Goal: Task Accomplishment & Management: Manage account settings

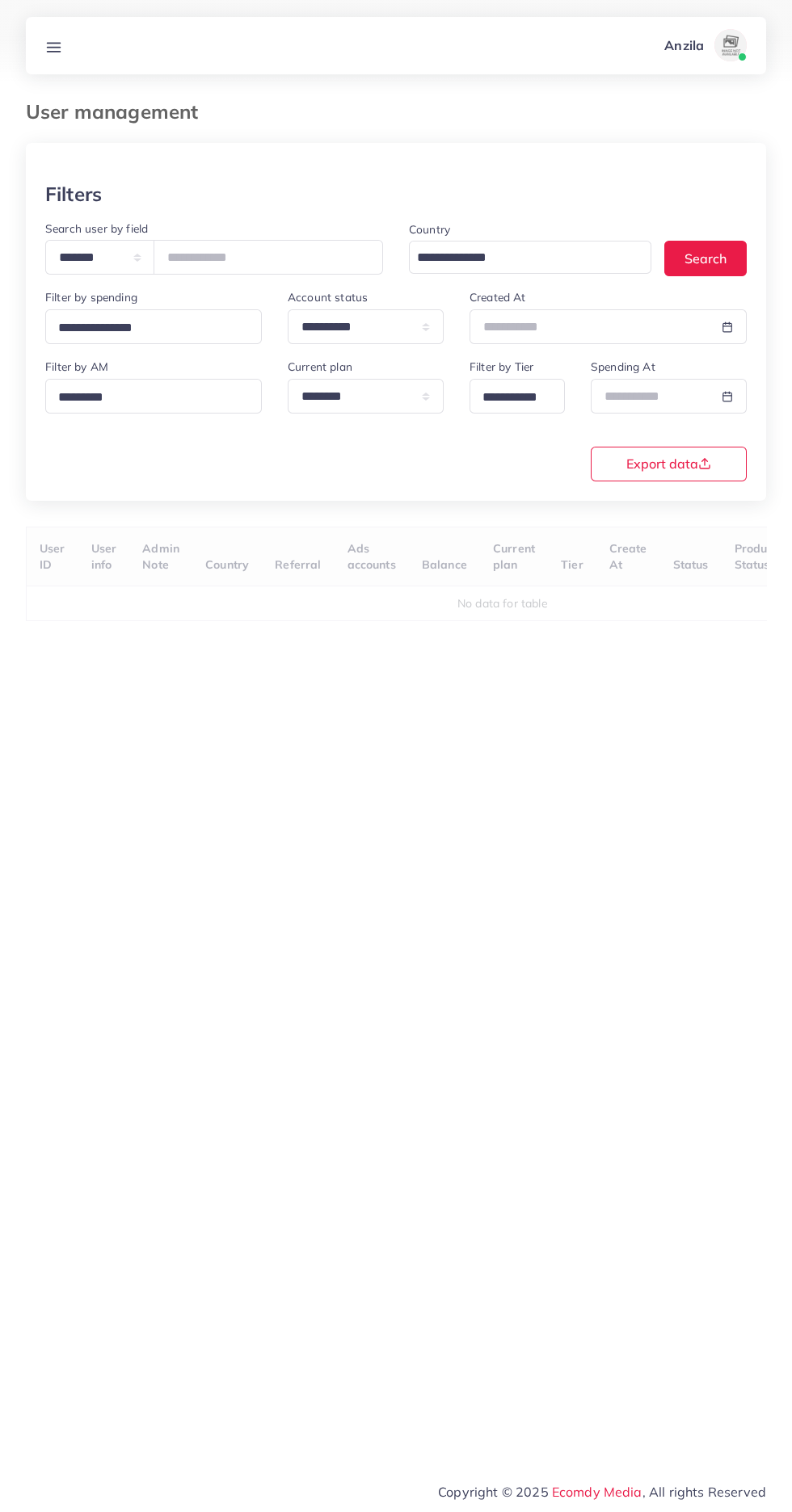
click at [30, 103] on h3 "User management" at bounding box center [118, 112] width 185 height 23
click at [53, 51] on line at bounding box center [55, 51] width 13 height 0
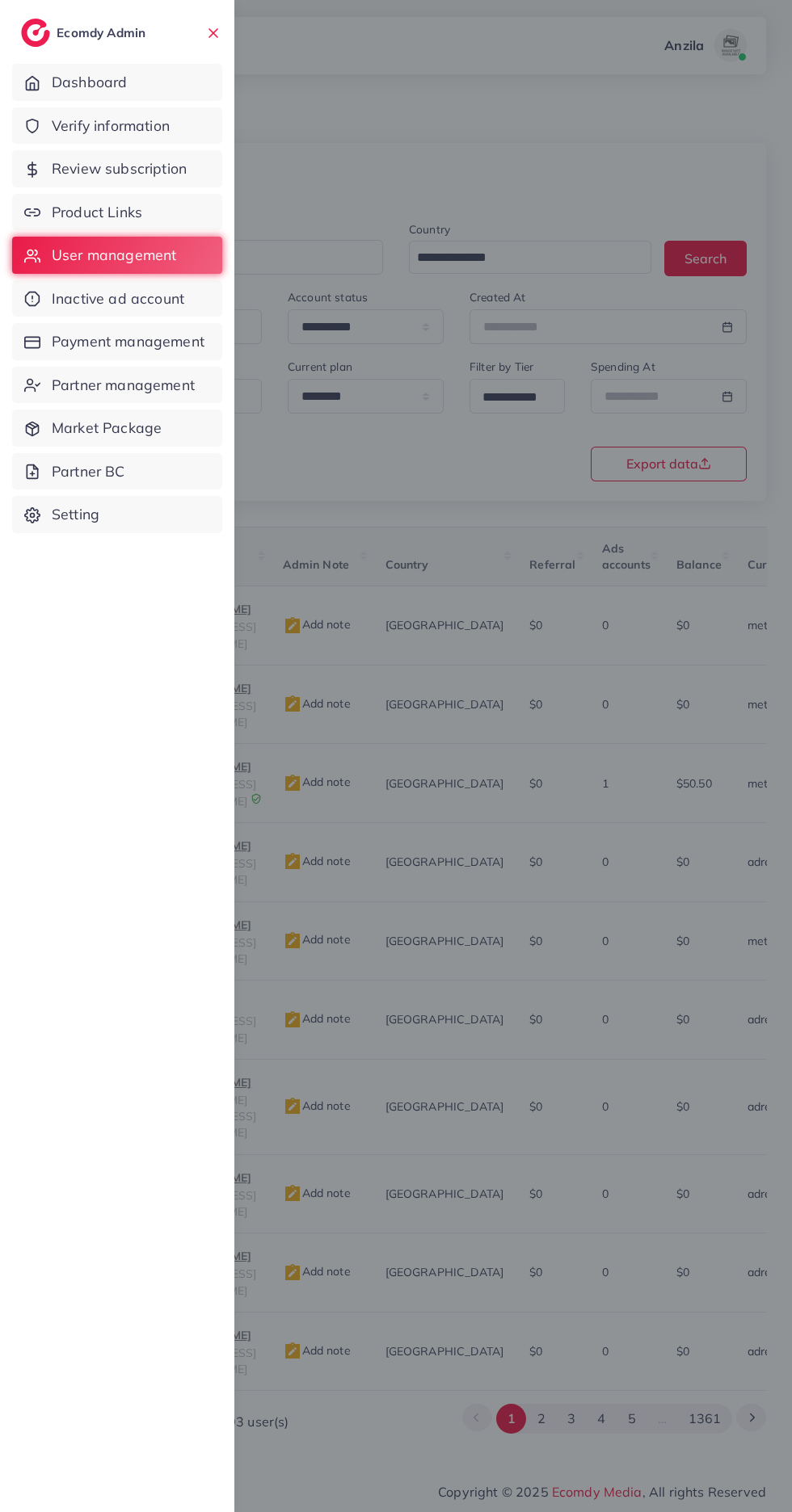
click at [378, 136] on div at bounding box center [396, 907] width 792 height 1814
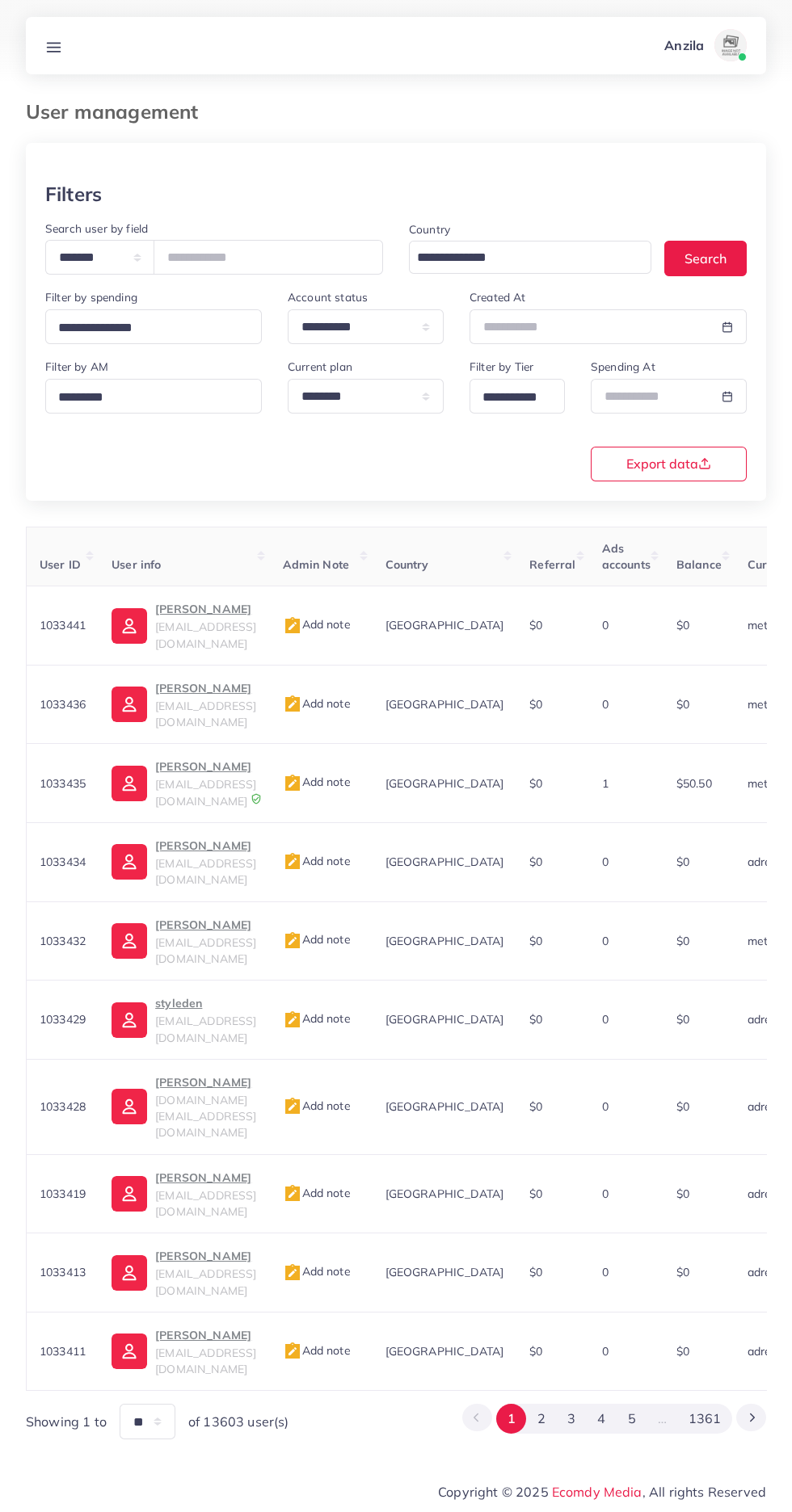
click at [53, 47] on line at bounding box center [55, 47] width 13 height 0
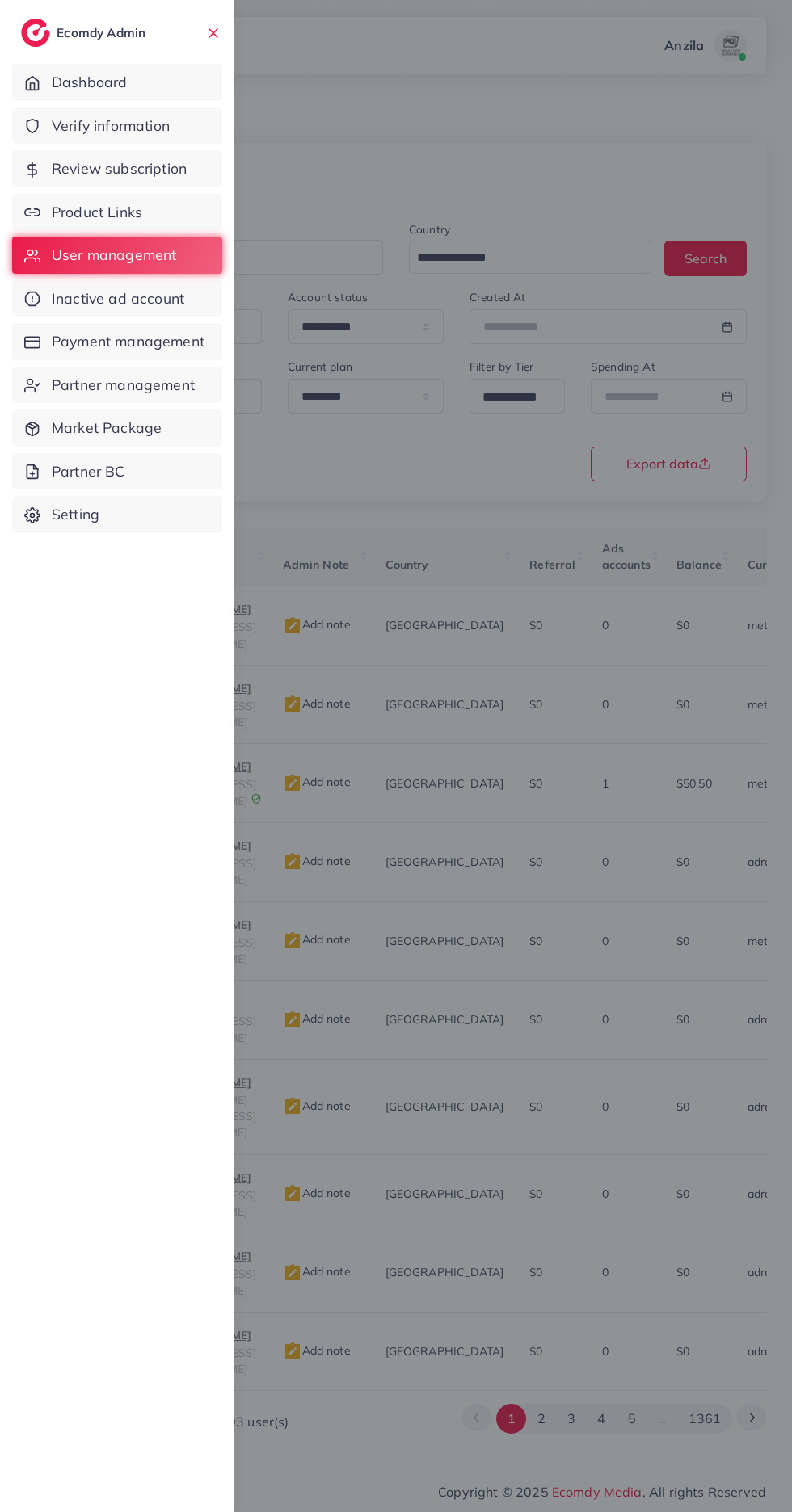
click at [142, 213] on span "Product Links" at bounding box center [96, 212] width 90 height 21
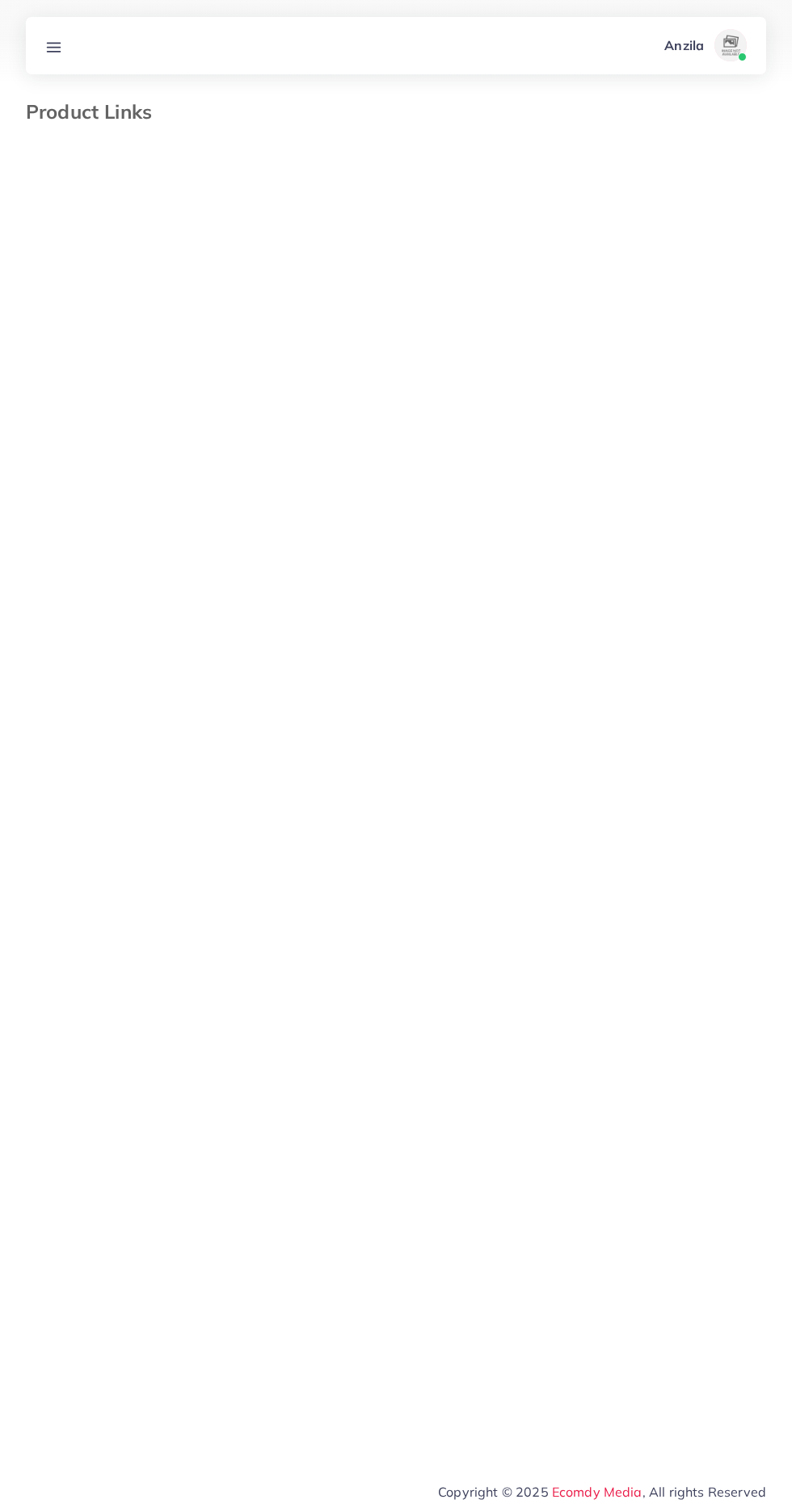
select select "*********"
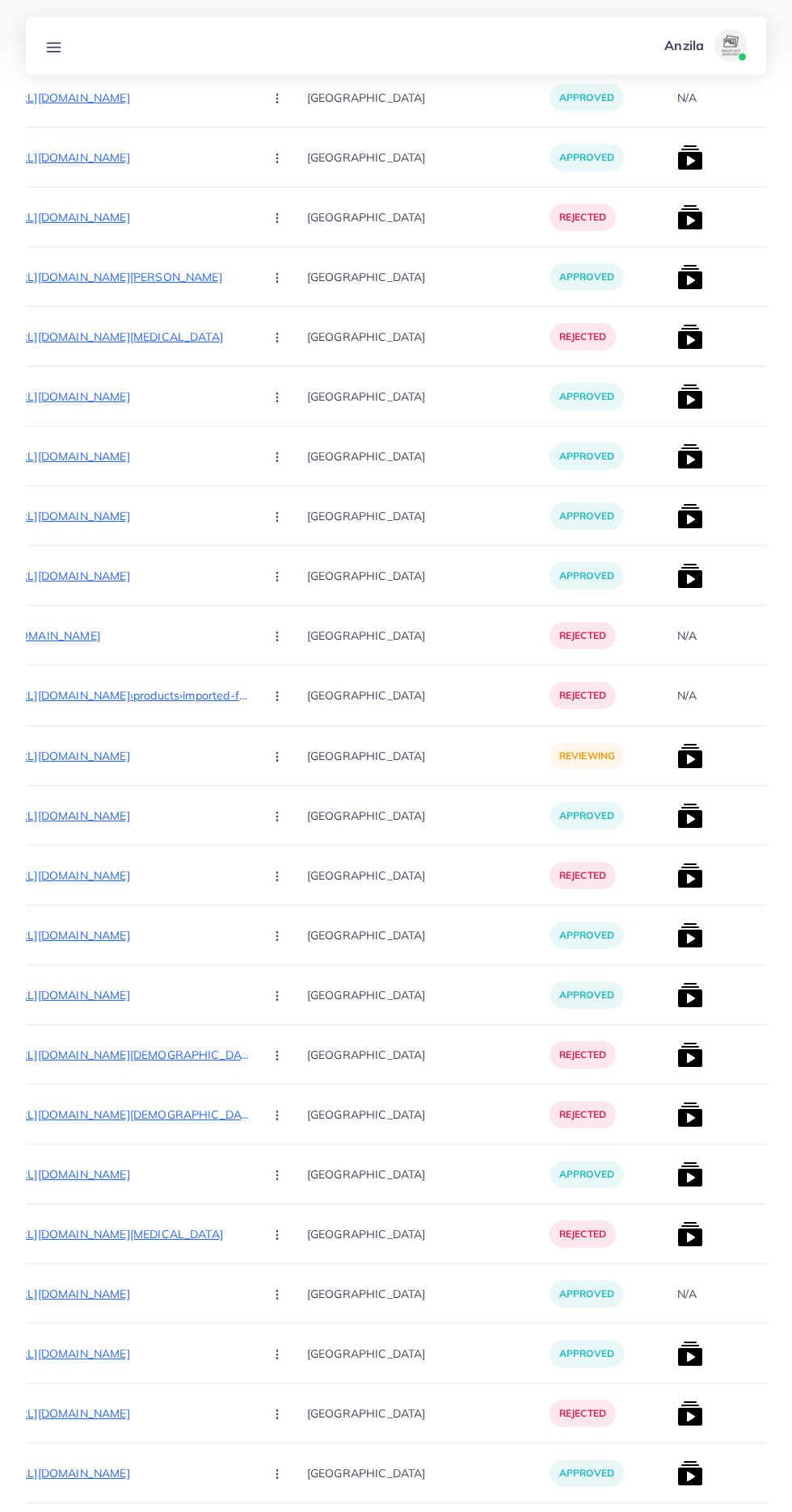
scroll to position [8831, 0]
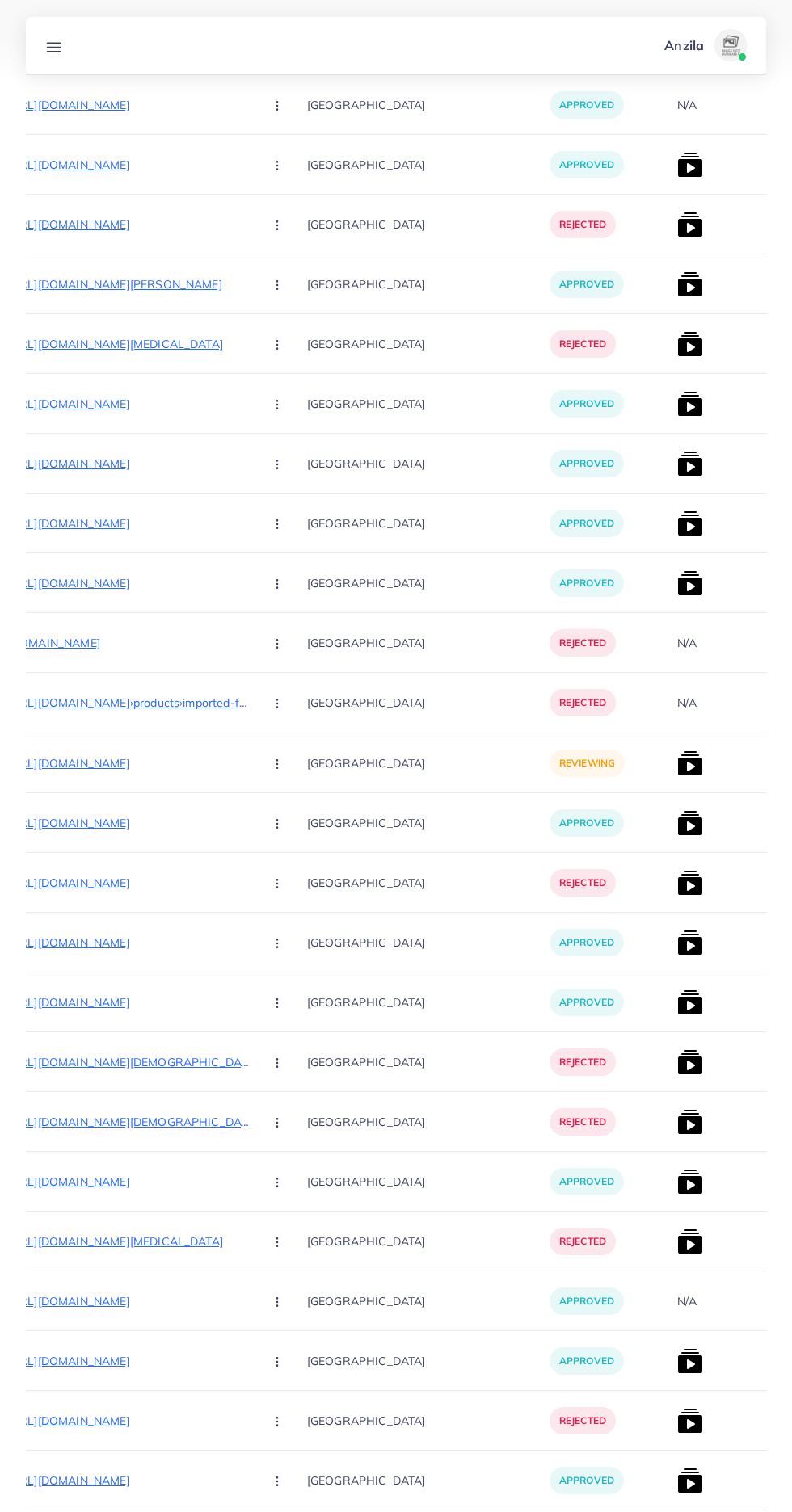
click at [146, 766] on p "[URL][DOMAIN_NAME]" at bounding box center [129, 763] width 242 height 19
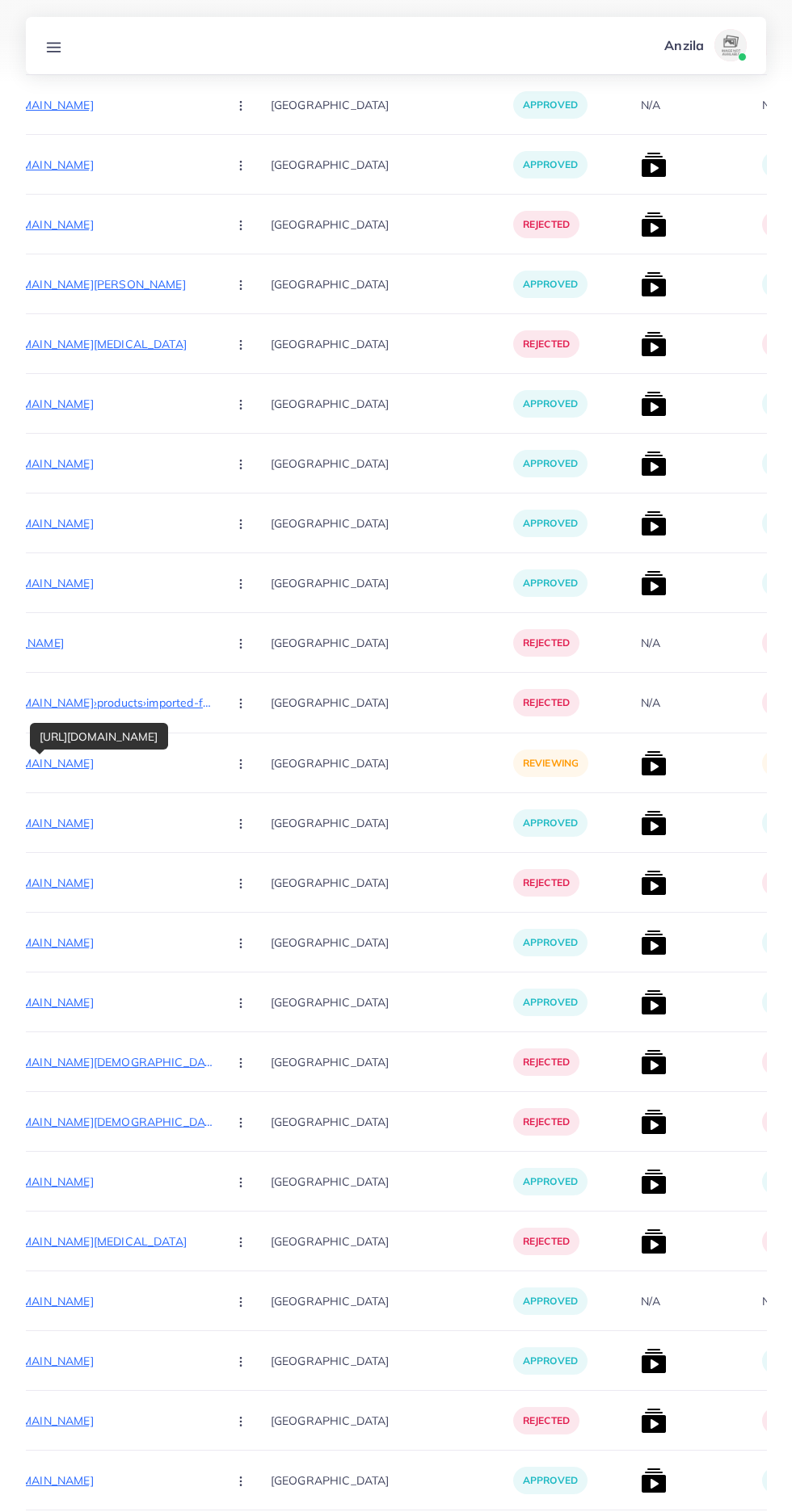
scroll to position [0, 272]
click at [128, 764] on p "[URL][DOMAIN_NAME]" at bounding box center [92, 763] width 242 height 19
click at [233, 764] on icon "button" at bounding box center [240, 764] width 13 height 13
click at [221, 839] on link "Reject" at bounding box center [278, 848] width 127 height 36
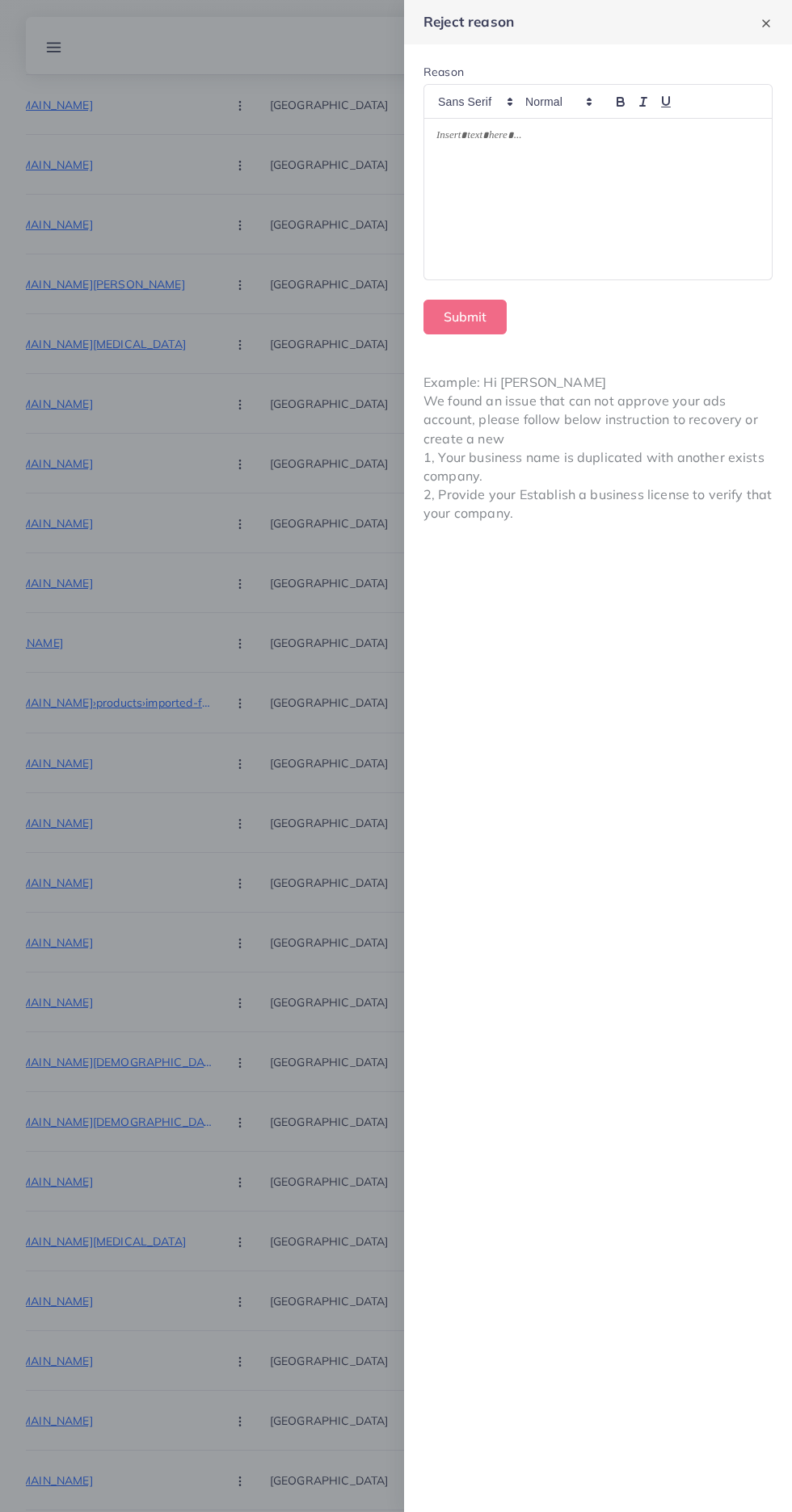
click at [651, 259] on div at bounding box center [598, 199] width 348 height 160
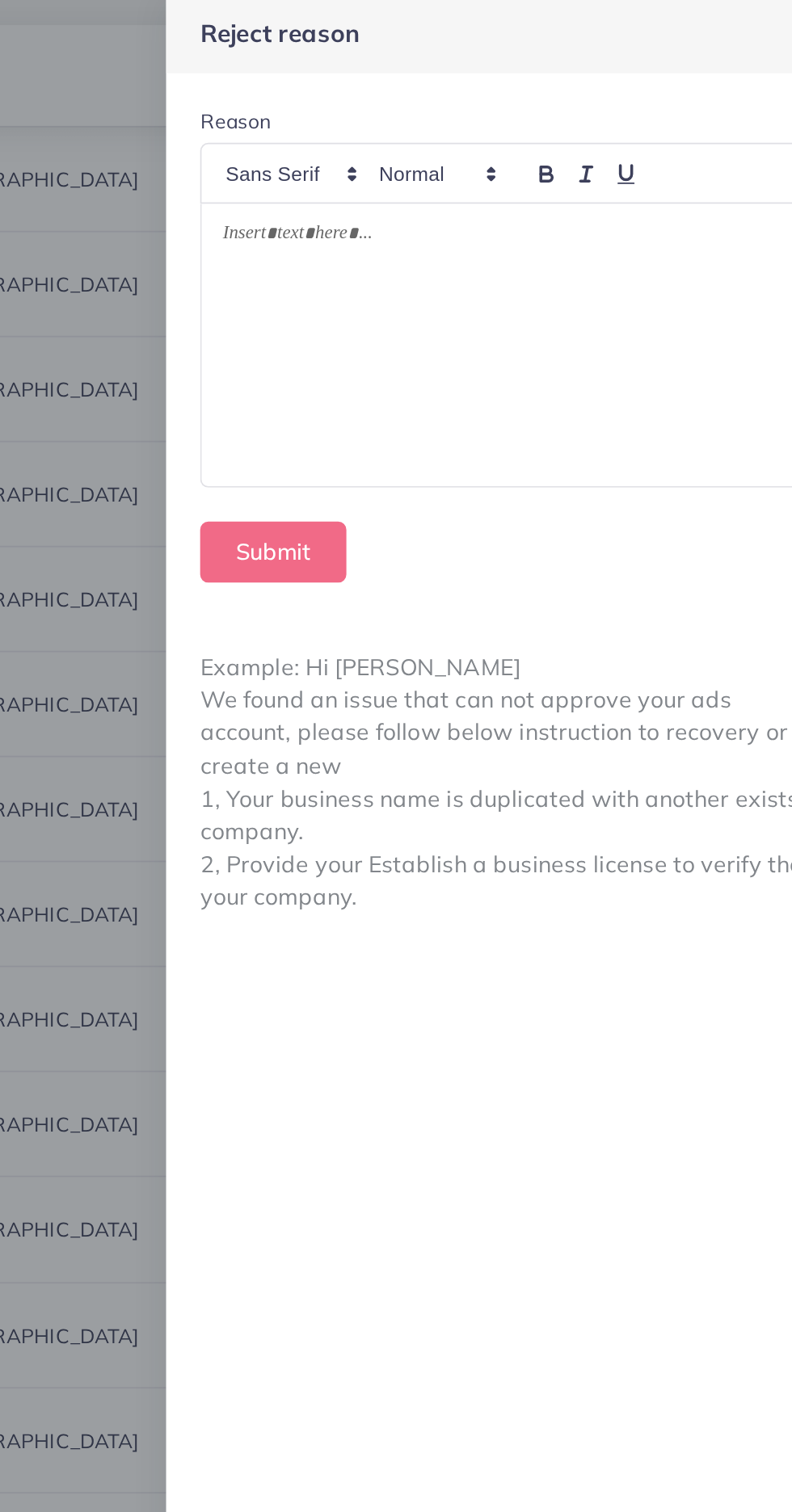
scroll to position [8831, 0]
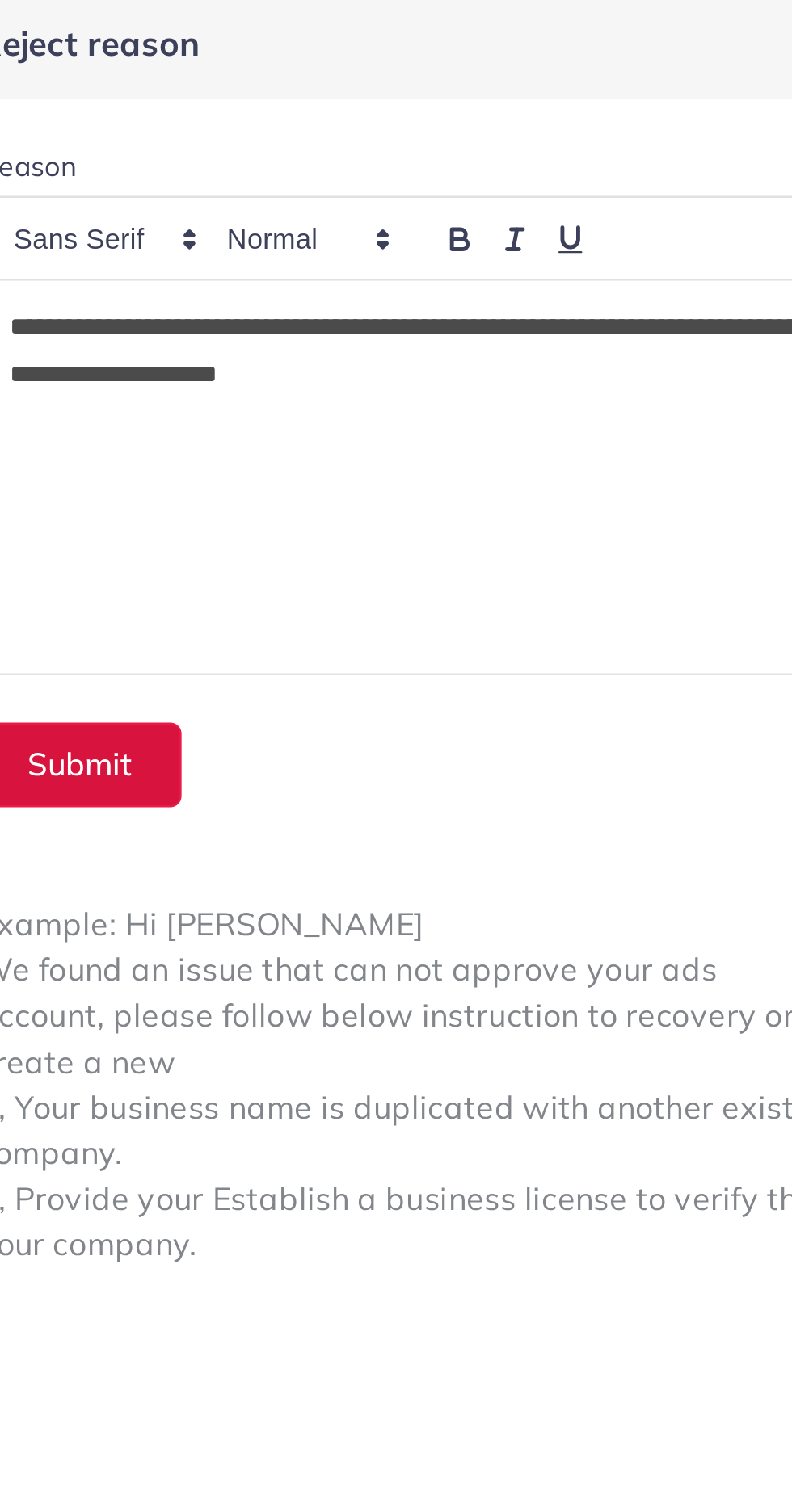
click at [483, 317] on button "Submit" at bounding box center [465, 317] width 84 height 35
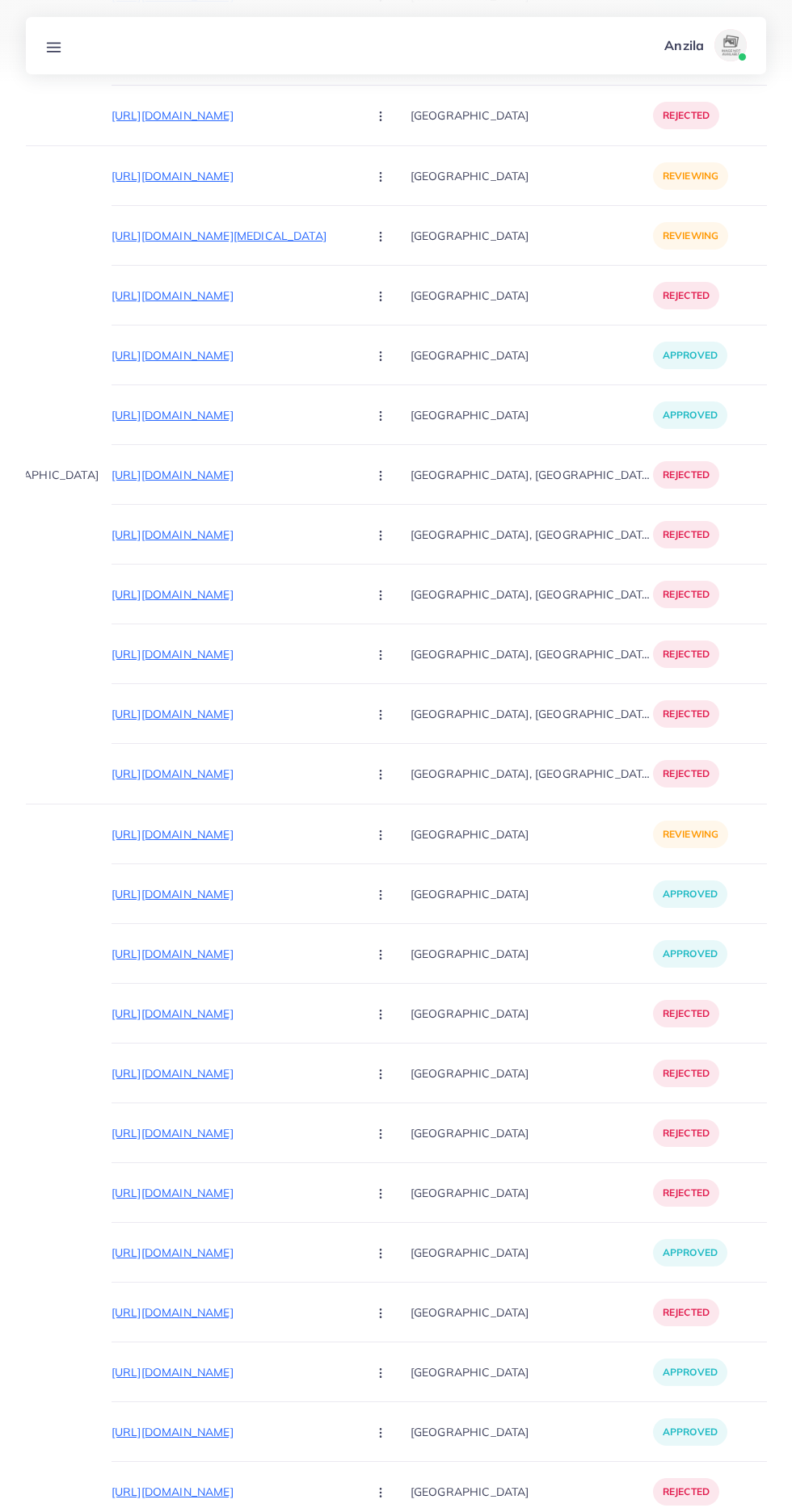
scroll to position [0, 132]
click at [223, 838] on p "[URL][DOMAIN_NAME]" at bounding box center [233, 834] width 242 height 19
click at [354, 841] on button "button" at bounding box center [382, 834] width 56 height 36
click at [355, 929] on link "Reject" at bounding box center [419, 919] width 127 height 36
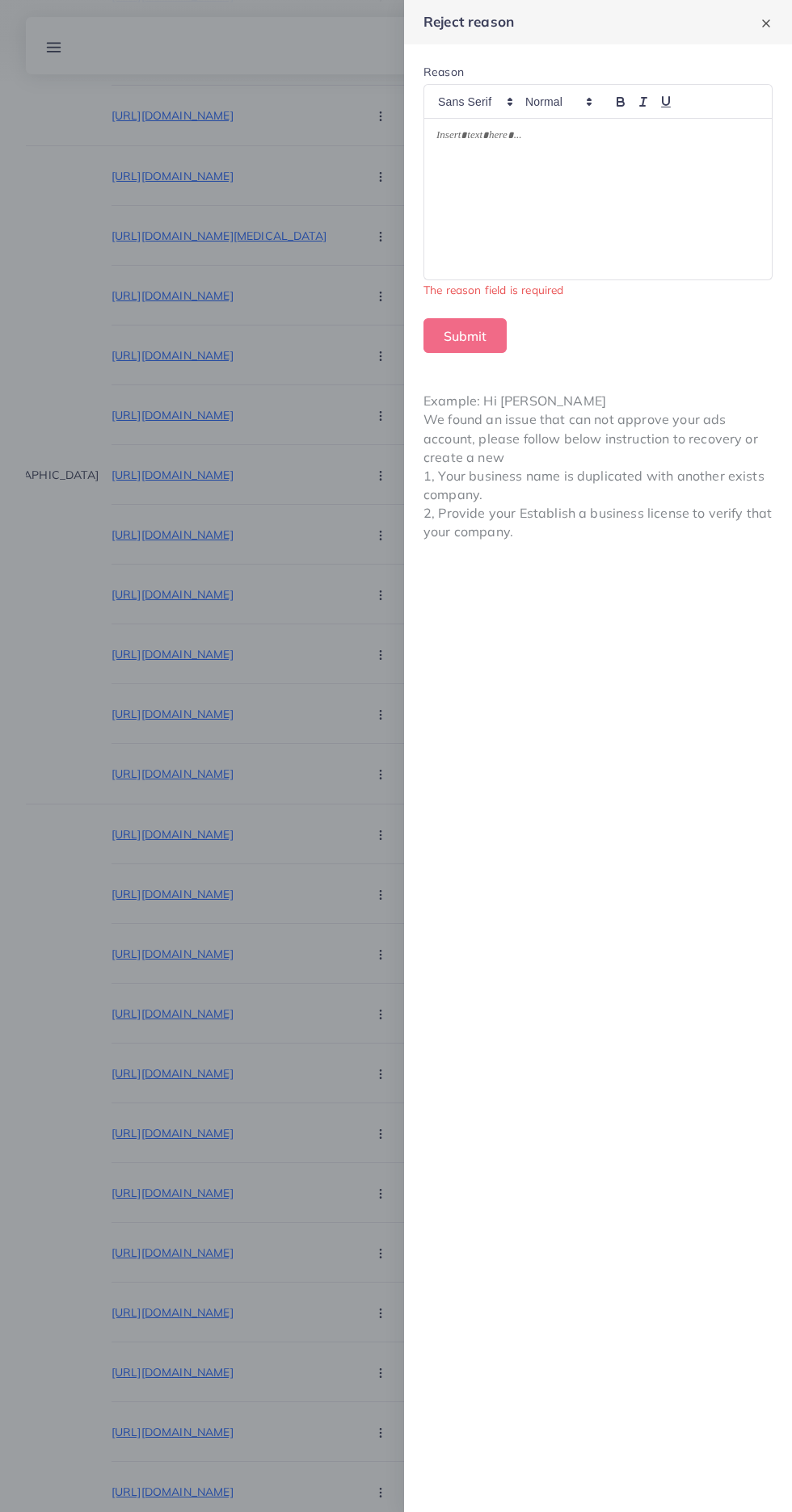
click at [199, 821] on div at bounding box center [396, 756] width 792 height 1512
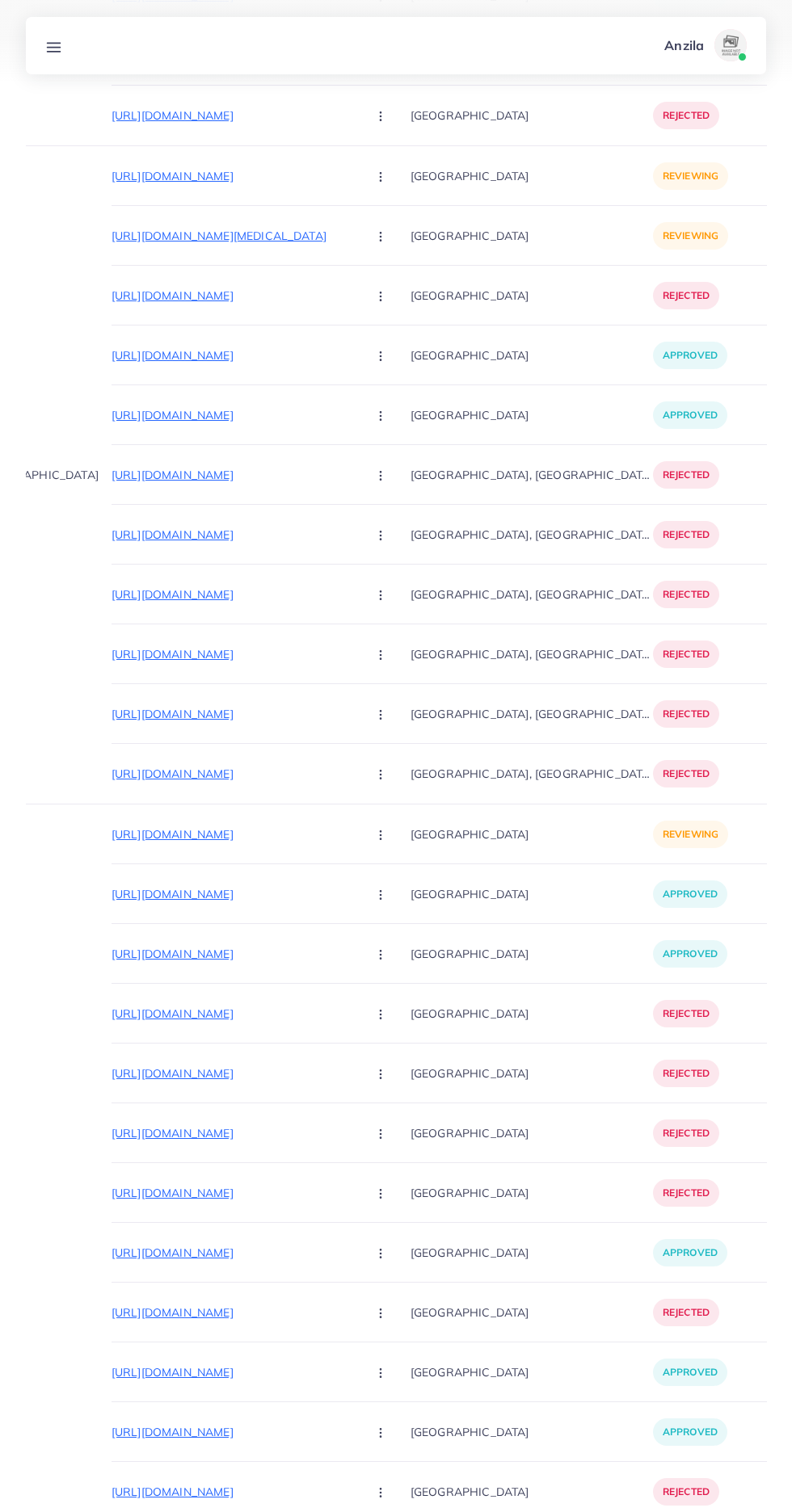
click at [221, 829] on p "[URL][DOMAIN_NAME]" at bounding box center [233, 834] width 242 height 19
click at [380, 835] on circle "button" at bounding box center [380, 834] width 1 height 1
click at [355, 936] on link "Reject" at bounding box center [419, 919] width 127 height 36
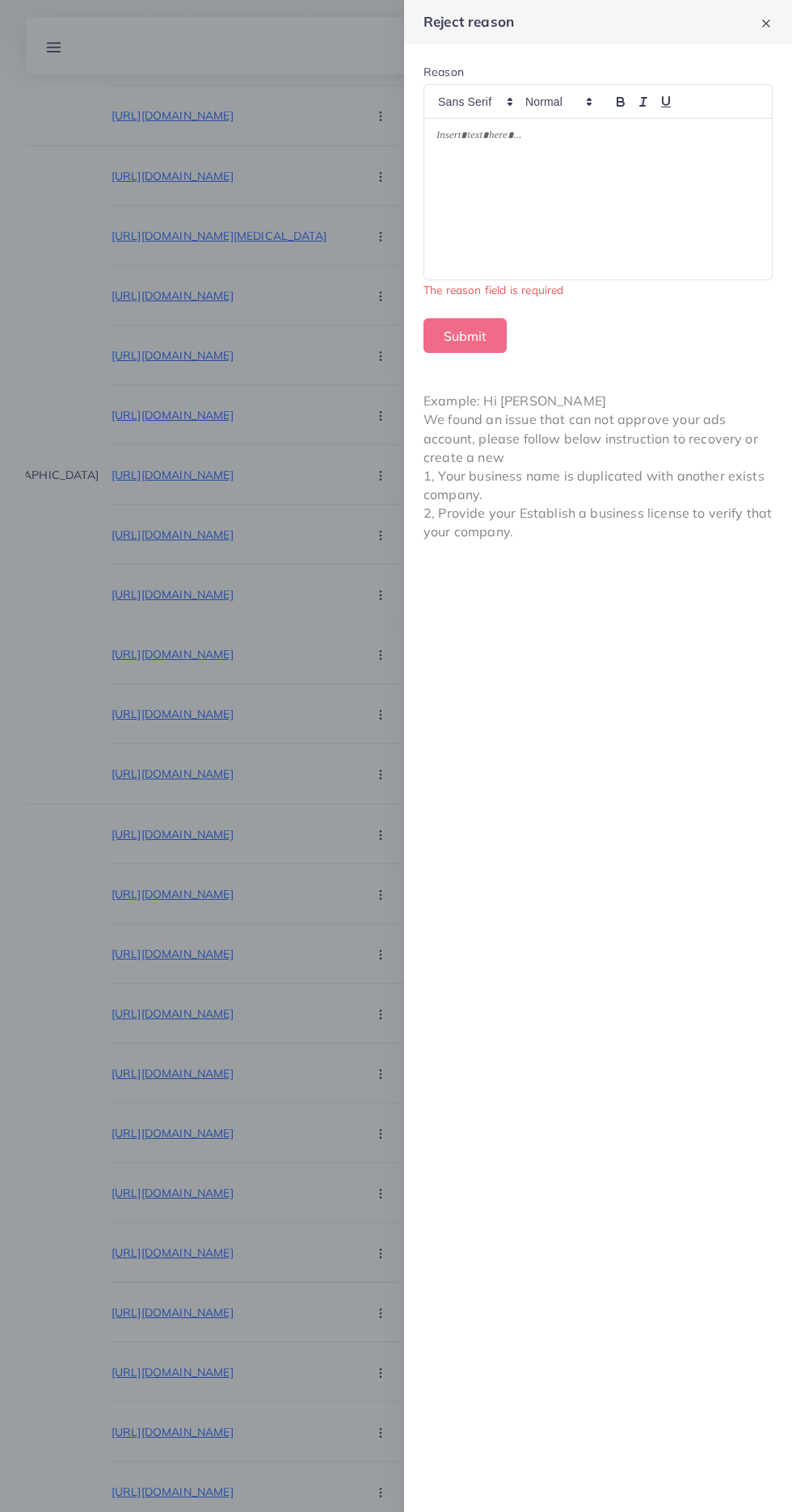
click at [569, 263] on div at bounding box center [598, 199] width 348 height 160
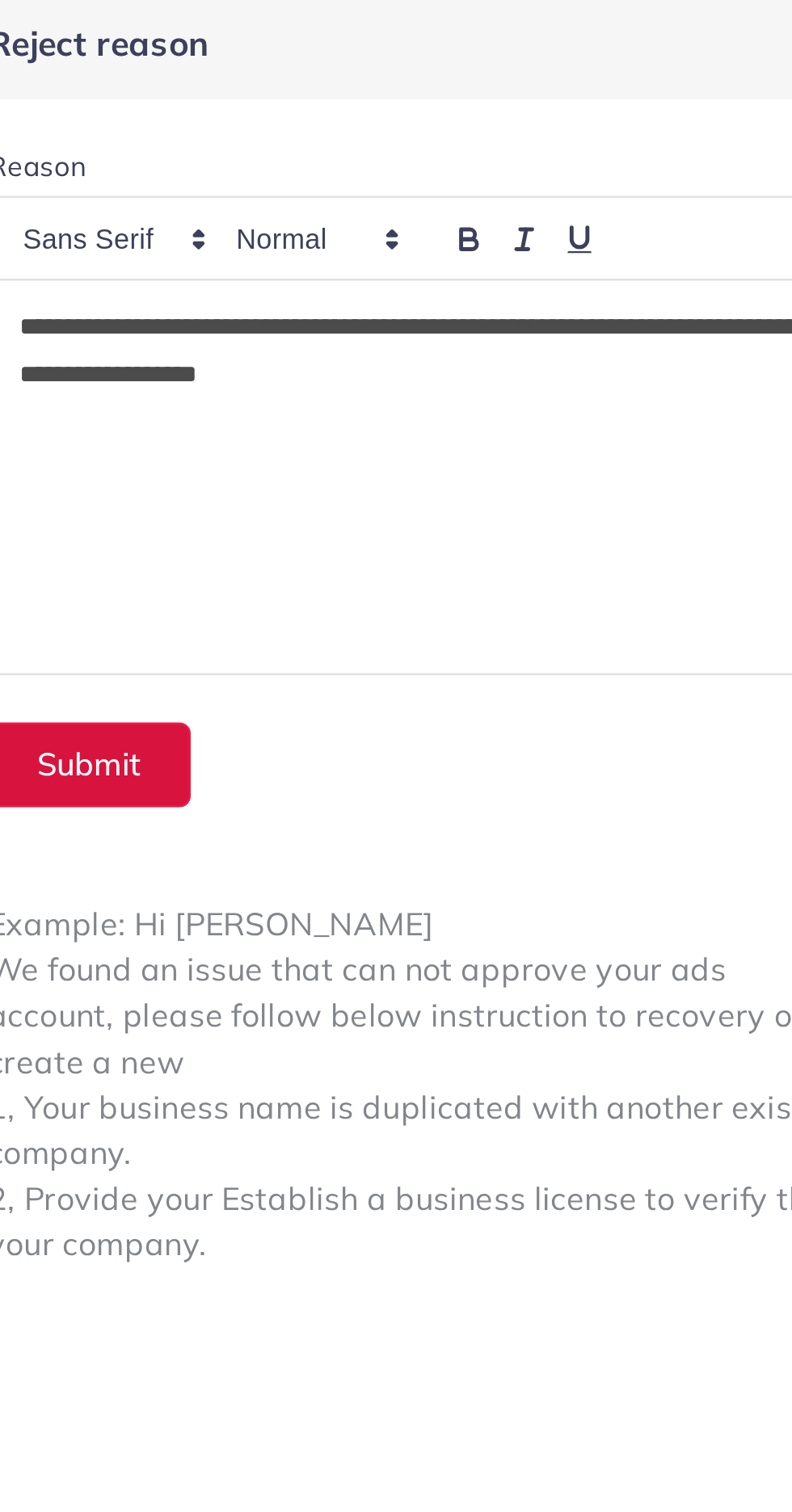
click at [482, 323] on button "Submit" at bounding box center [465, 317] width 84 height 35
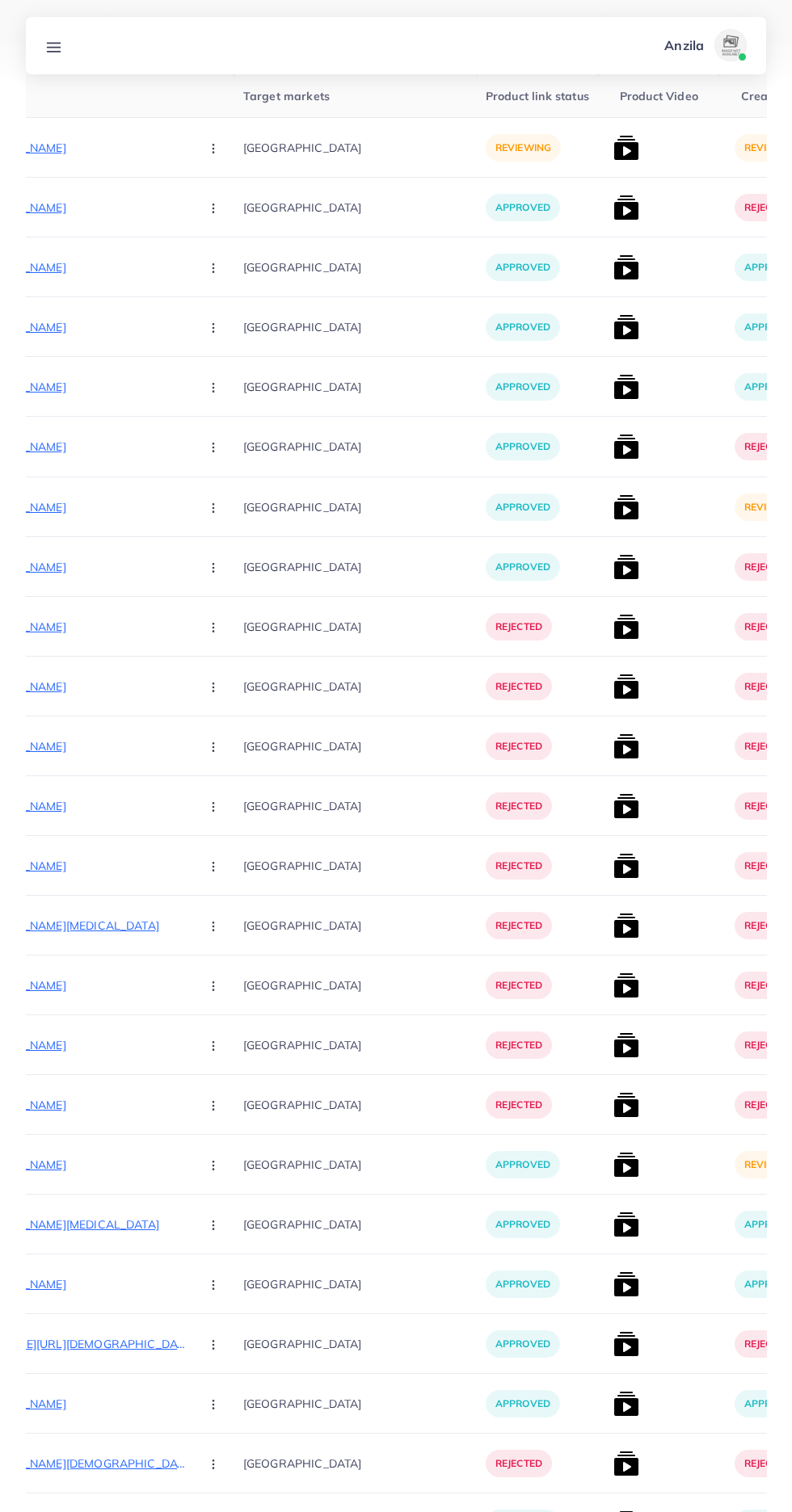
scroll to position [361, 0]
click at [613, 1168] on img at bounding box center [626, 1163] width 26 height 26
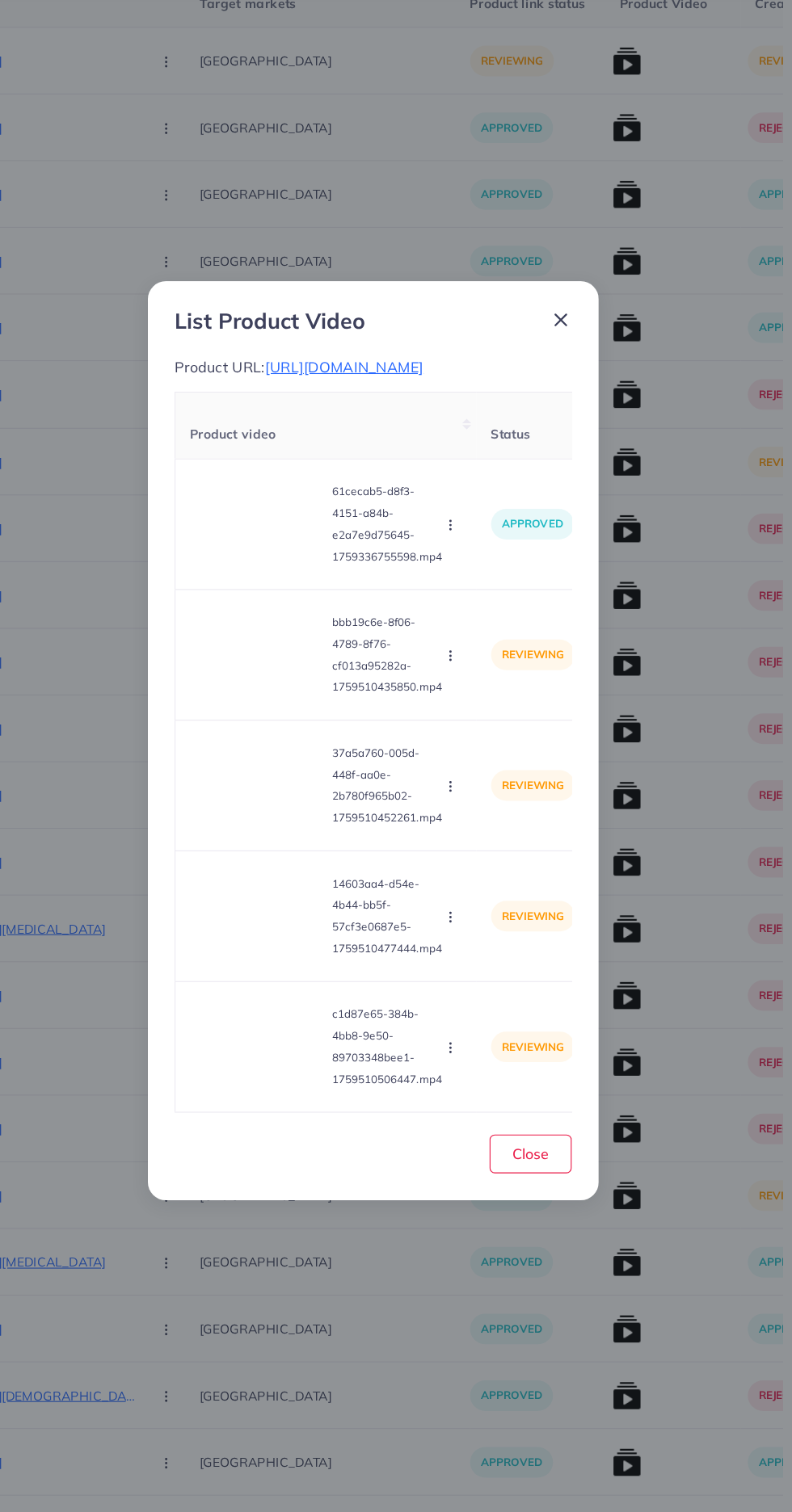
click at [294, 715] on video at bounding box center [295, 679] width 121 height 73
click at [305, 690] on circle at bounding box center [296, 678] width 22 height 22
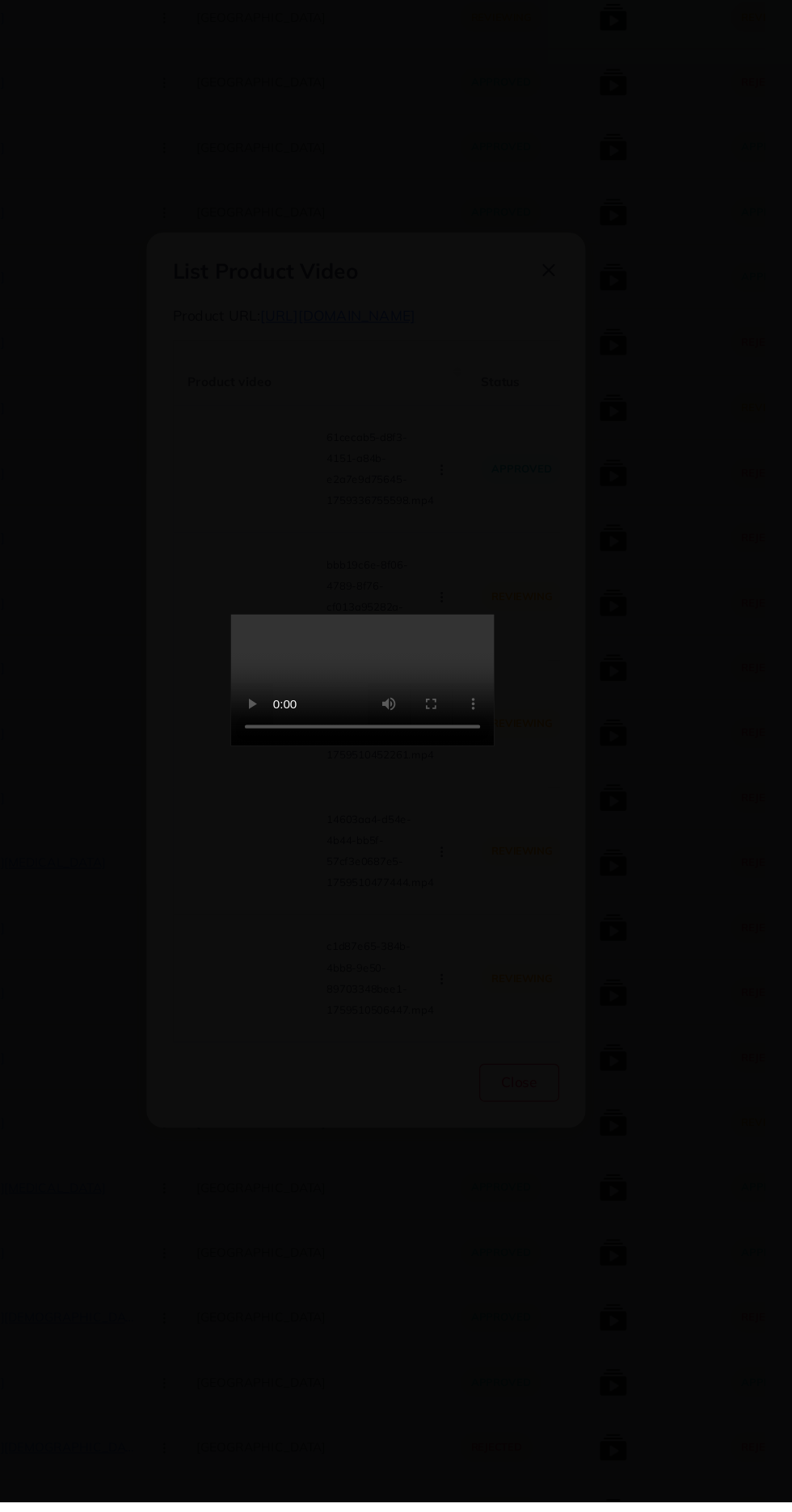
scroll to position [361, 0]
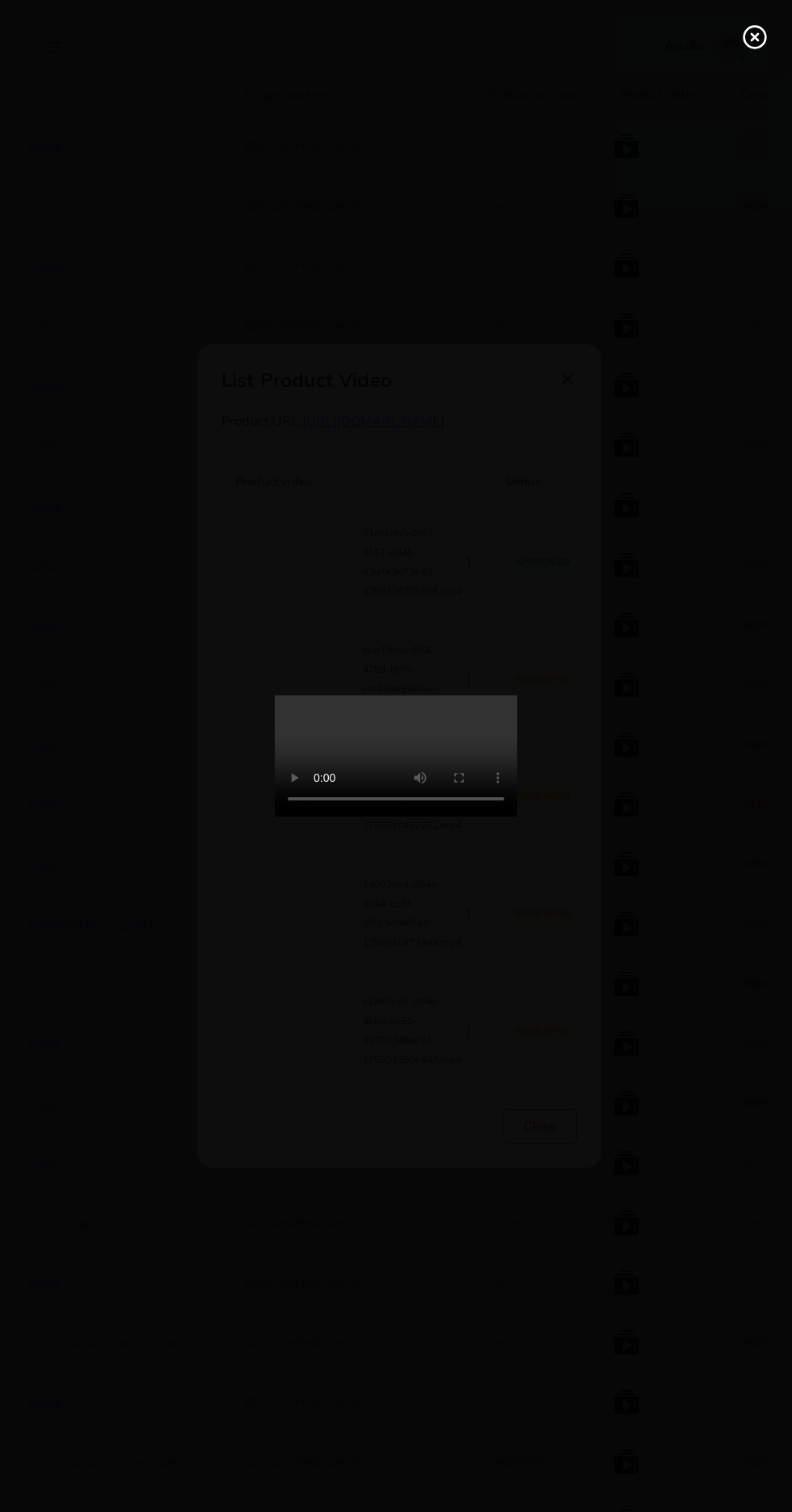
click at [755, 37] on line at bounding box center [755, 37] width 7 height 7
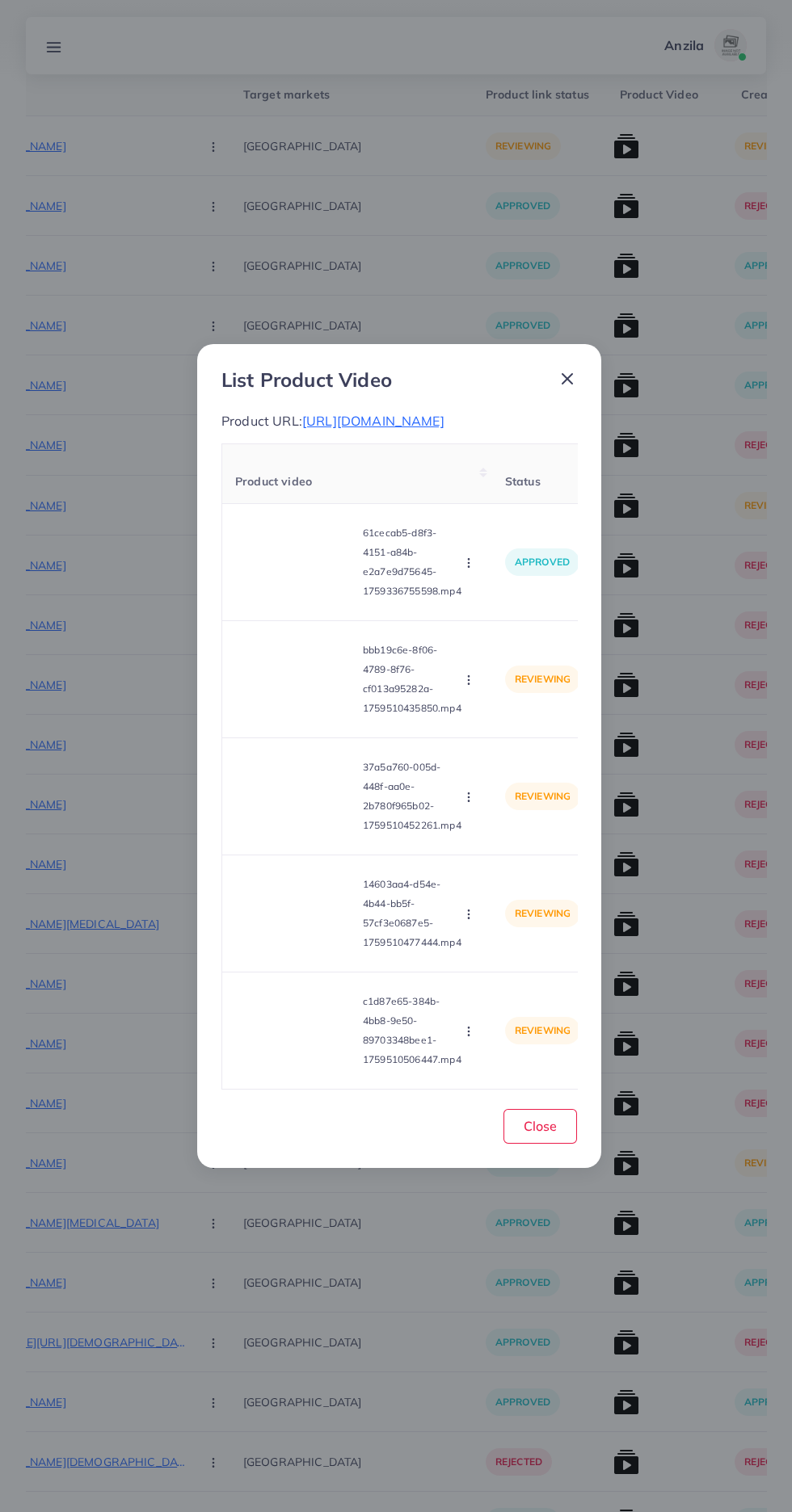
click at [468, 681] on circle "button" at bounding box center [468, 680] width 1 height 1
click at [512, 736] on link "Approve" at bounding box center [506, 718] width 127 height 36
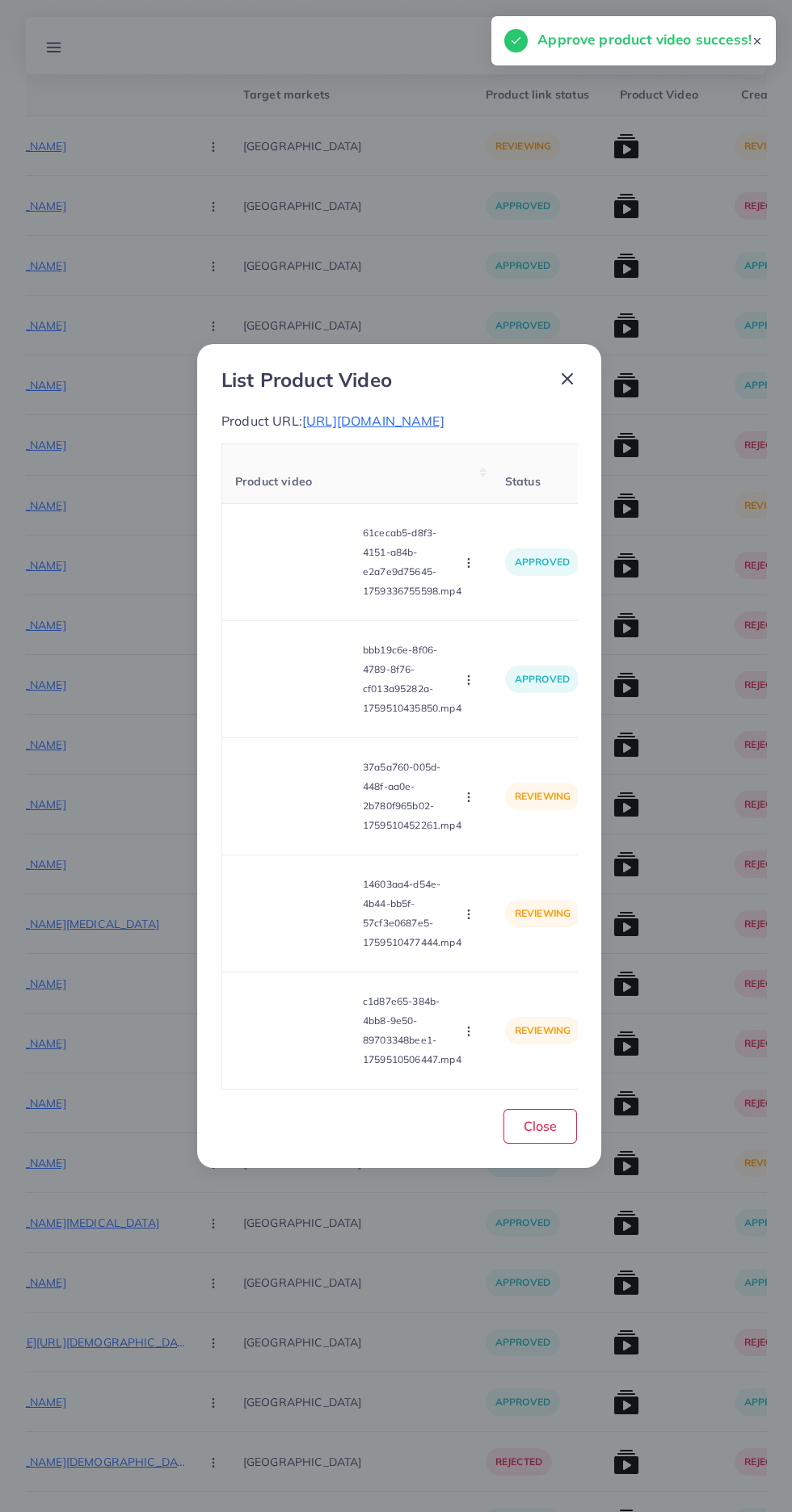
click at [290, 833] on video at bounding box center [295, 797] width 121 height 73
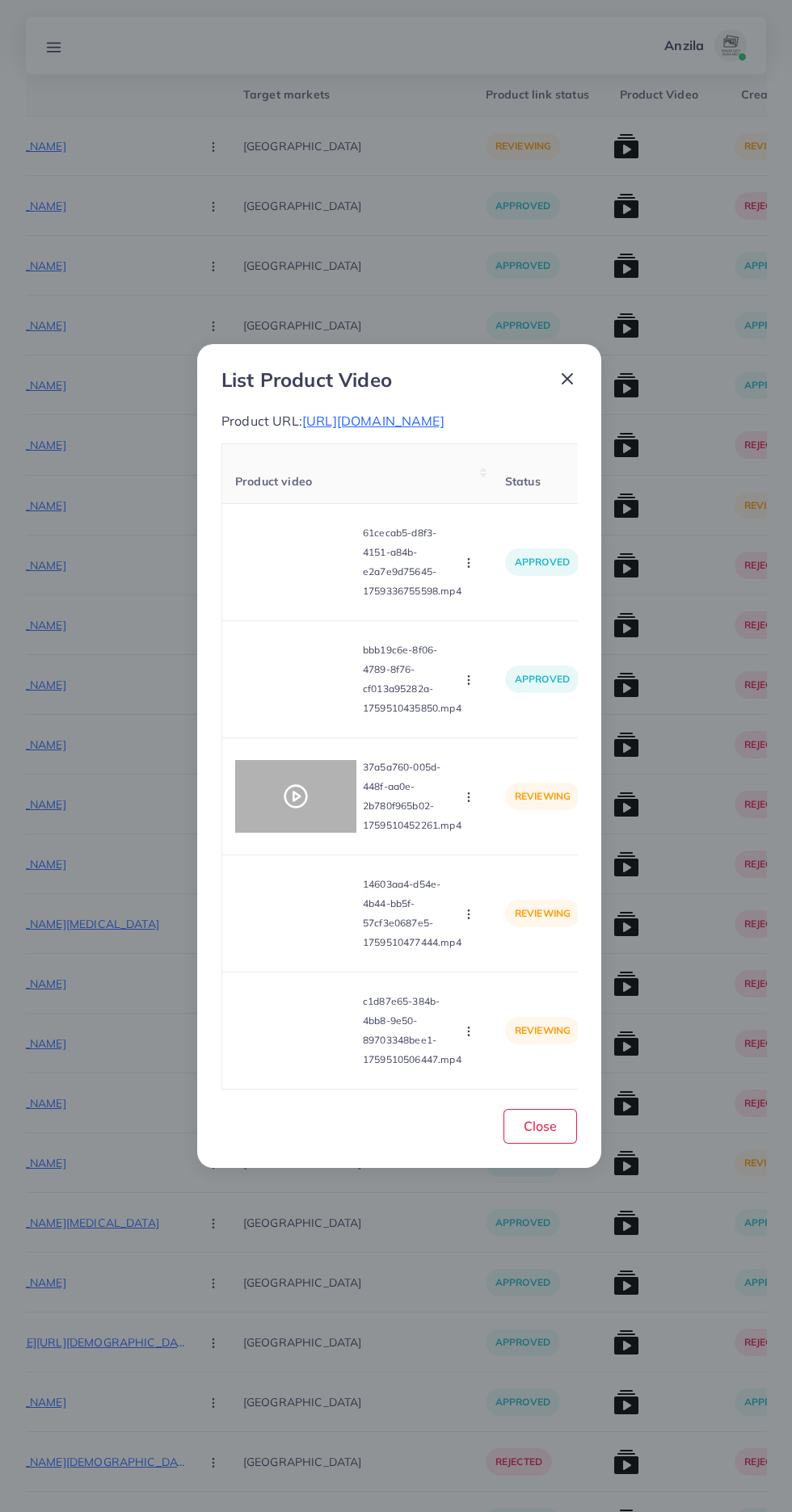
click at [289, 833] on div at bounding box center [295, 797] width 121 height 73
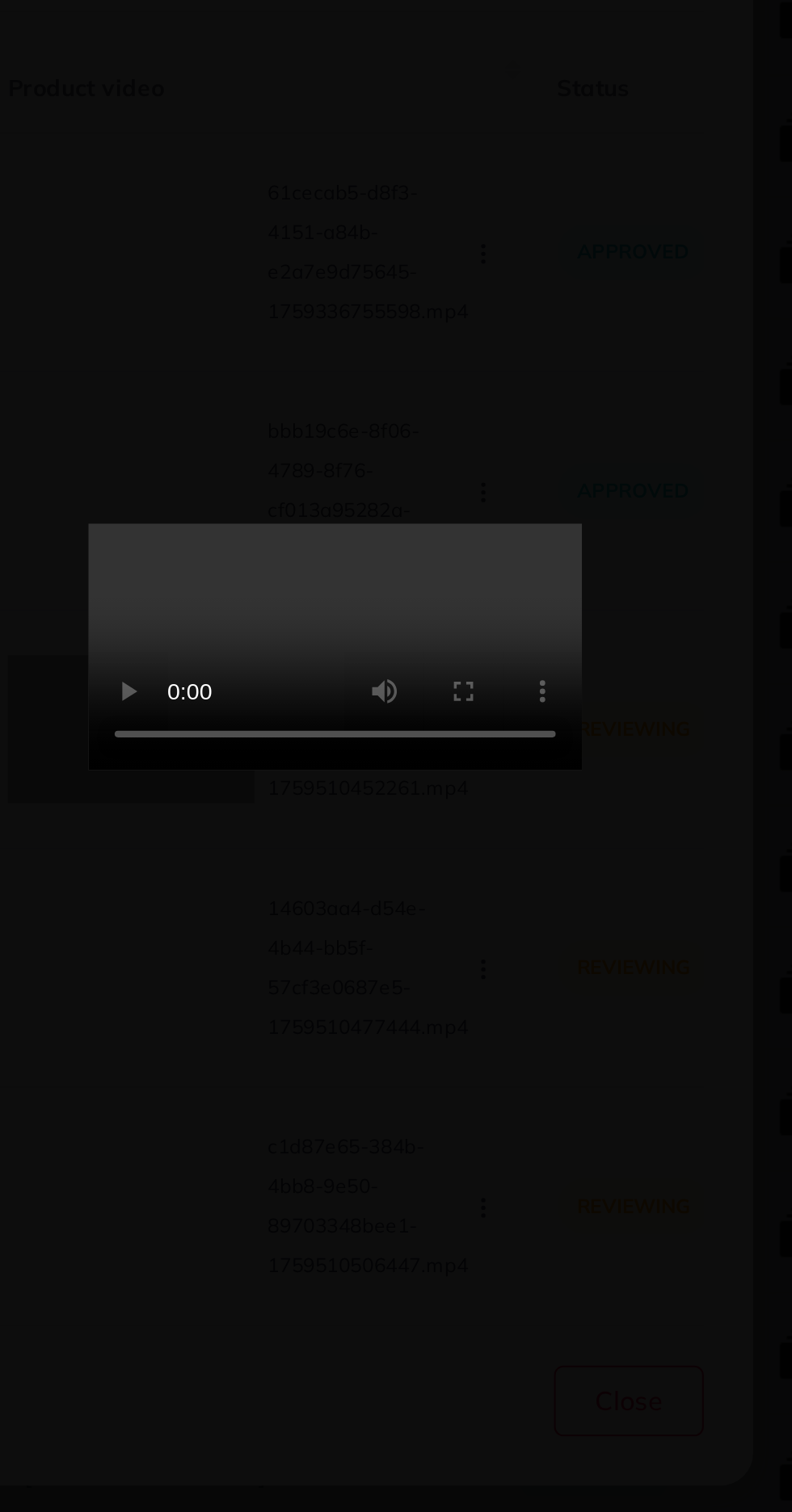
click at [473, 816] on video at bounding box center [396, 756] width 242 height 121
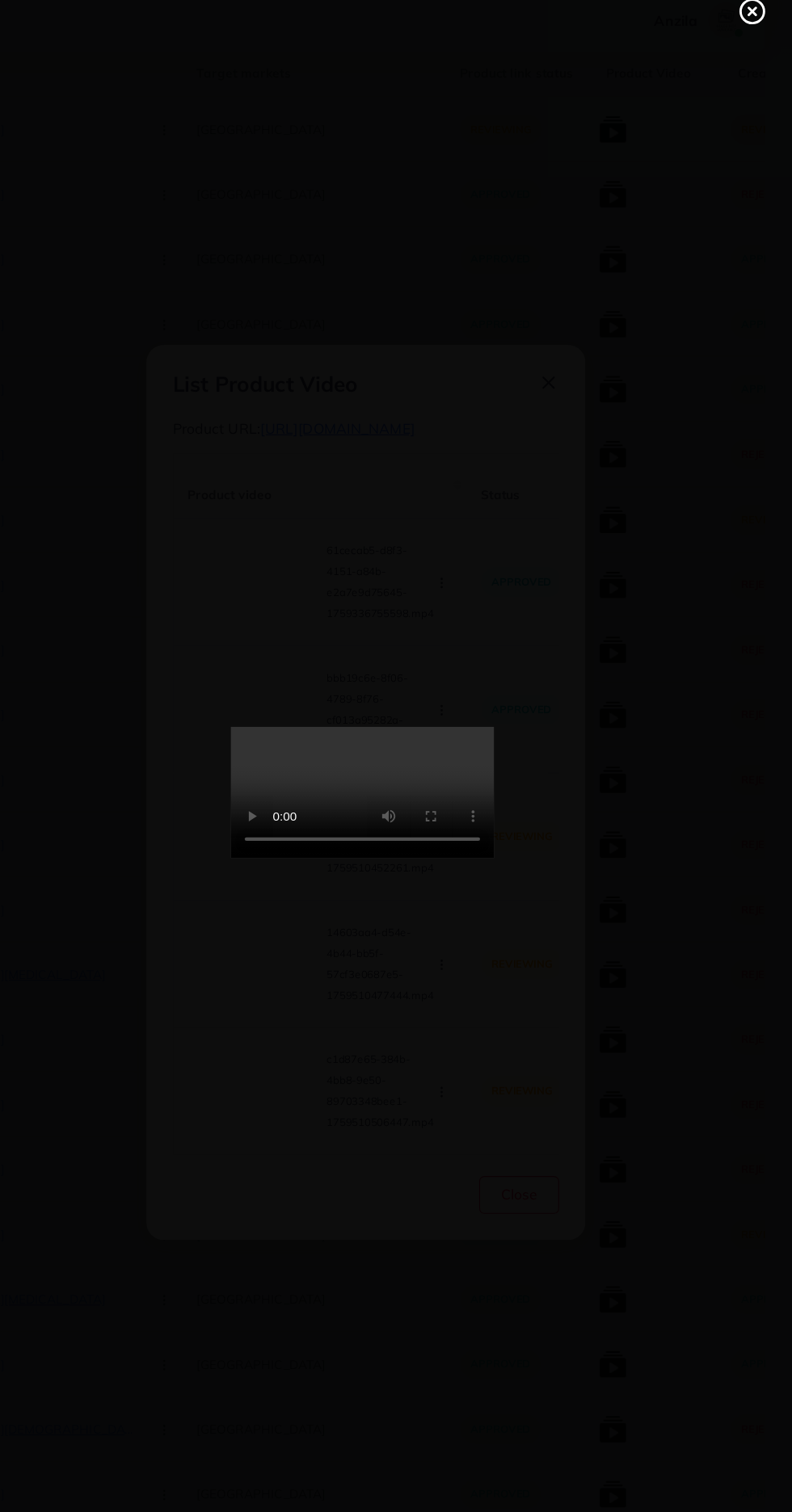
click at [751, 43] on icon at bounding box center [754, 36] width 26 height 26
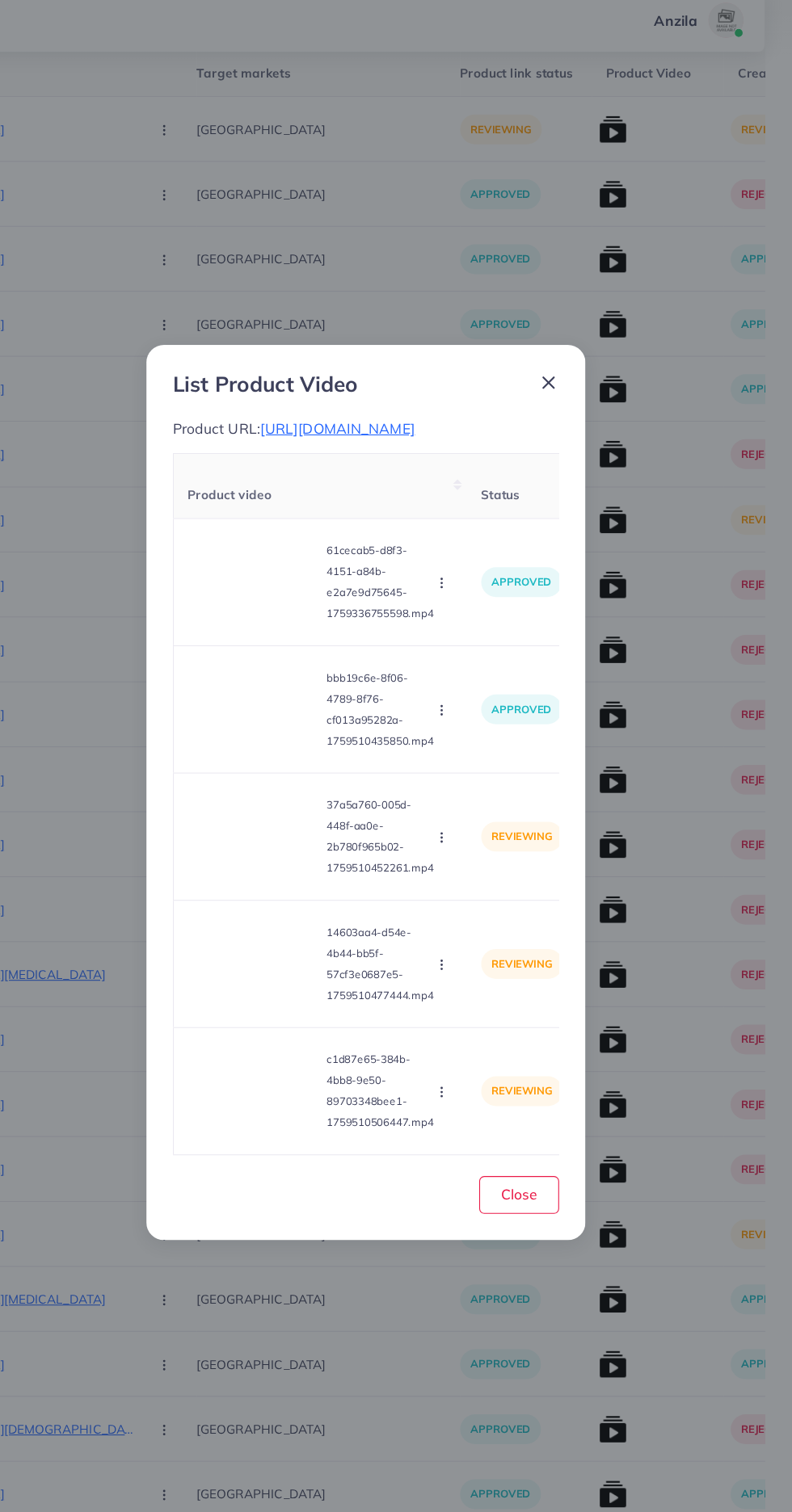
click at [471, 803] on icon "button" at bounding box center [468, 797] width 13 height 13
click at [511, 854] on link "Approve" at bounding box center [506, 835] width 127 height 36
click at [280, 950] on video at bounding box center [295, 913] width 121 height 73
click at [289, 950] on div at bounding box center [295, 913] width 121 height 73
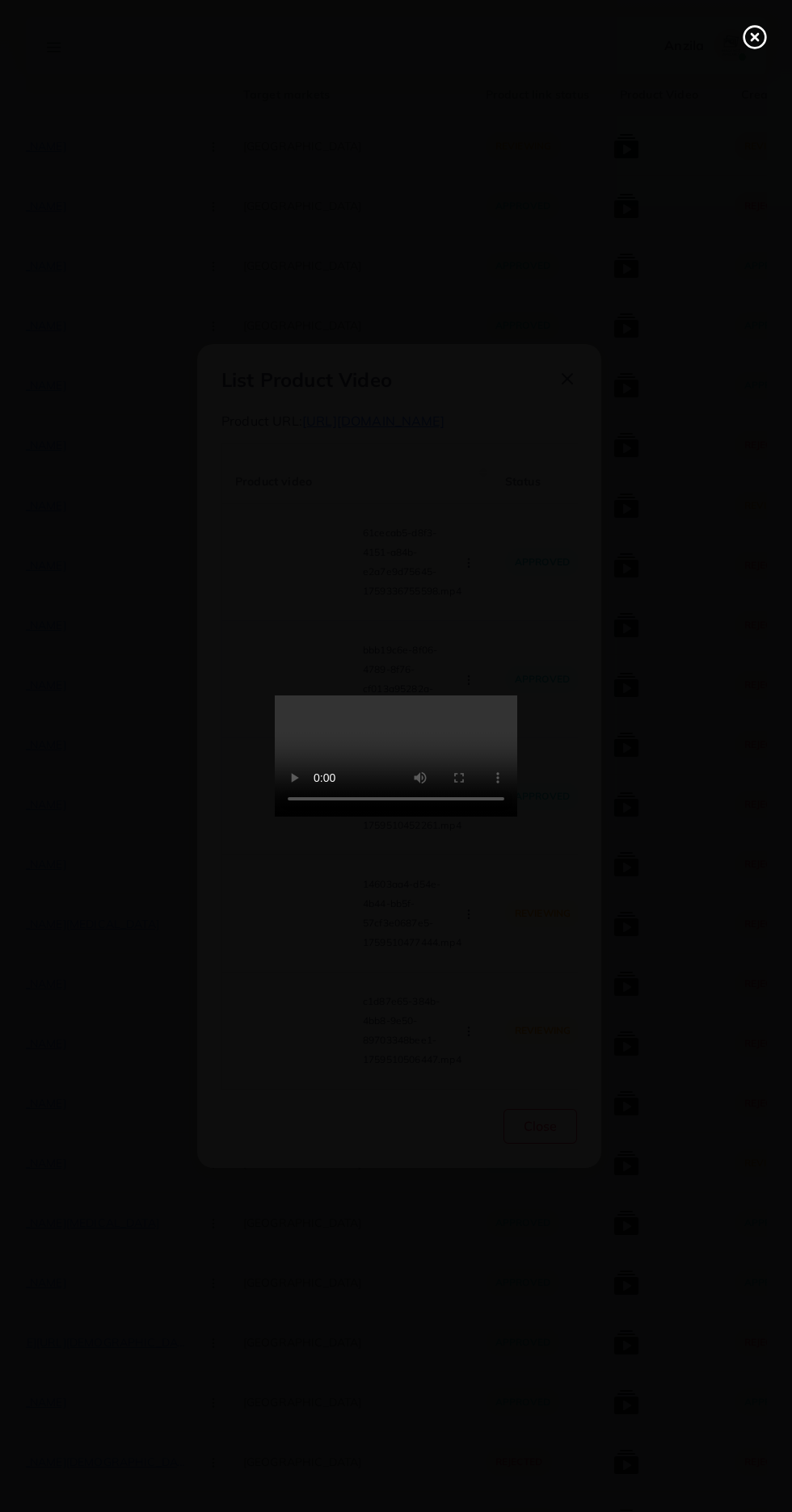
click at [755, 37] on line at bounding box center [755, 37] width 7 height 7
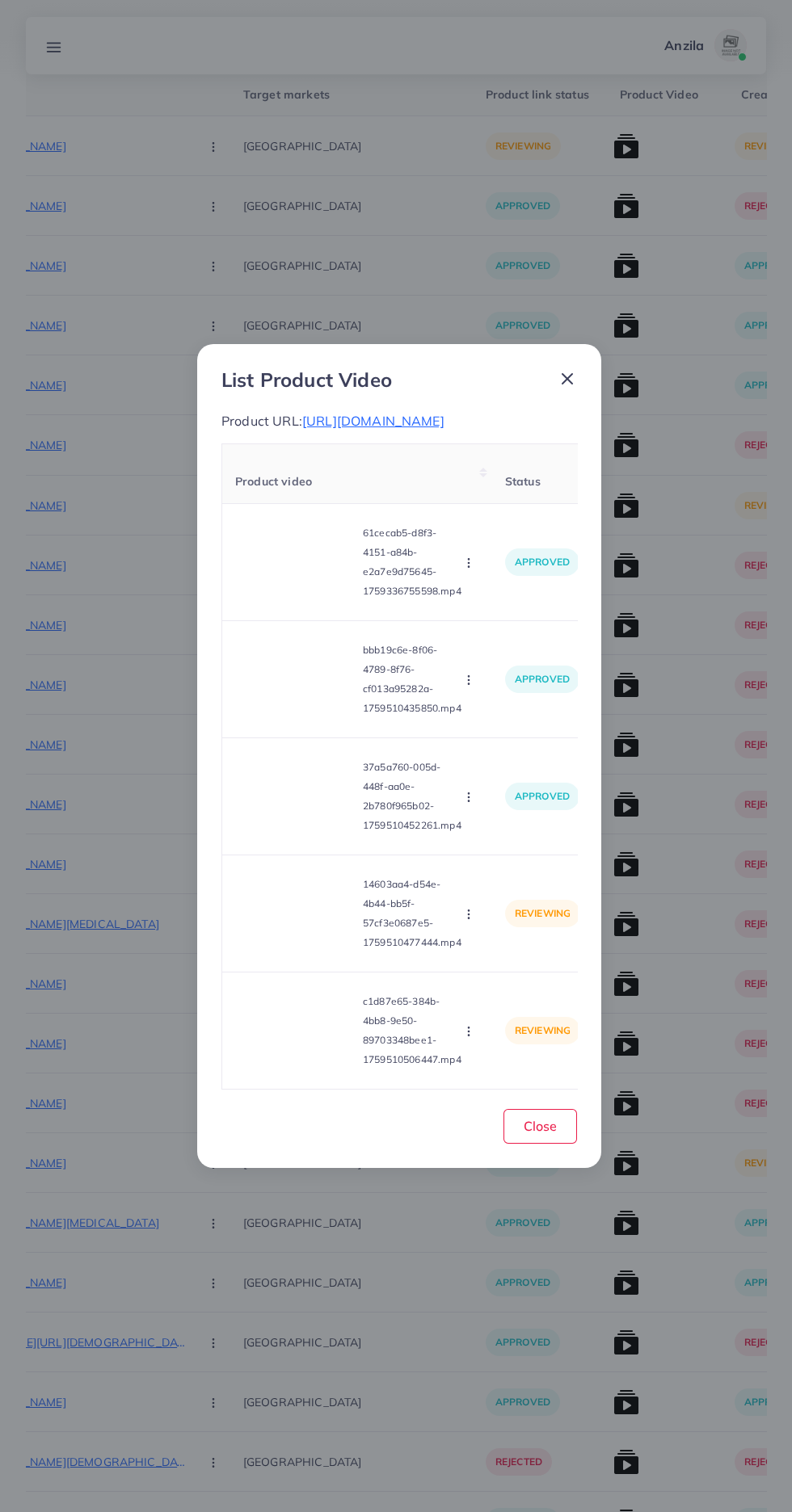
click at [473, 921] on icon "button" at bounding box center [468, 914] width 13 height 13
click at [501, 961] on span "Approve" at bounding box center [503, 953] width 53 height 17
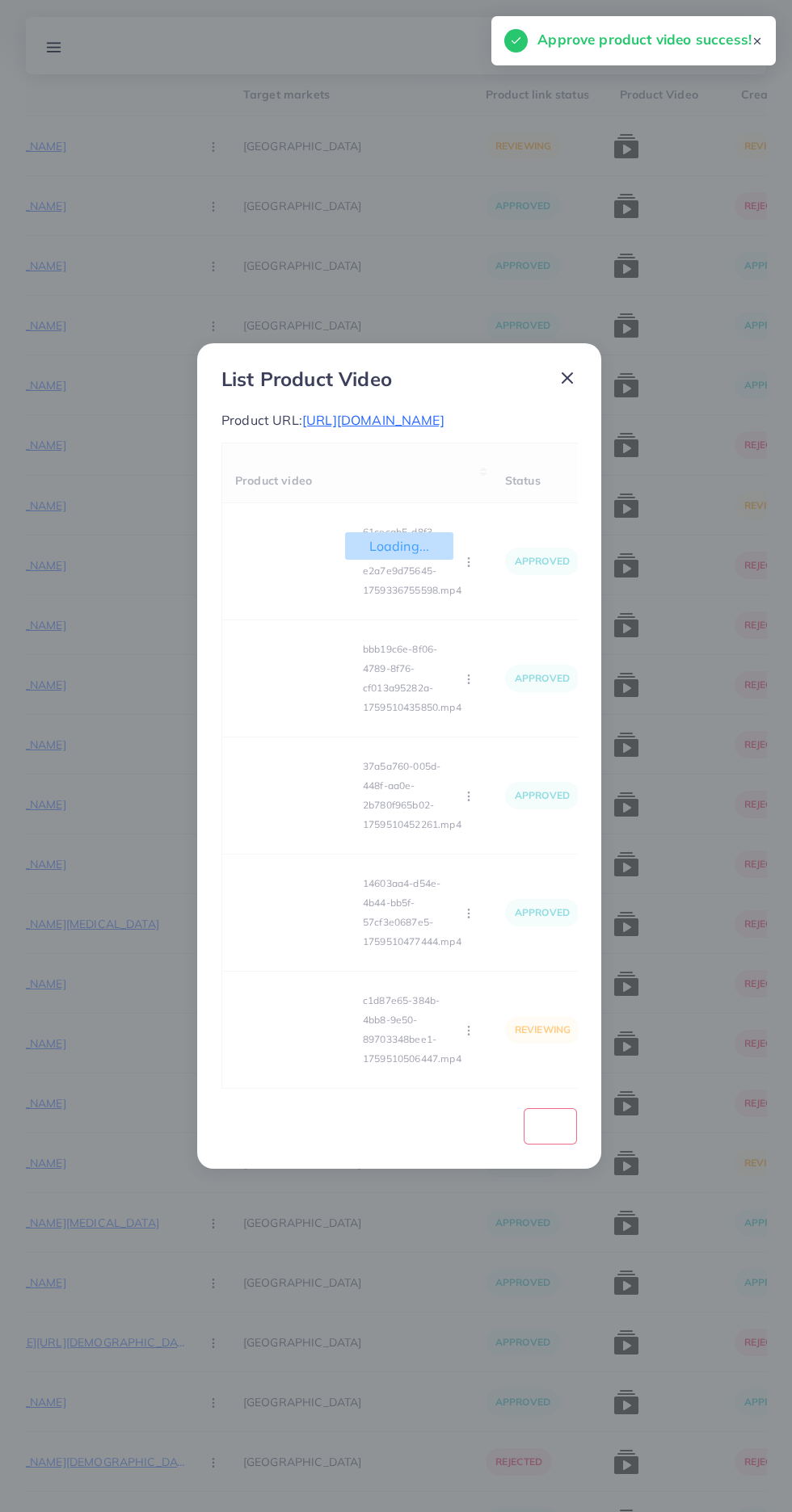
click at [466, 1089] on div "Loading... Product video Status Reason reject 61cecab5-d8f3-4151-a84b-e2a7e9d75…" at bounding box center [399, 765] width 356 height 646
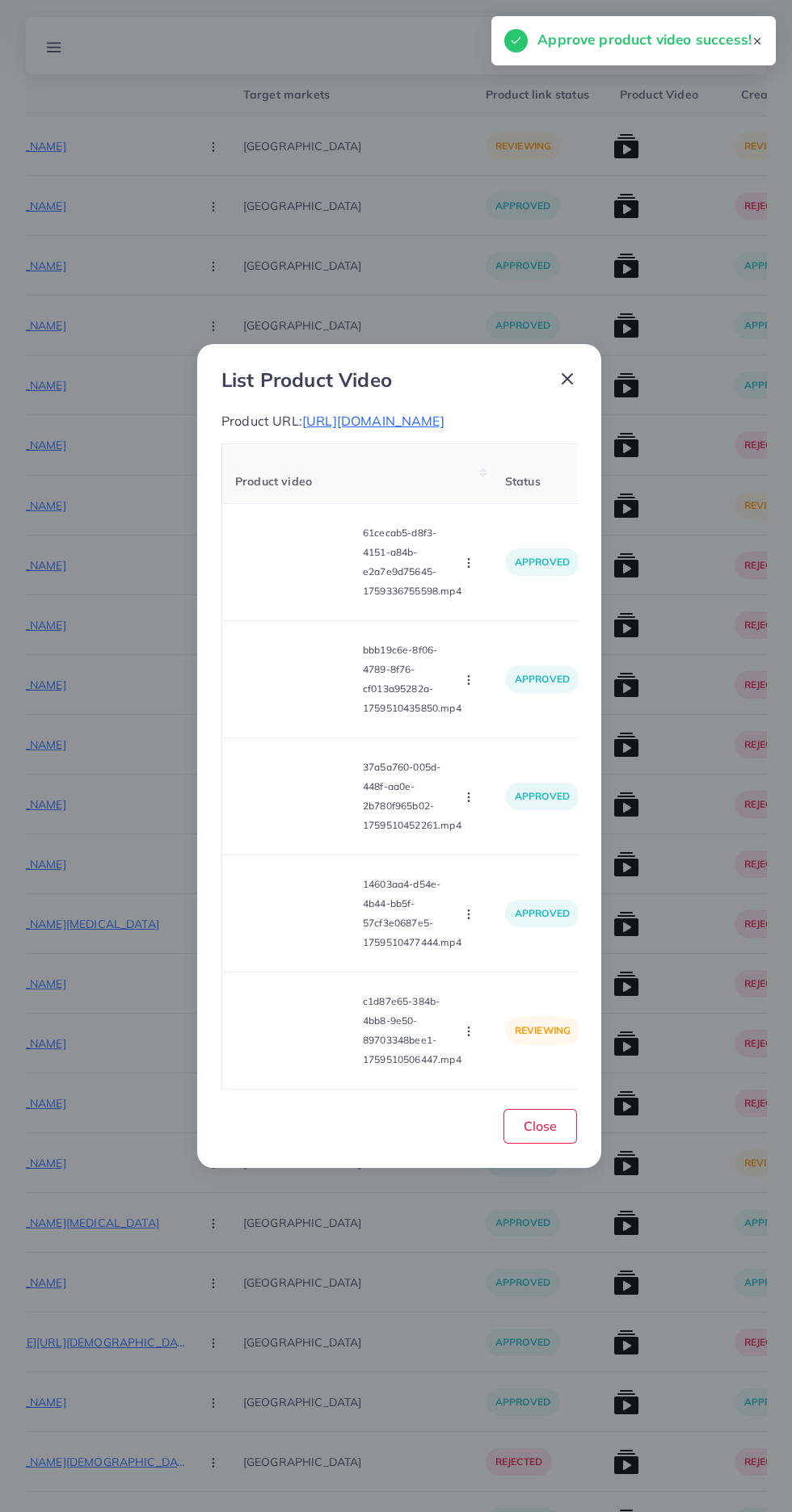
click at [468, 1036] on circle "button" at bounding box center [468, 1035] width 1 height 1
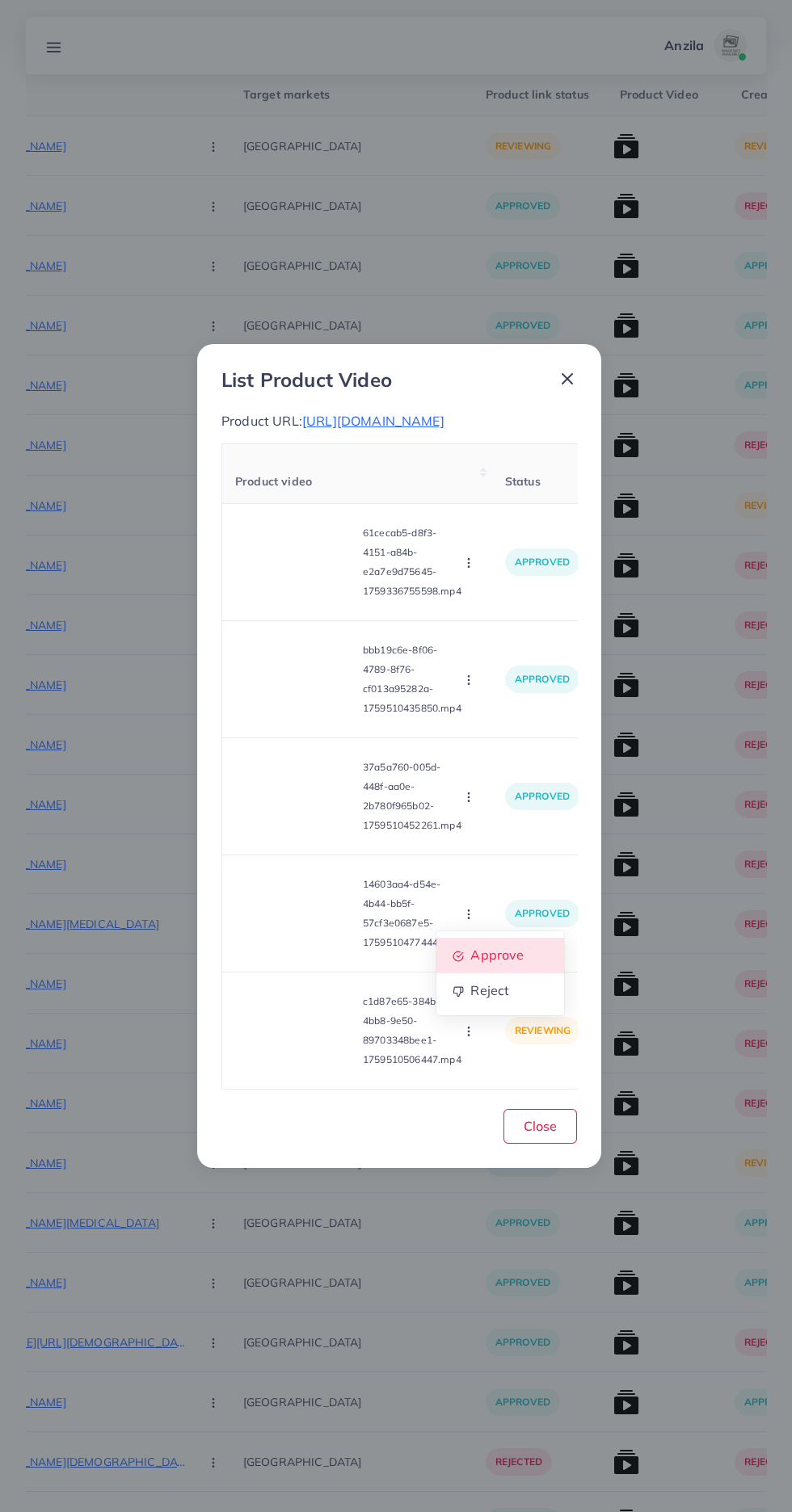
click at [484, 964] on span "Approve" at bounding box center [497, 955] width 53 height 17
click at [540, 1134] on span "Close" at bounding box center [540, 1126] width 33 height 17
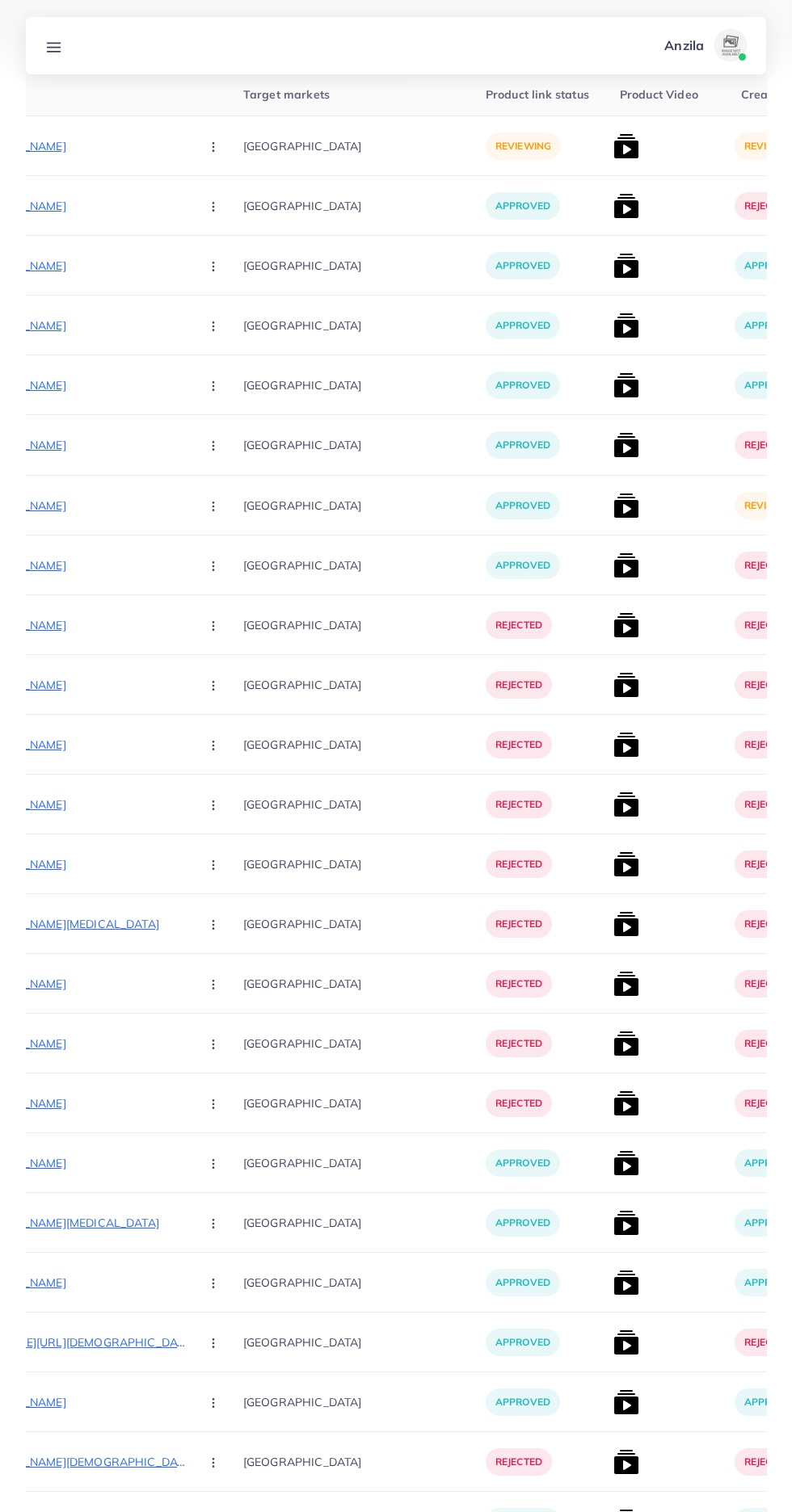
click at [613, 514] on img at bounding box center [626, 505] width 26 height 26
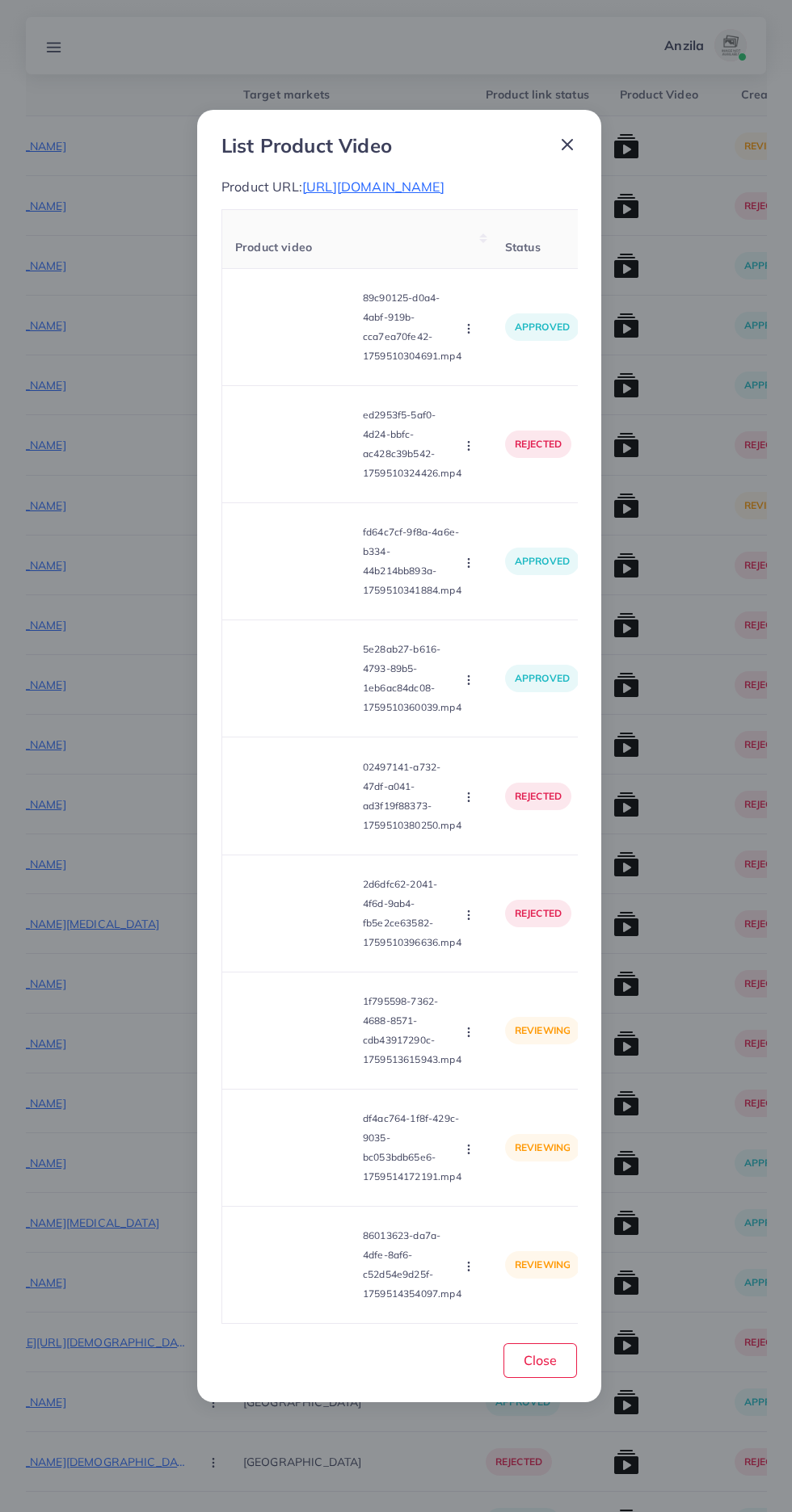
click at [321, 1067] on video at bounding box center [295, 1031] width 121 height 73
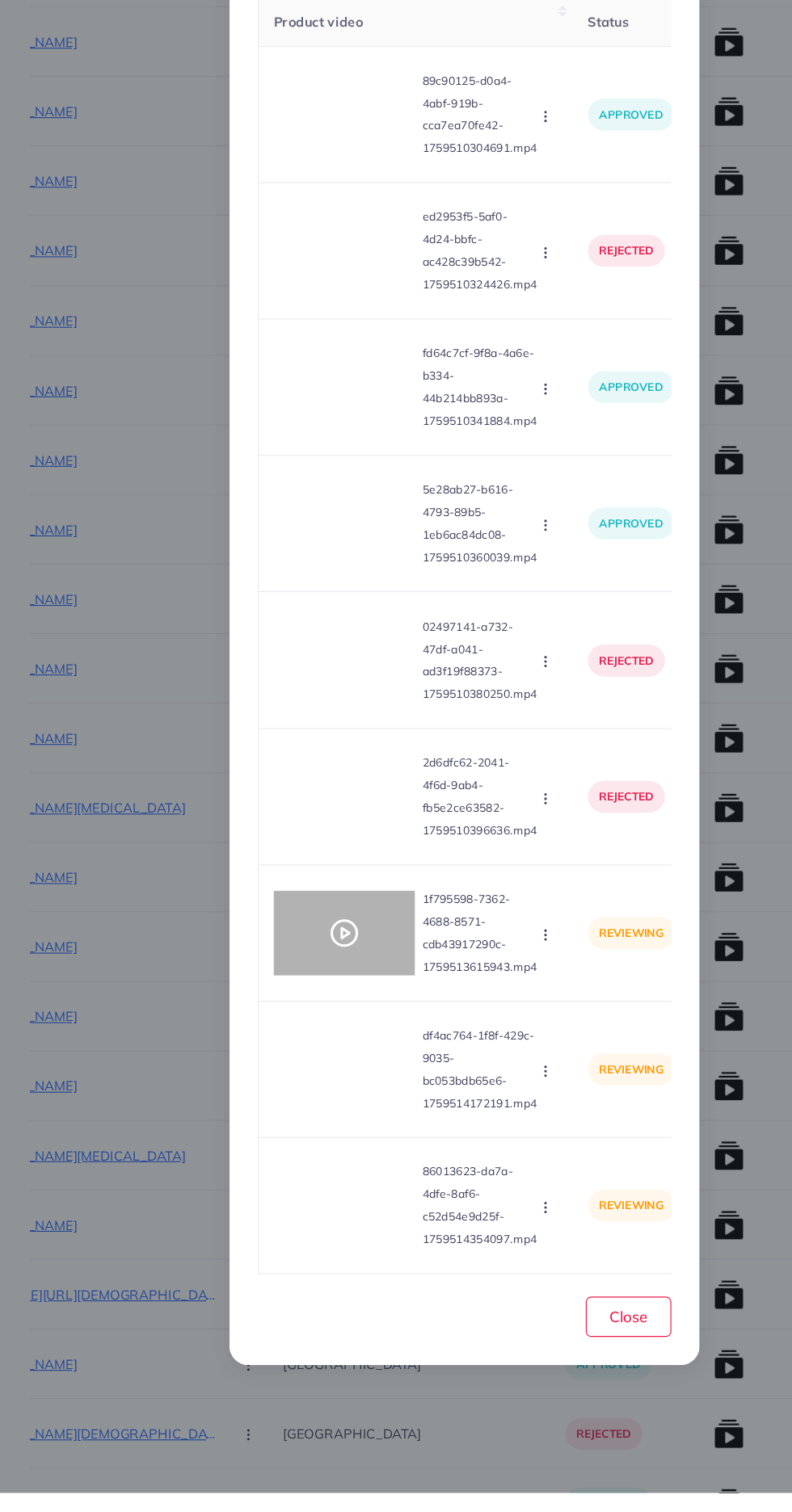
scroll to position [363, 0]
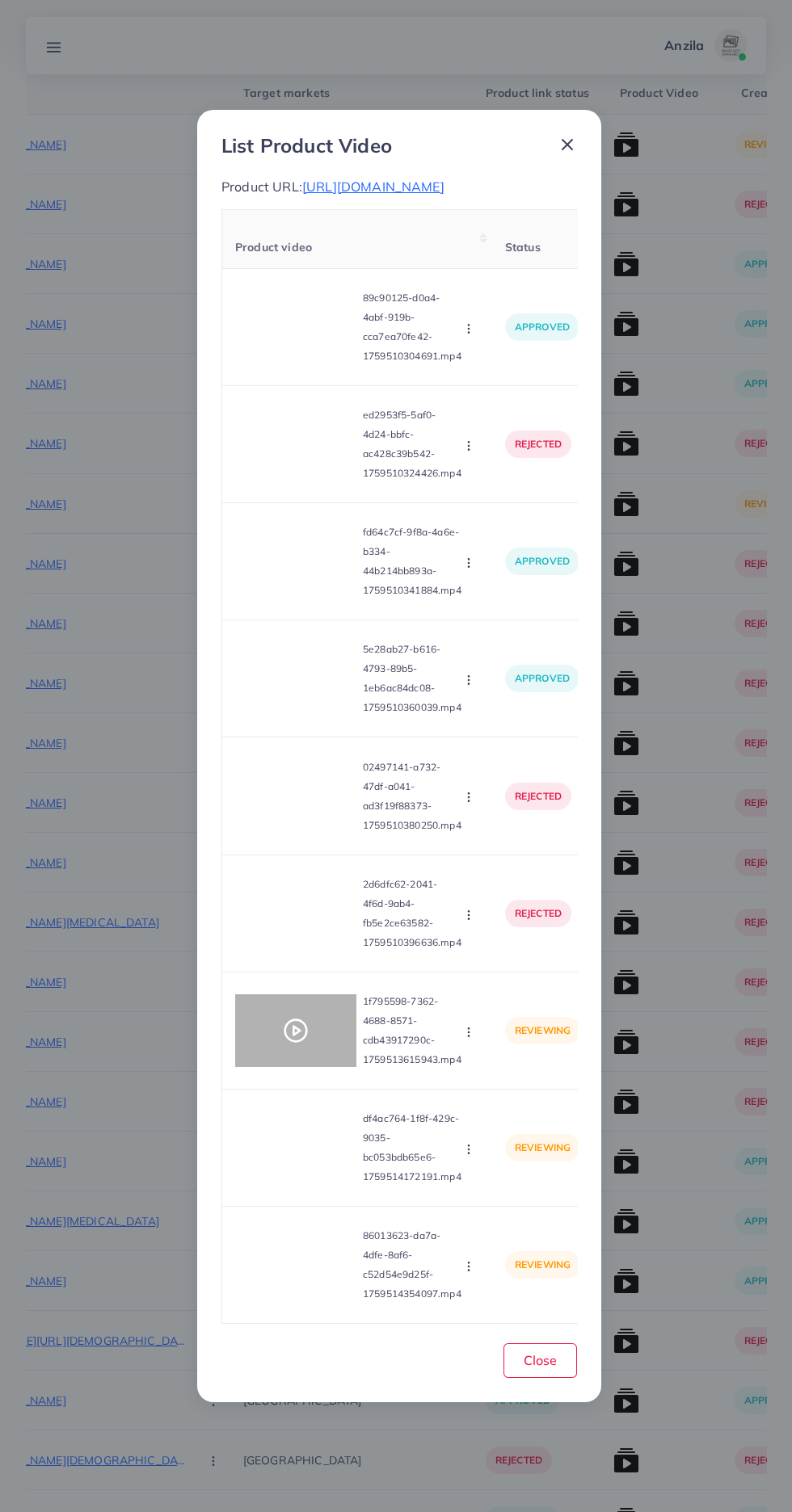
click at [316, 1067] on div at bounding box center [295, 1031] width 121 height 73
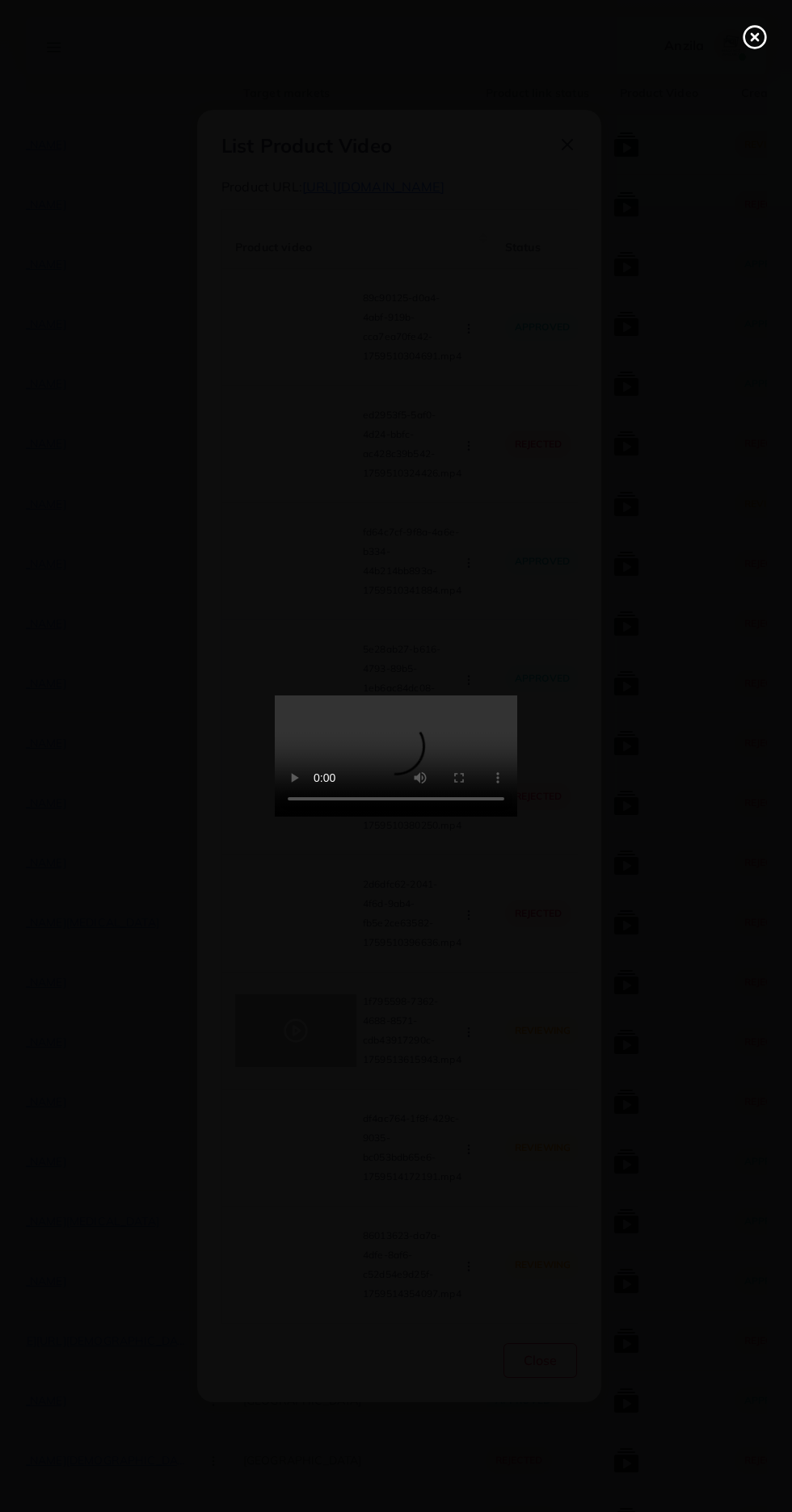
click at [755, 37] on line at bounding box center [755, 37] width 7 height 7
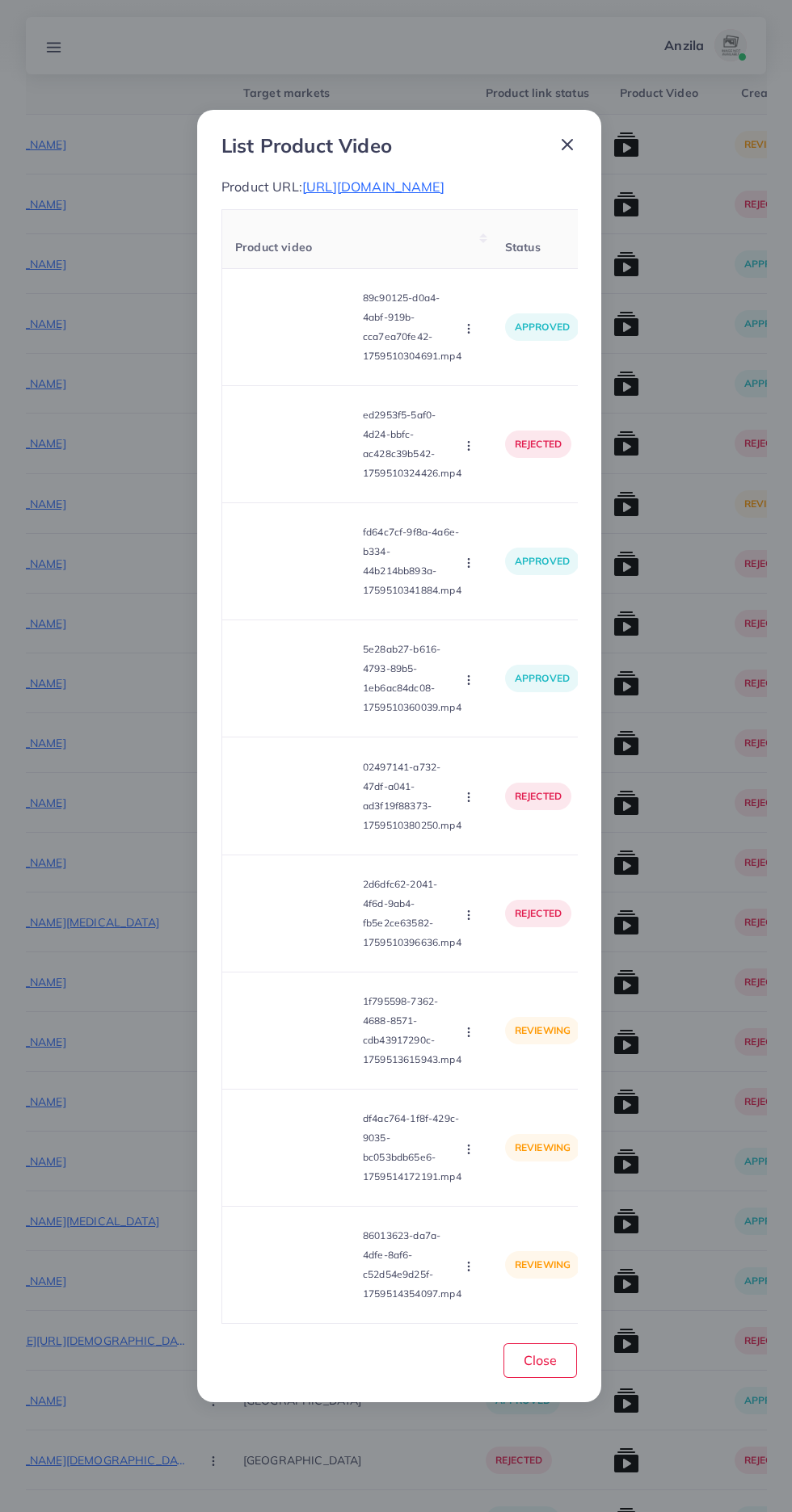
click at [473, 1038] on icon "button" at bounding box center [468, 1032] width 13 height 13
click at [506, 1132] on ul "Approve Reject" at bounding box center [506, 1088] width 129 height 85
click at [495, 1113] on span "Reject" at bounding box center [496, 1106] width 39 height 17
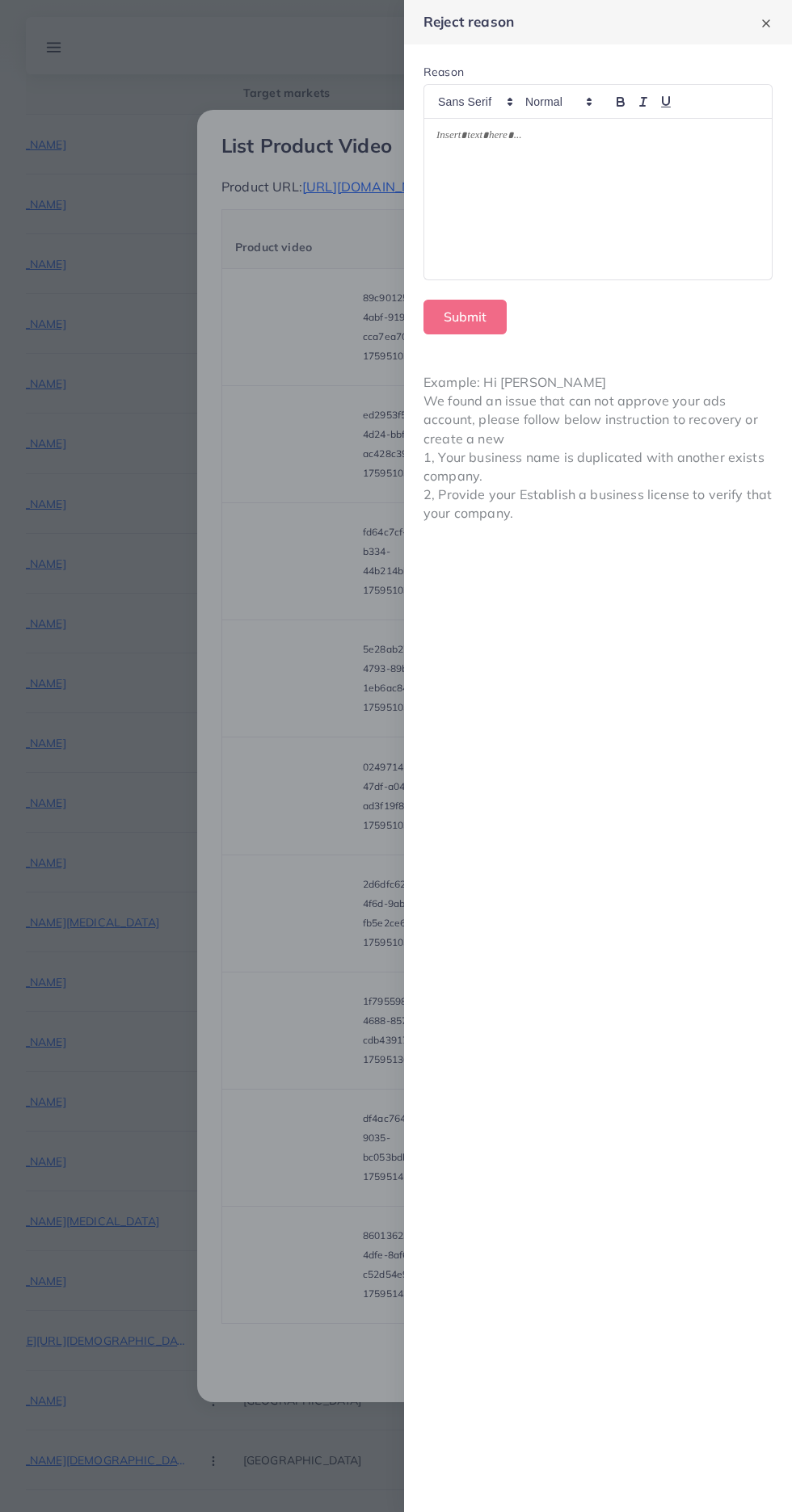
click at [641, 258] on div at bounding box center [598, 199] width 348 height 160
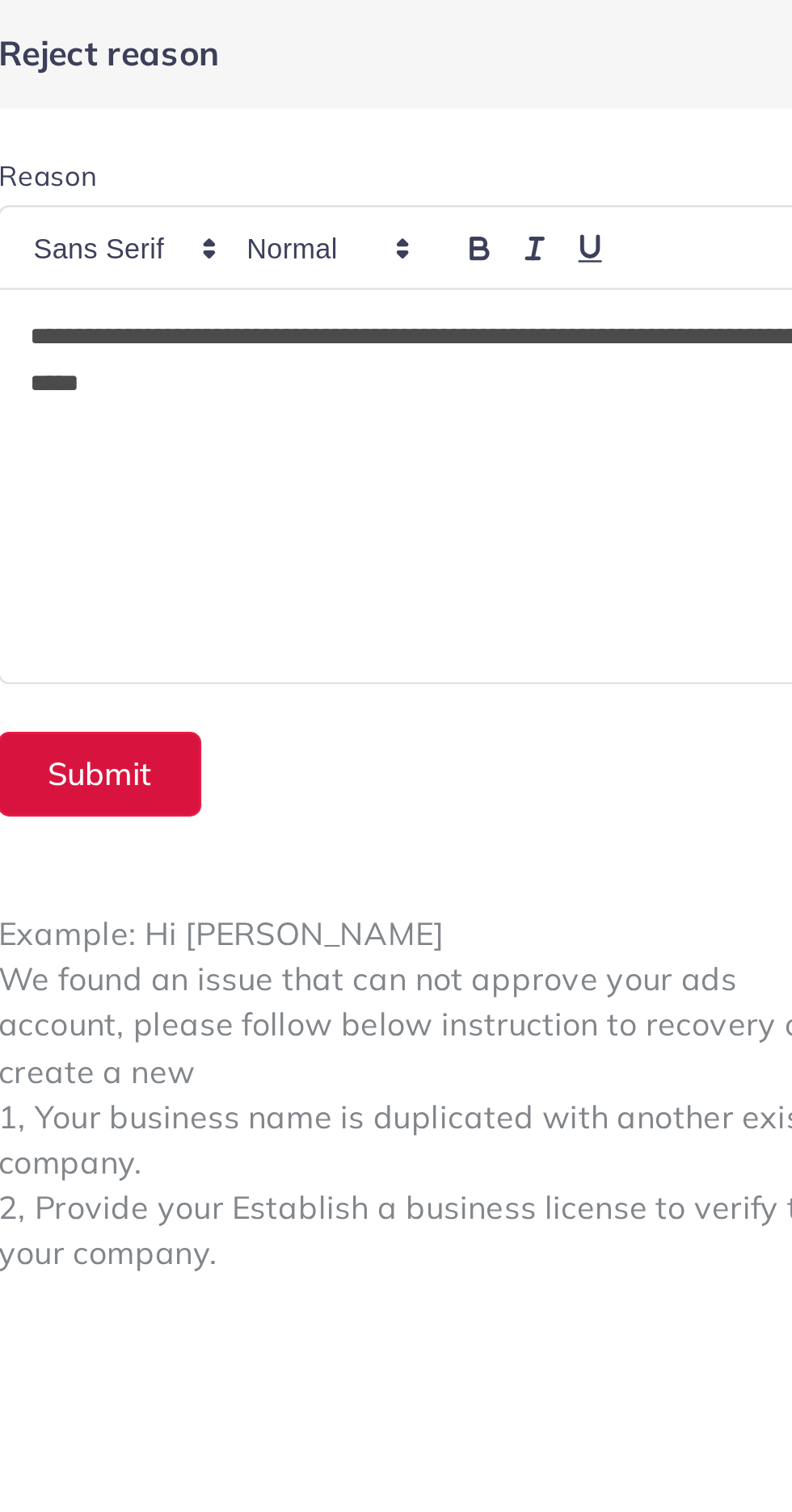
click at [477, 323] on button "Submit" at bounding box center [465, 317] width 84 height 35
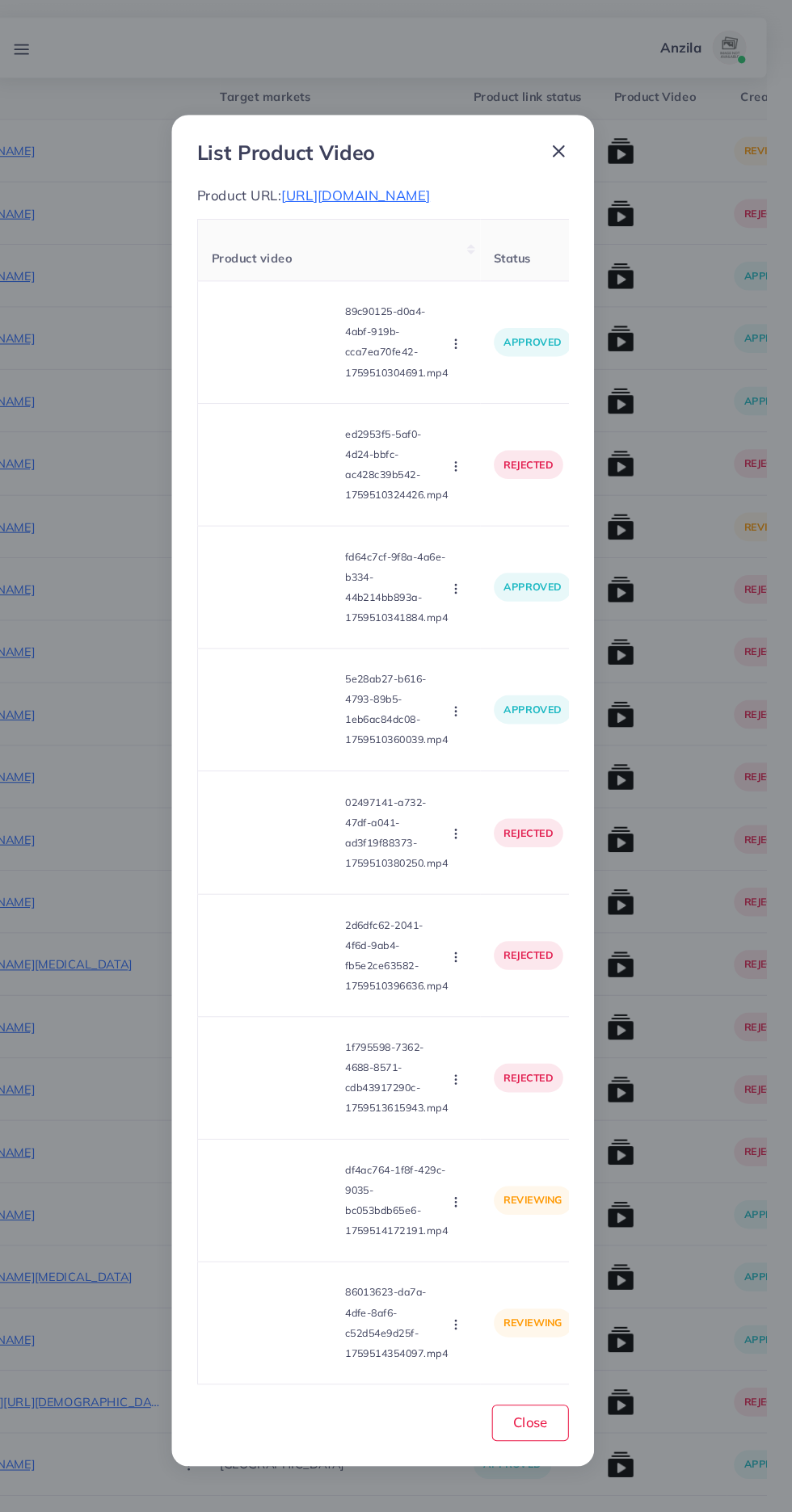
click at [319, 1183] on video at bounding box center [295, 1147] width 121 height 73
click at [297, 1160] on icon at bounding box center [295, 1147] width 26 height 26
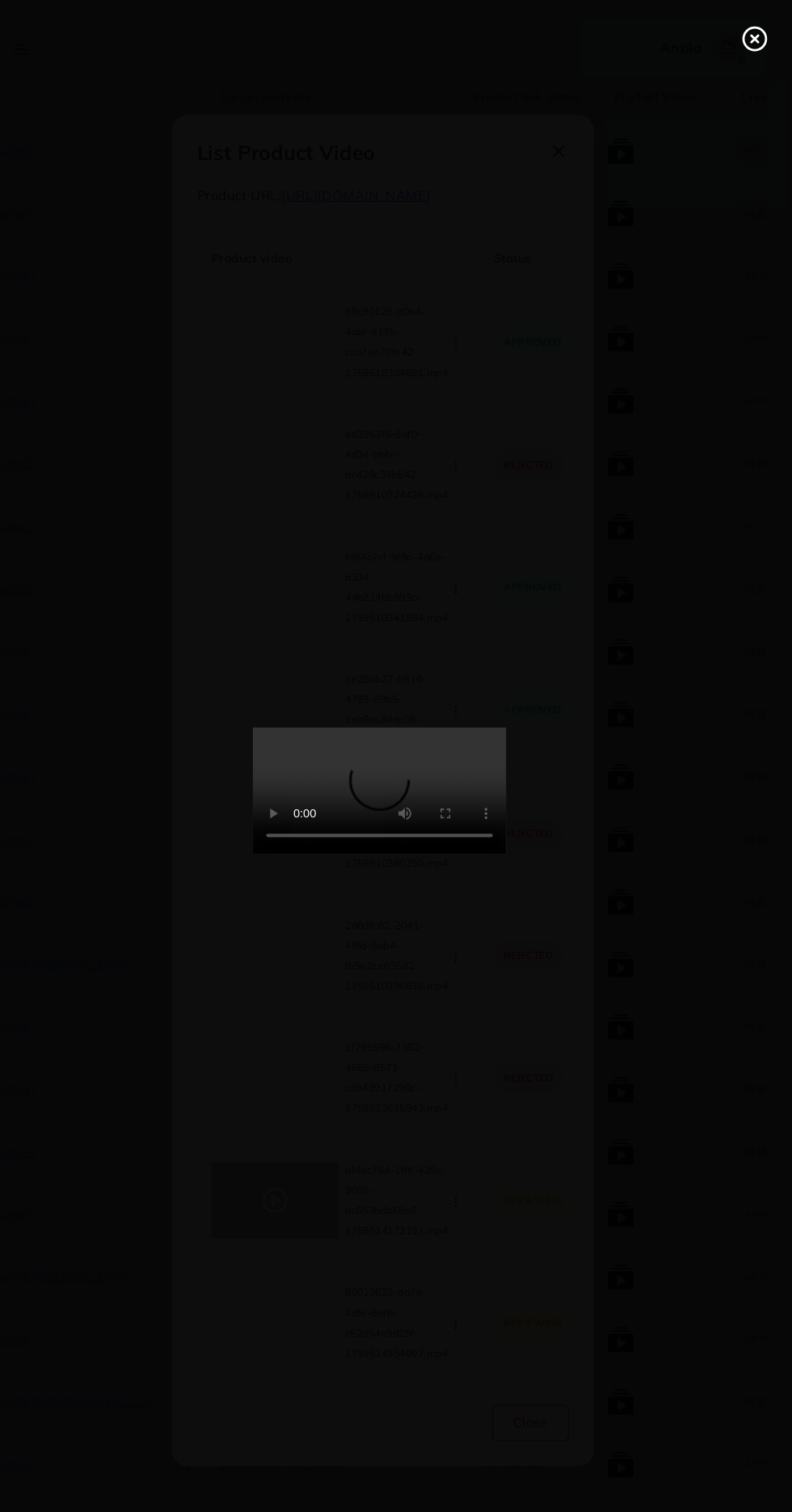
click at [760, 36] on icon at bounding box center [754, 36] width 26 height 26
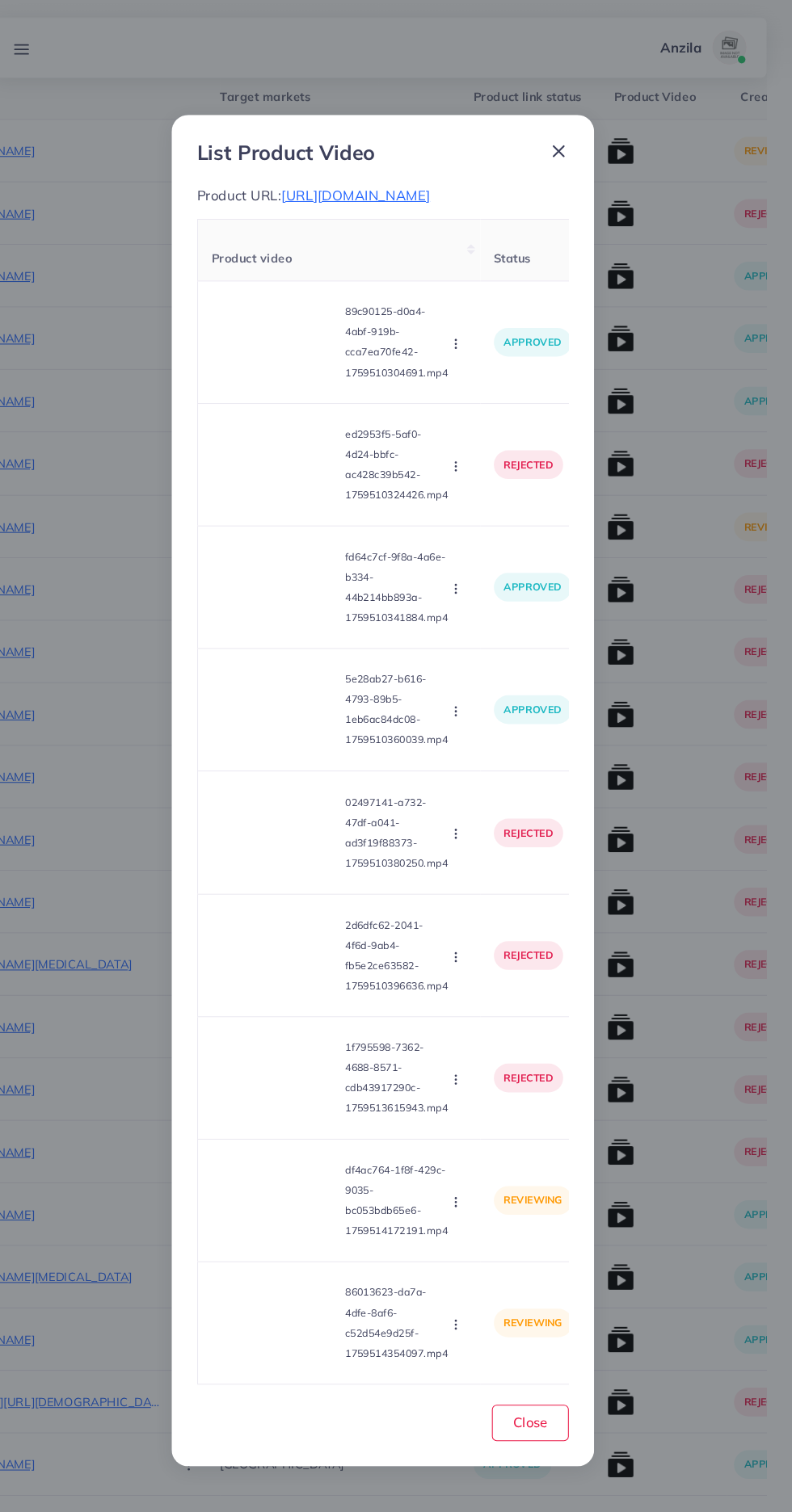
click at [462, 1156] on div "Approve Reject" at bounding box center [469, 1147] width 17 height 17
click at [471, 1156] on icon "button" at bounding box center [468, 1149] width 13 height 13
click at [491, 1231] on span "Reject" at bounding box center [496, 1223] width 39 height 17
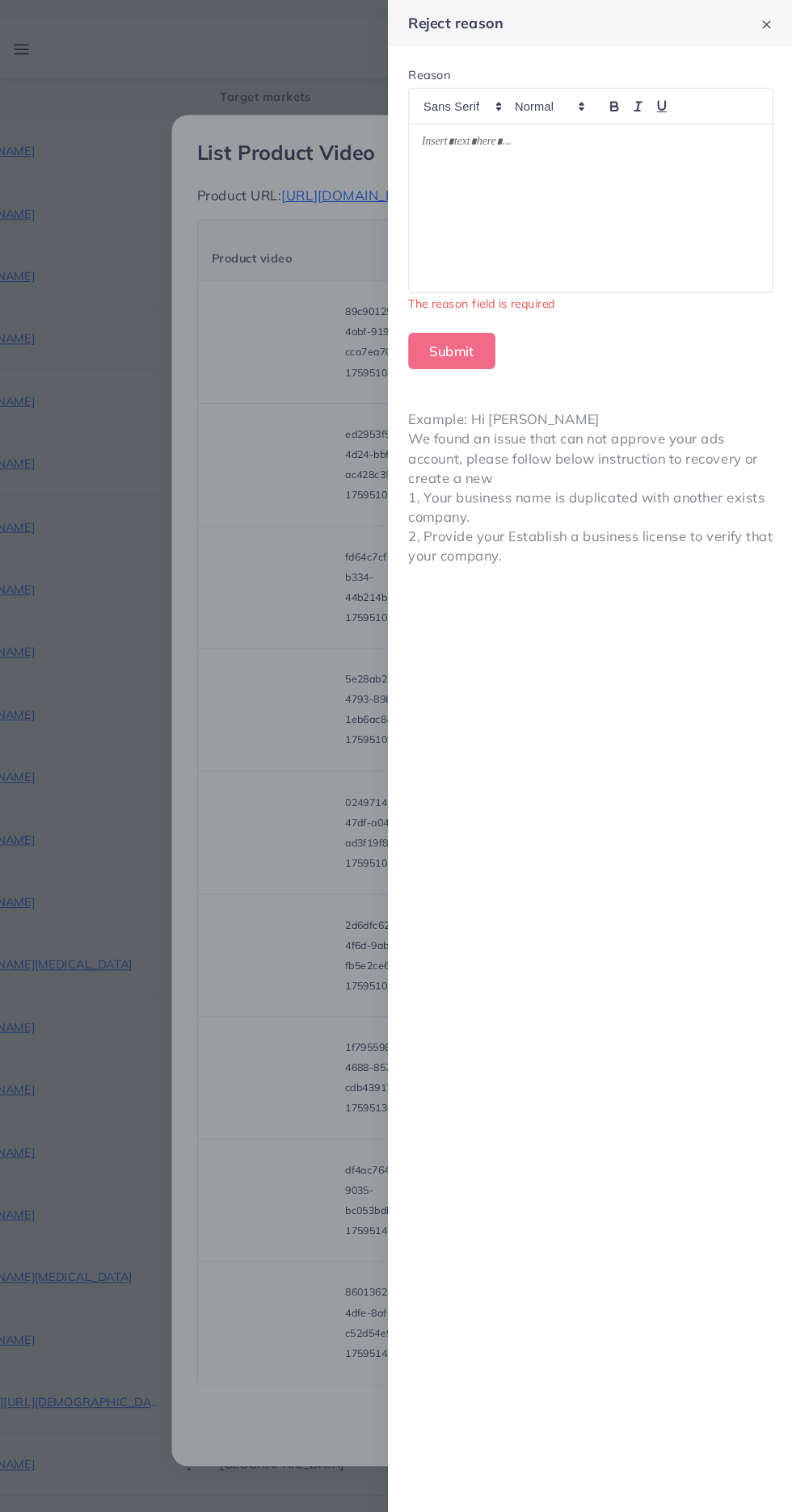
click at [630, 204] on div at bounding box center [598, 199] width 348 height 160
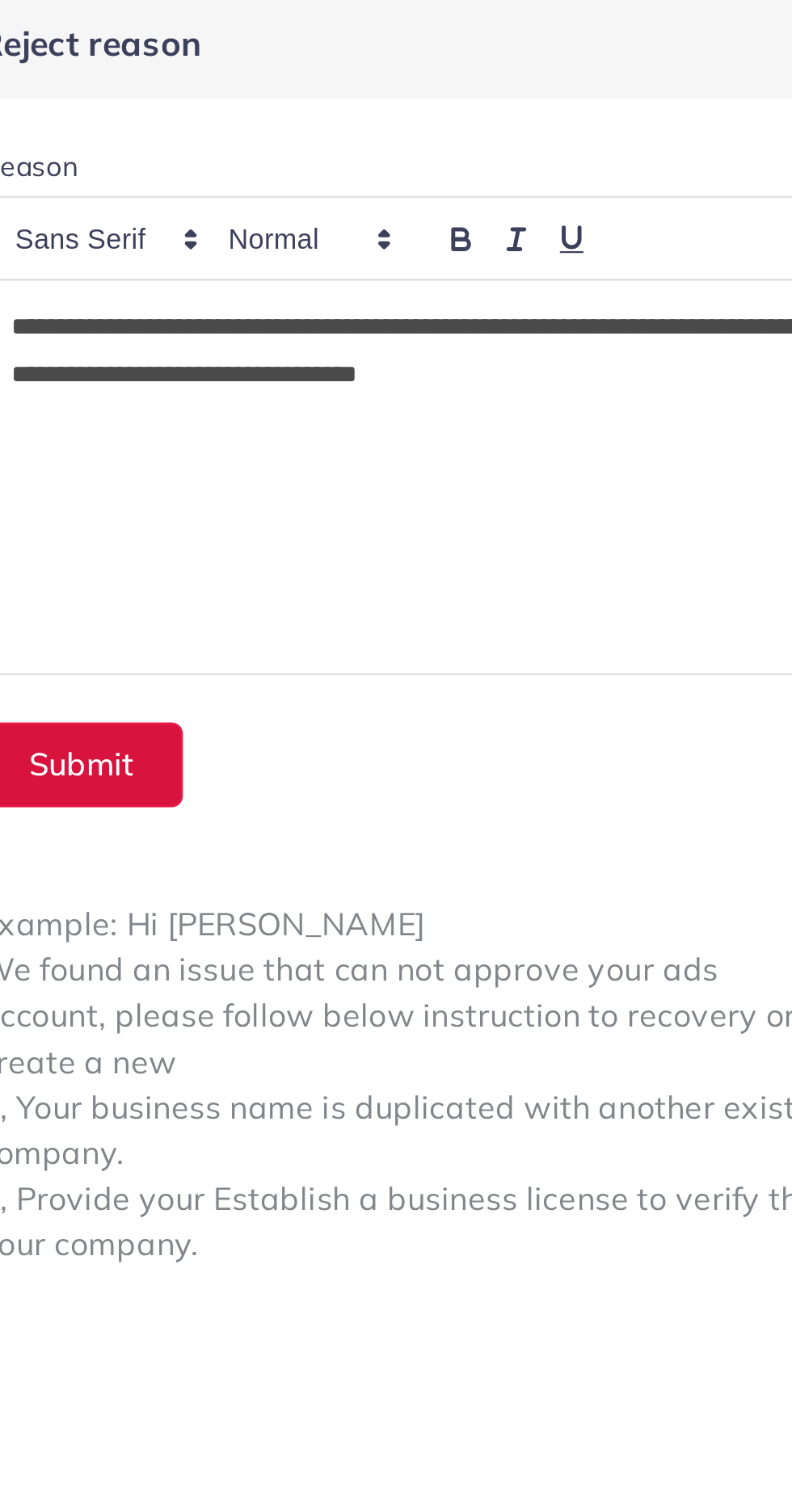
click at [483, 309] on button "Submit" at bounding box center [465, 317] width 84 height 35
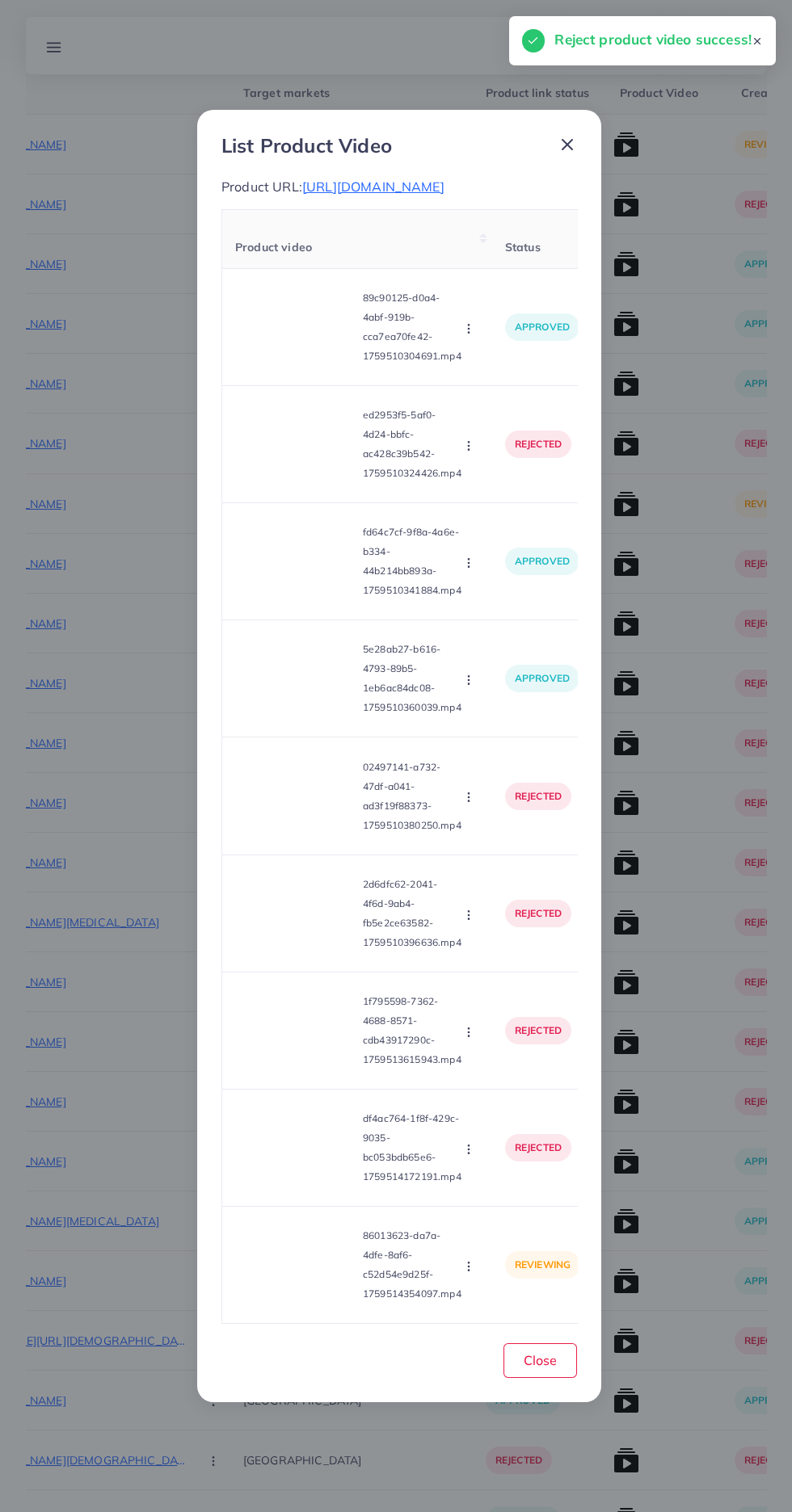
click at [296, 1301] on video at bounding box center [295, 1265] width 121 height 73
click at [310, 1289] on div at bounding box center [295, 1265] width 121 height 73
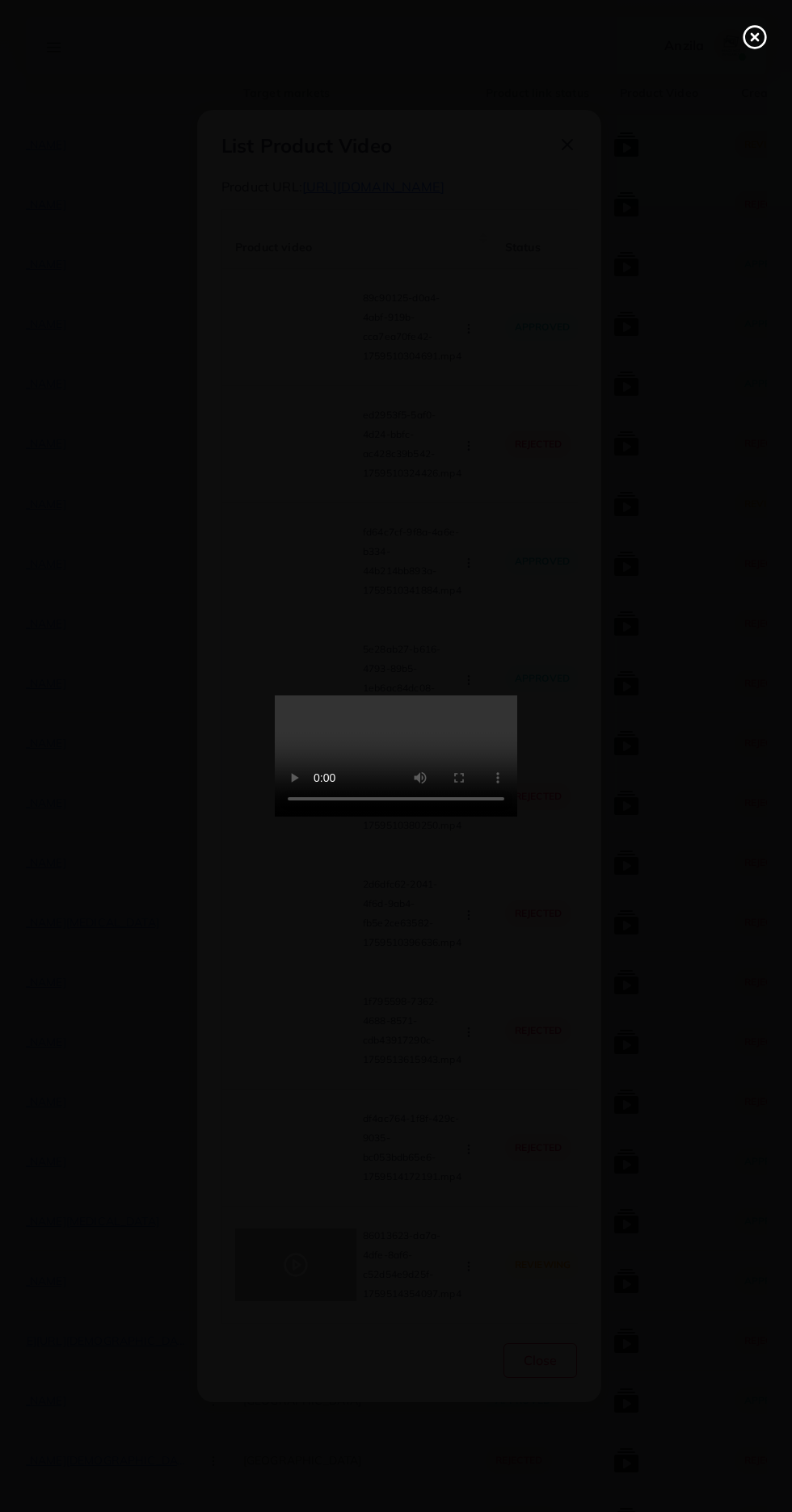
click at [746, 41] on icon at bounding box center [754, 36] width 26 height 26
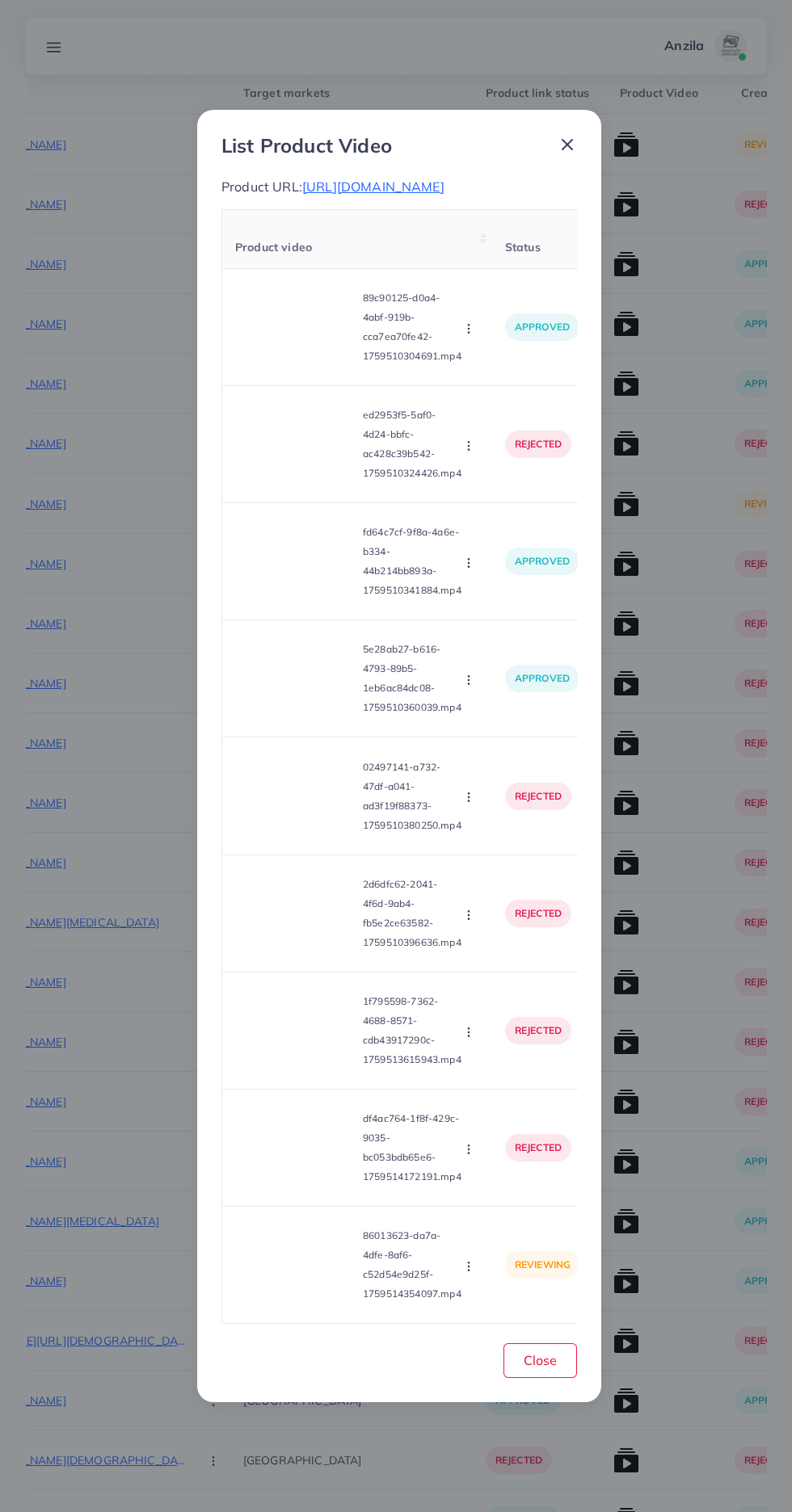
click at [468, 1266] on circle "button" at bounding box center [468, 1266] width 1 height 1
click at [490, 1233] on span "Reject" at bounding box center [489, 1225] width 39 height 17
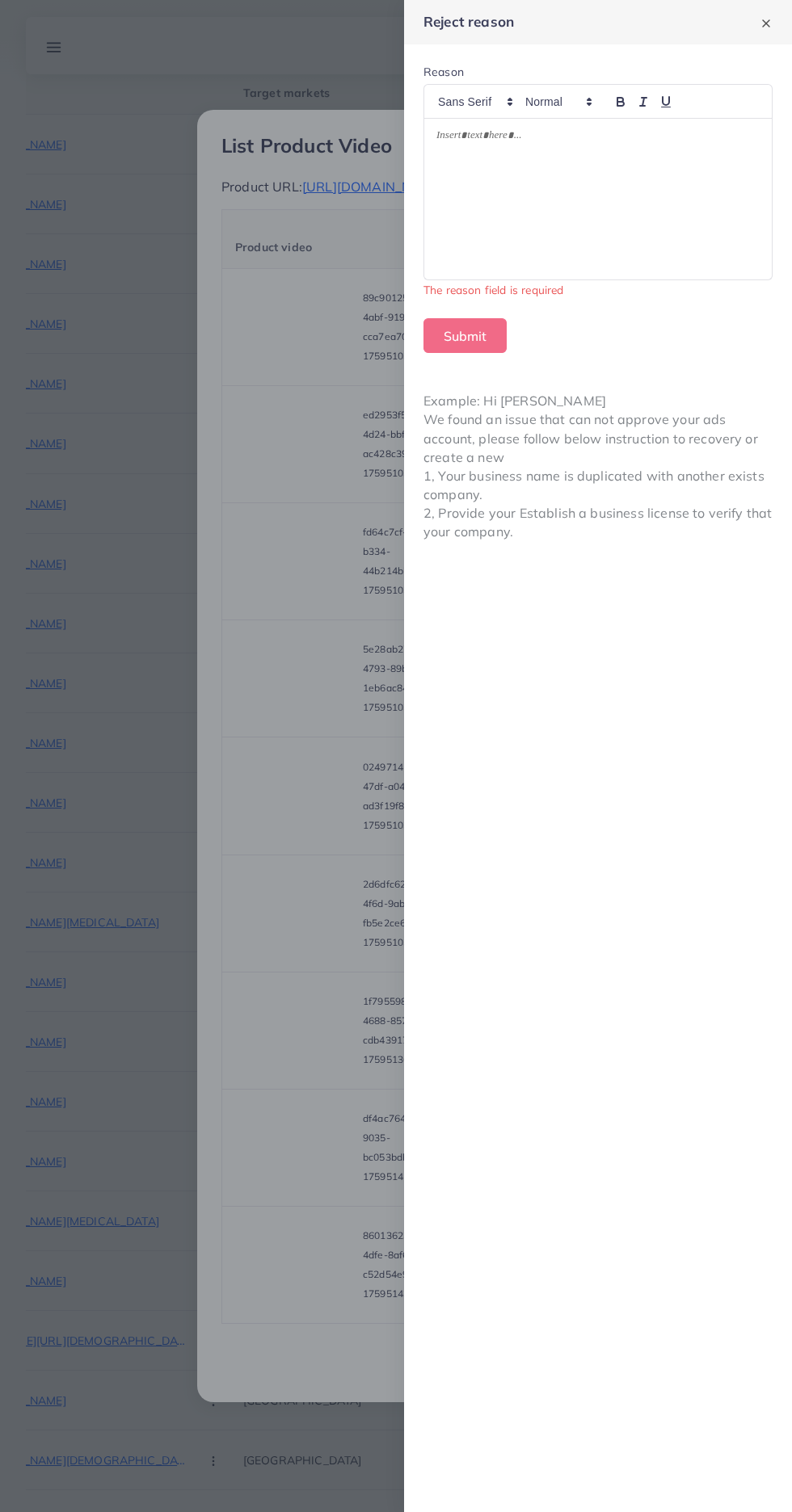
click at [650, 250] on div at bounding box center [598, 199] width 348 height 160
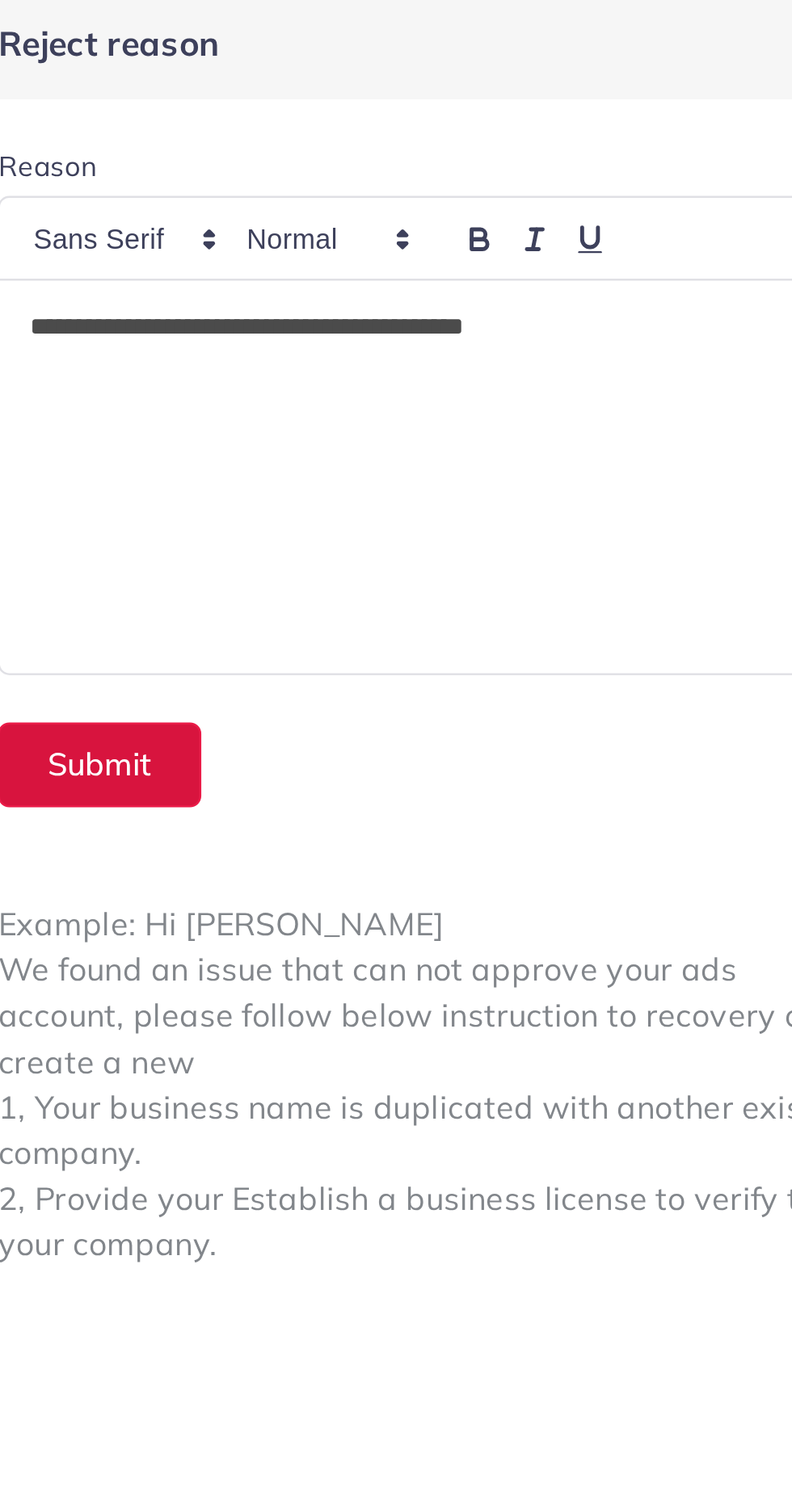
click at [484, 318] on button "Submit" at bounding box center [465, 317] width 84 height 35
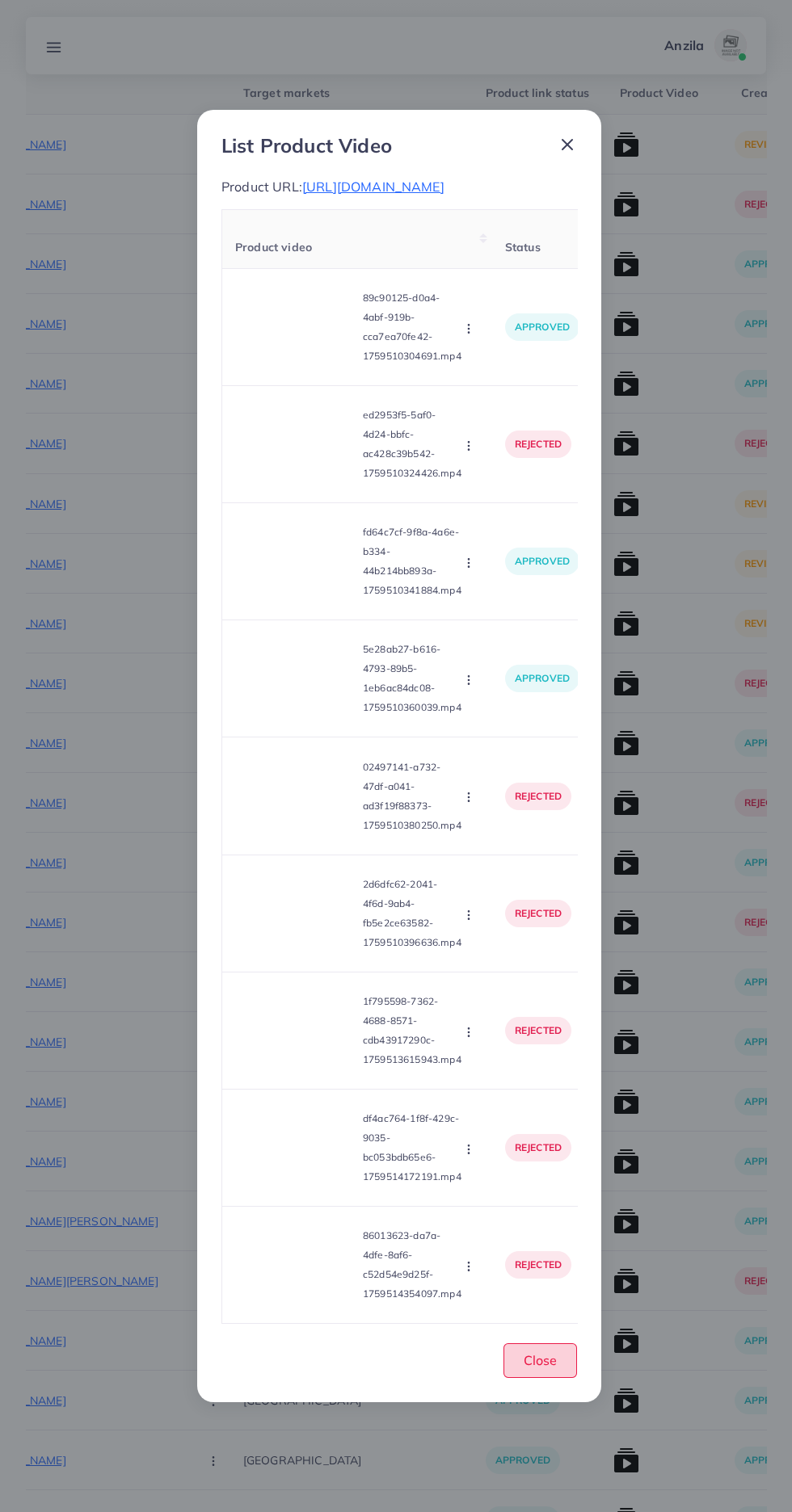
click at [529, 1378] on button "Close" at bounding box center [540, 1361] width 74 height 35
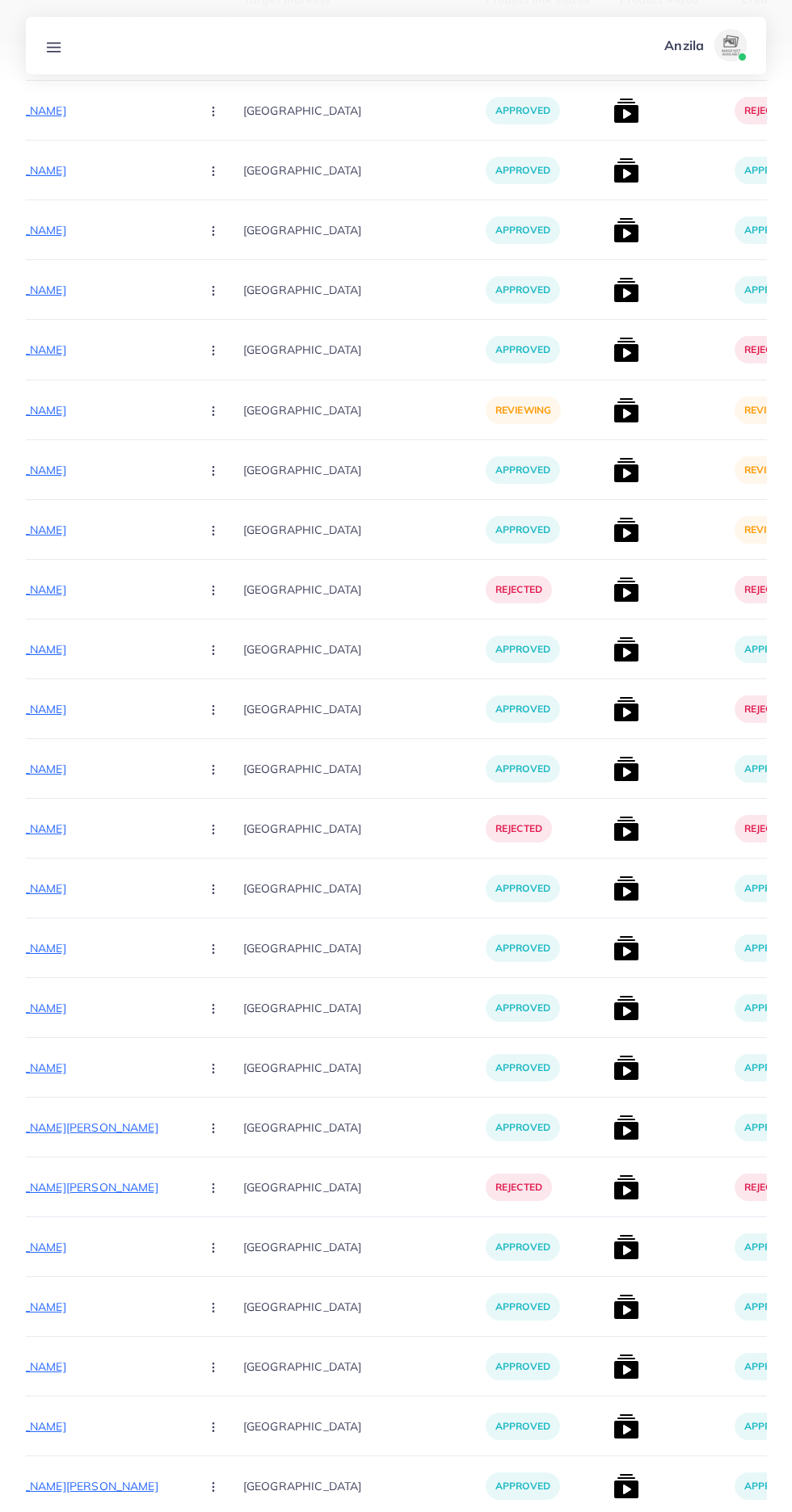
scroll to position [0, 0]
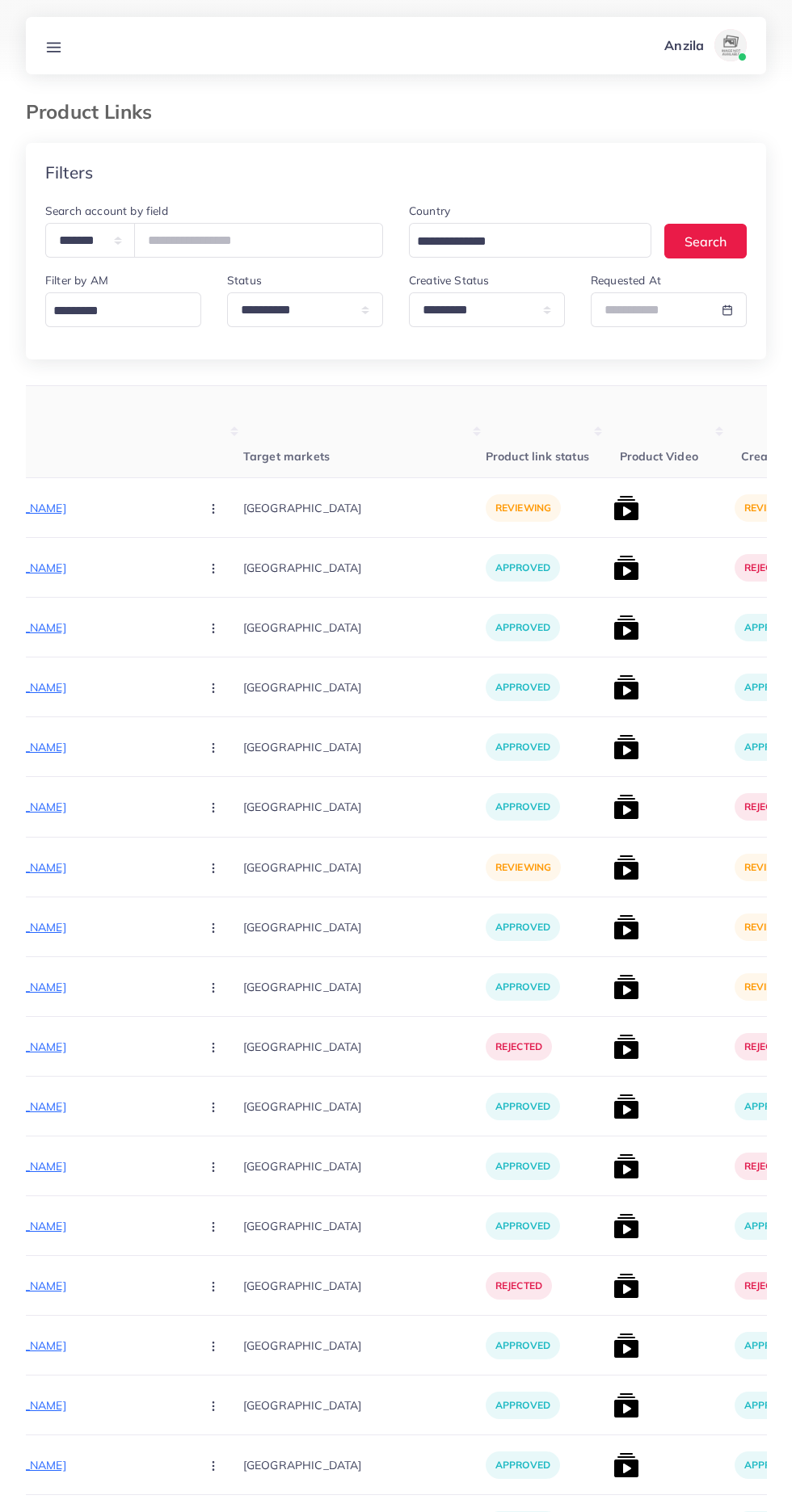
click at [73, 500] on p "[URL][DOMAIN_NAME]" at bounding box center [65, 507] width 242 height 19
click at [213, 509] on circle "button" at bounding box center [213, 508] width 1 height 1
click at [221, 564] on span "Approve" at bounding box center [247, 557] width 53 height 17
click at [613, 514] on img at bounding box center [626, 507] width 26 height 26
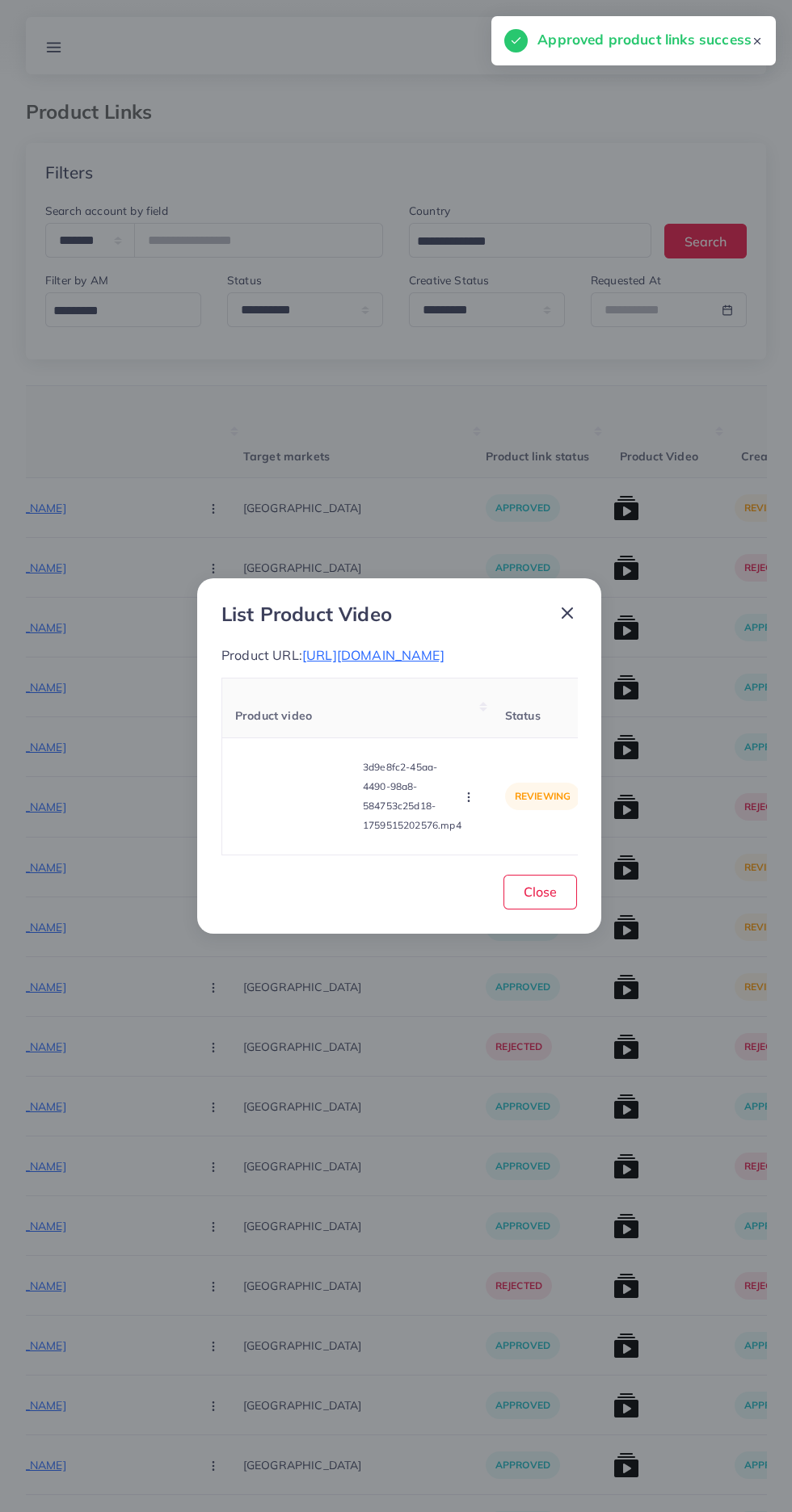
click at [316, 828] on video at bounding box center [295, 797] width 121 height 73
click at [296, 833] on div at bounding box center [295, 797] width 121 height 73
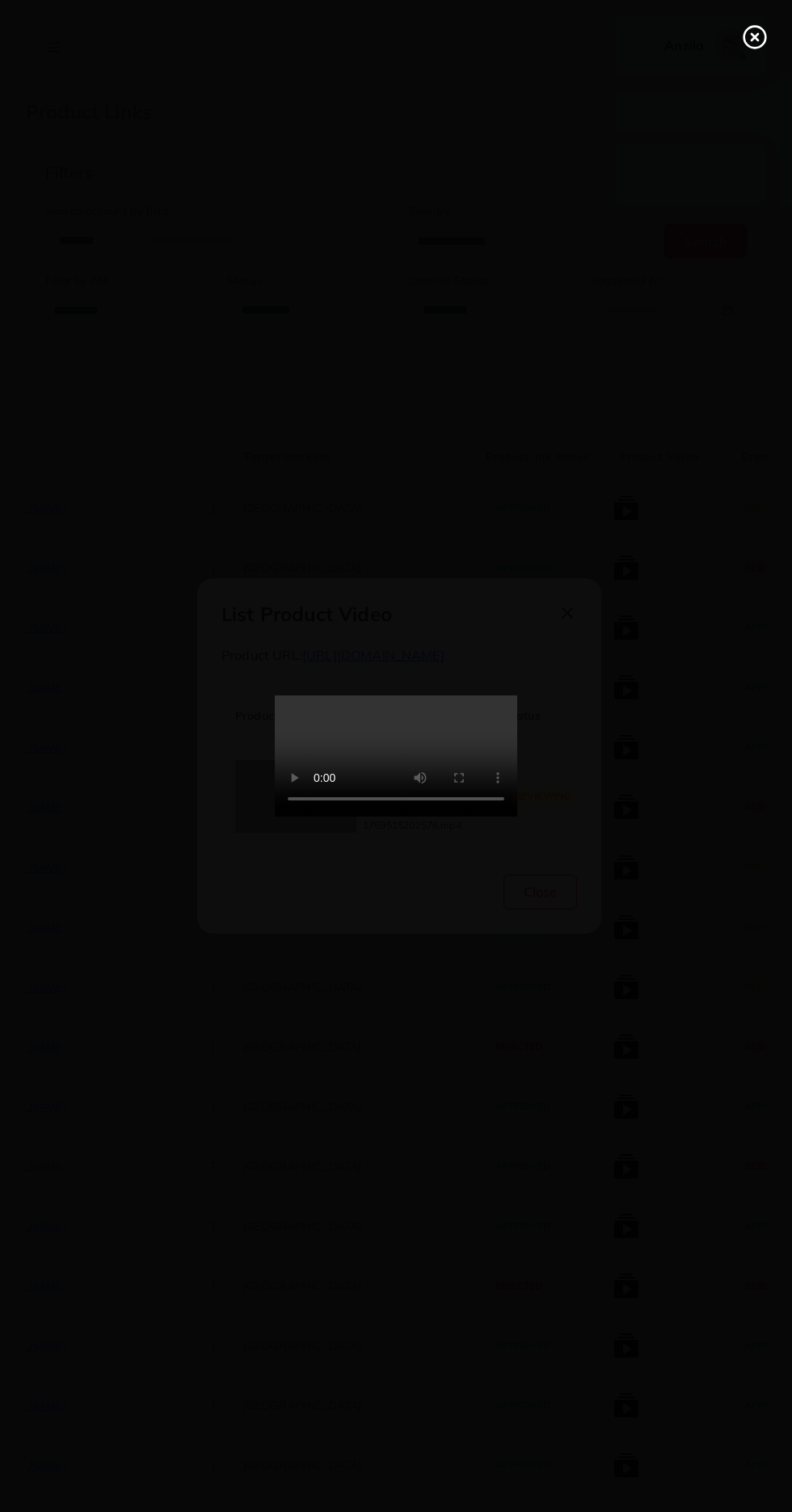
click at [756, 37] on line at bounding box center [755, 37] width 7 height 7
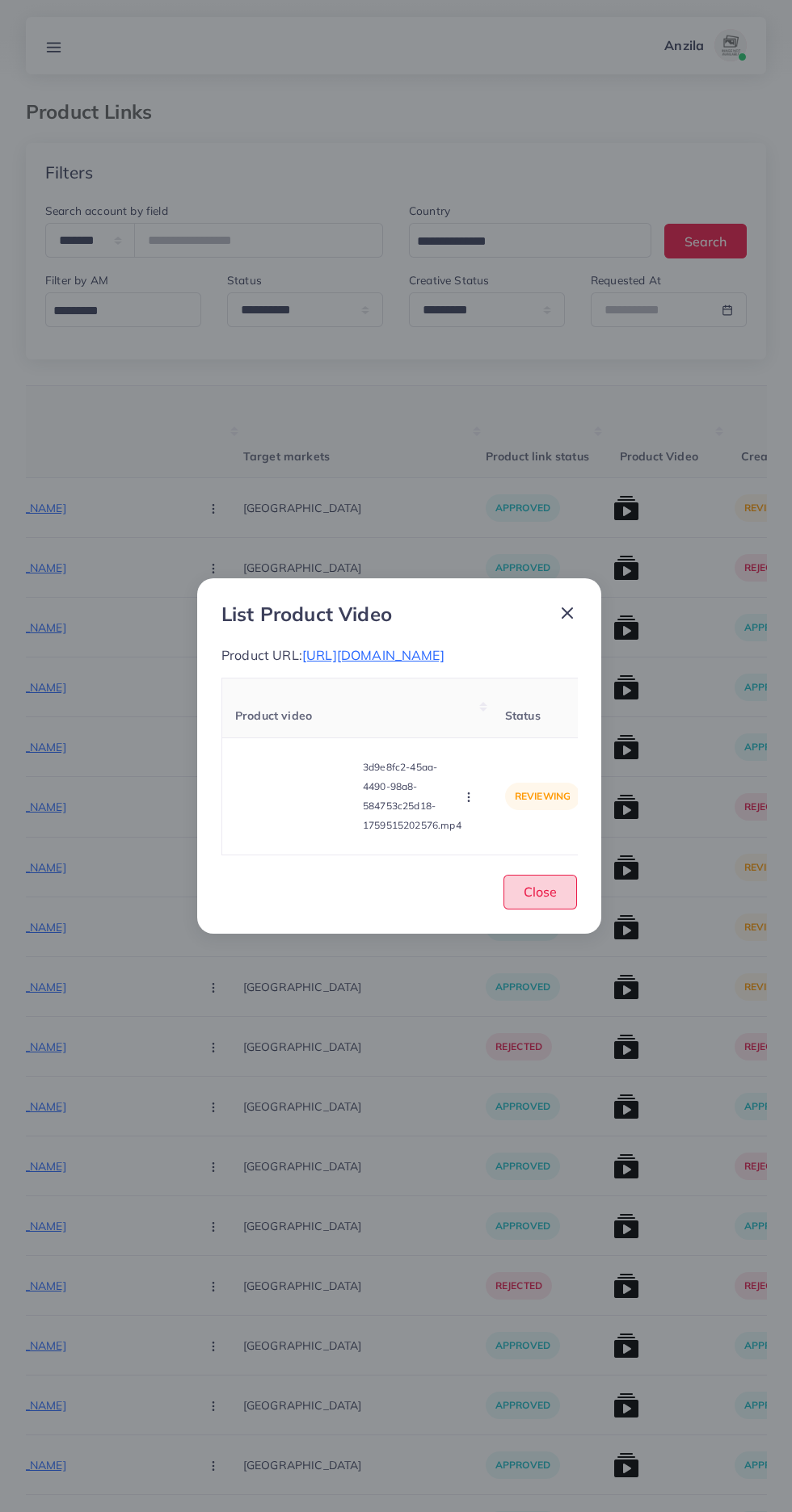
click at [539, 900] on span "Close" at bounding box center [540, 892] width 33 height 17
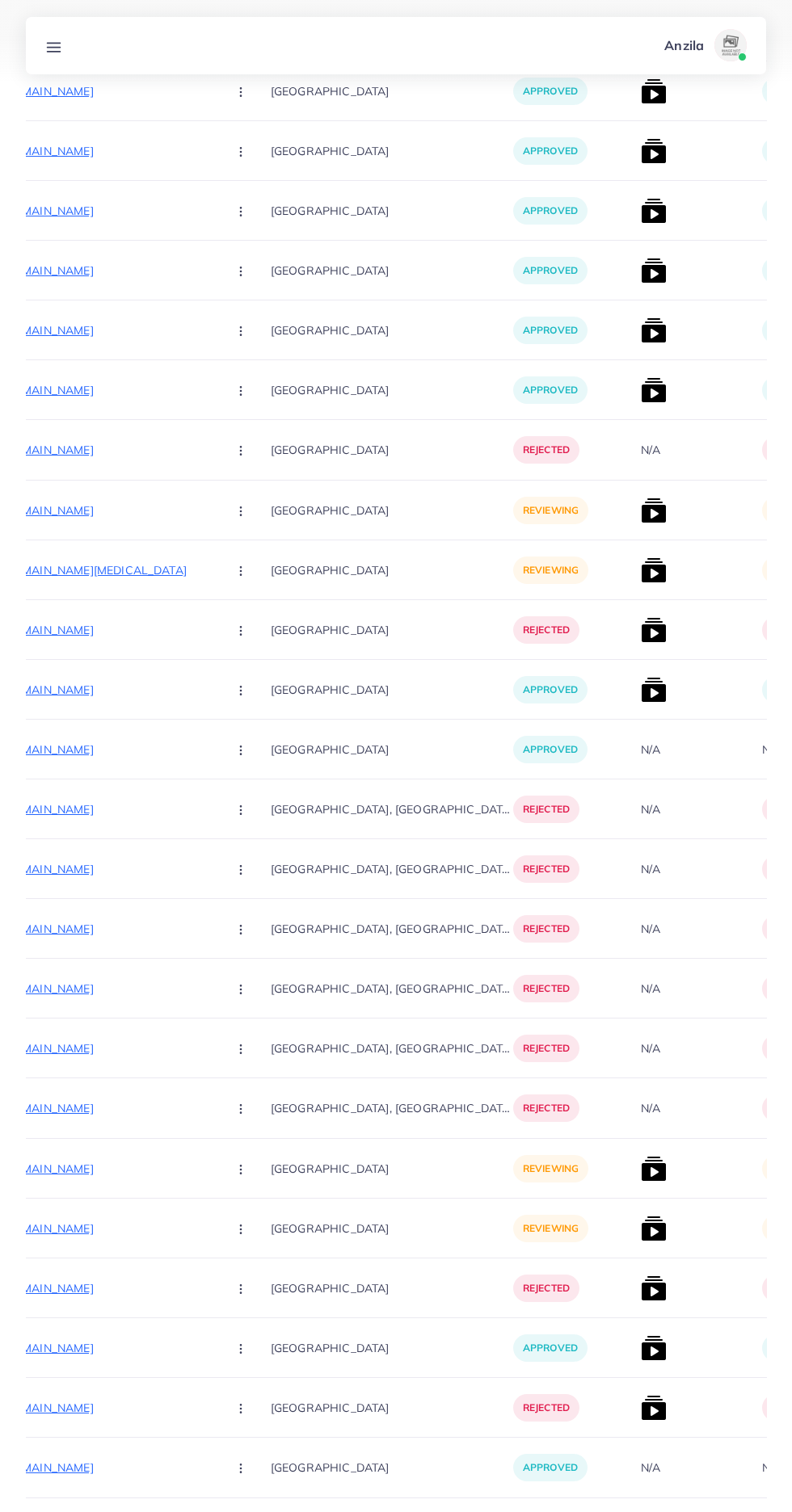
scroll to position [0, 266]
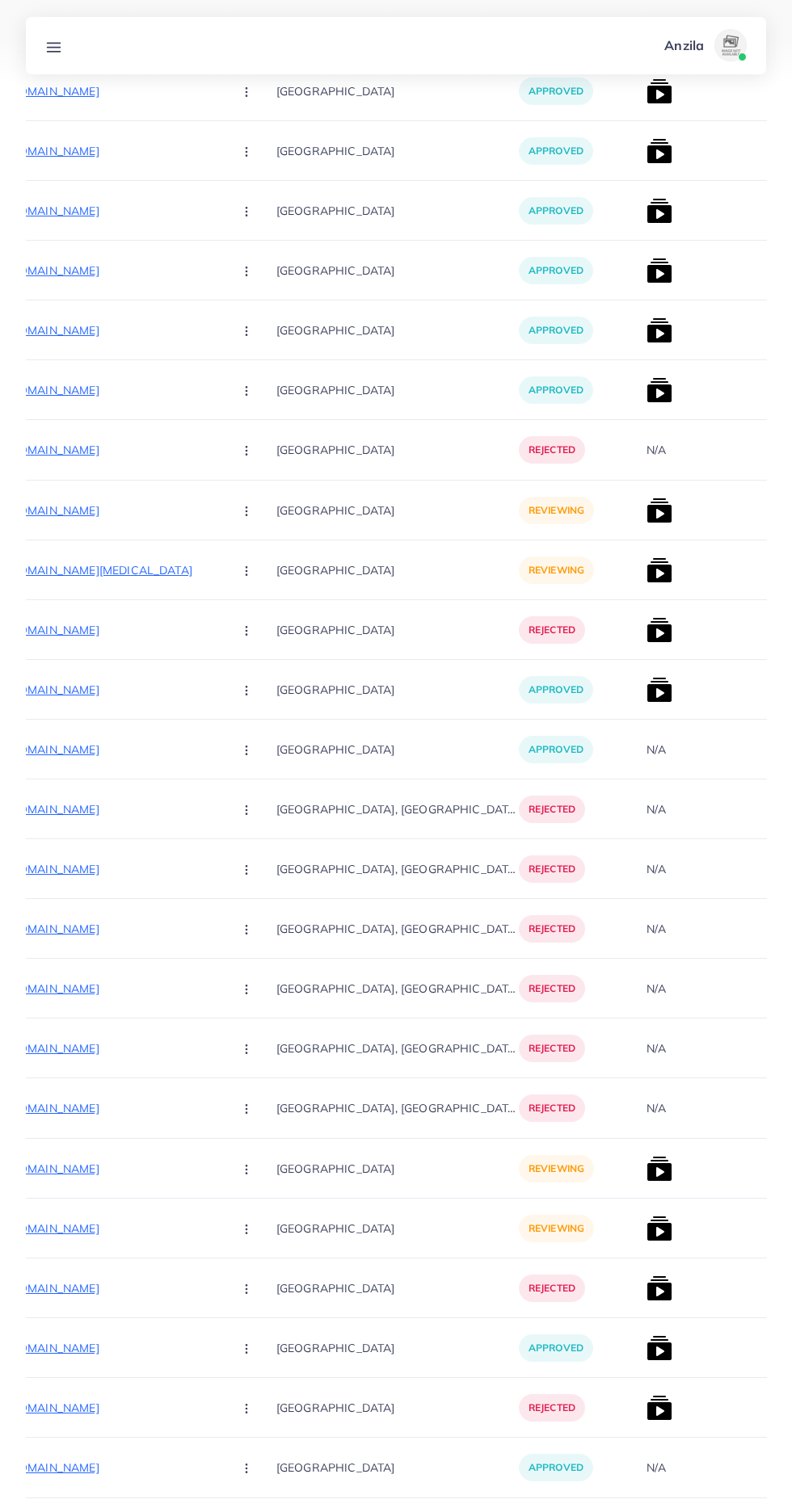
click at [646, 1173] on img at bounding box center [659, 1168] width 26 height 26
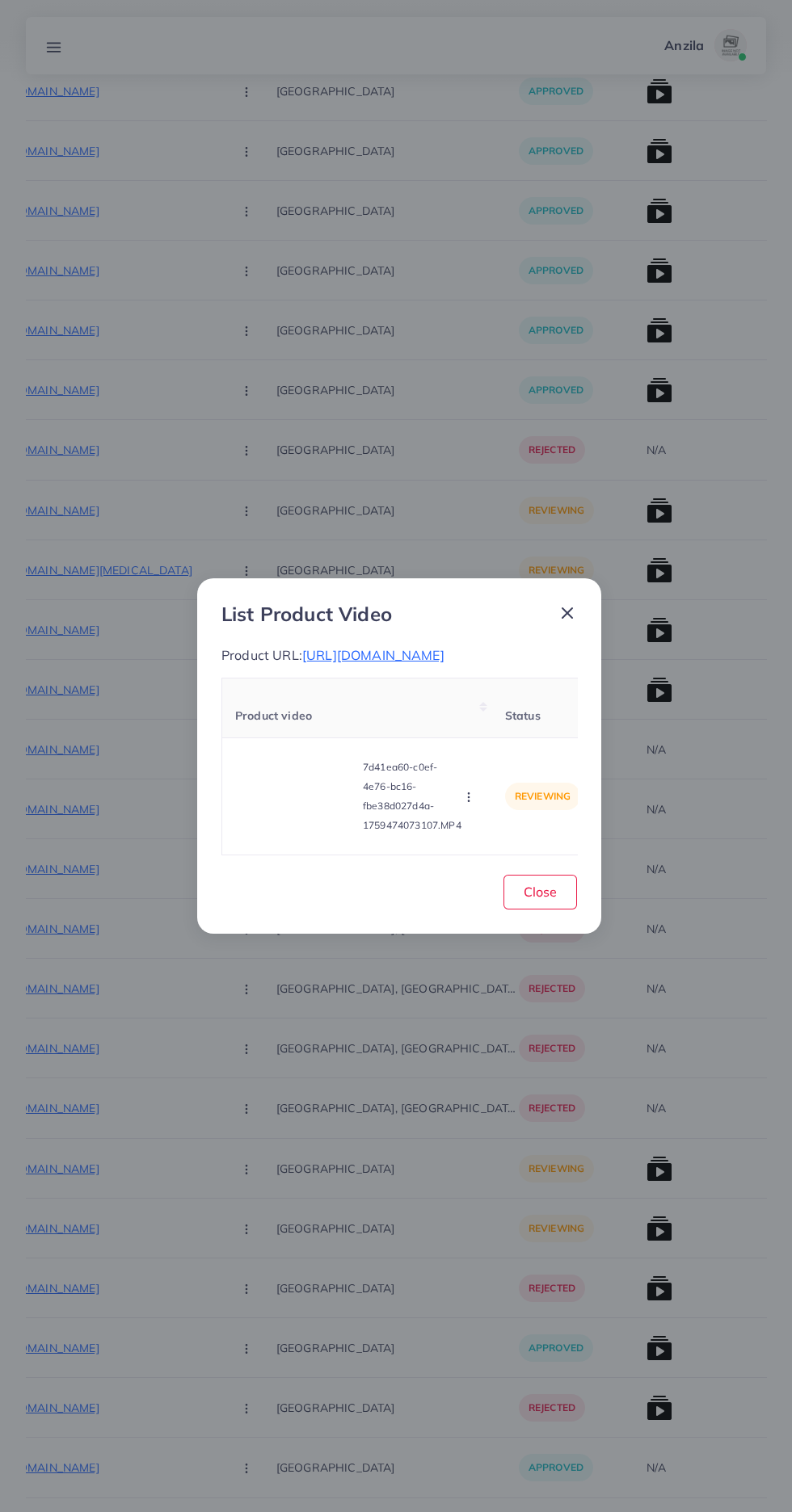
click at [312, 833] on video at bounding box center [295, 797] width 121 height 73
click at [312, 833] on div at bounding box center [295, 797] width 121 height 73
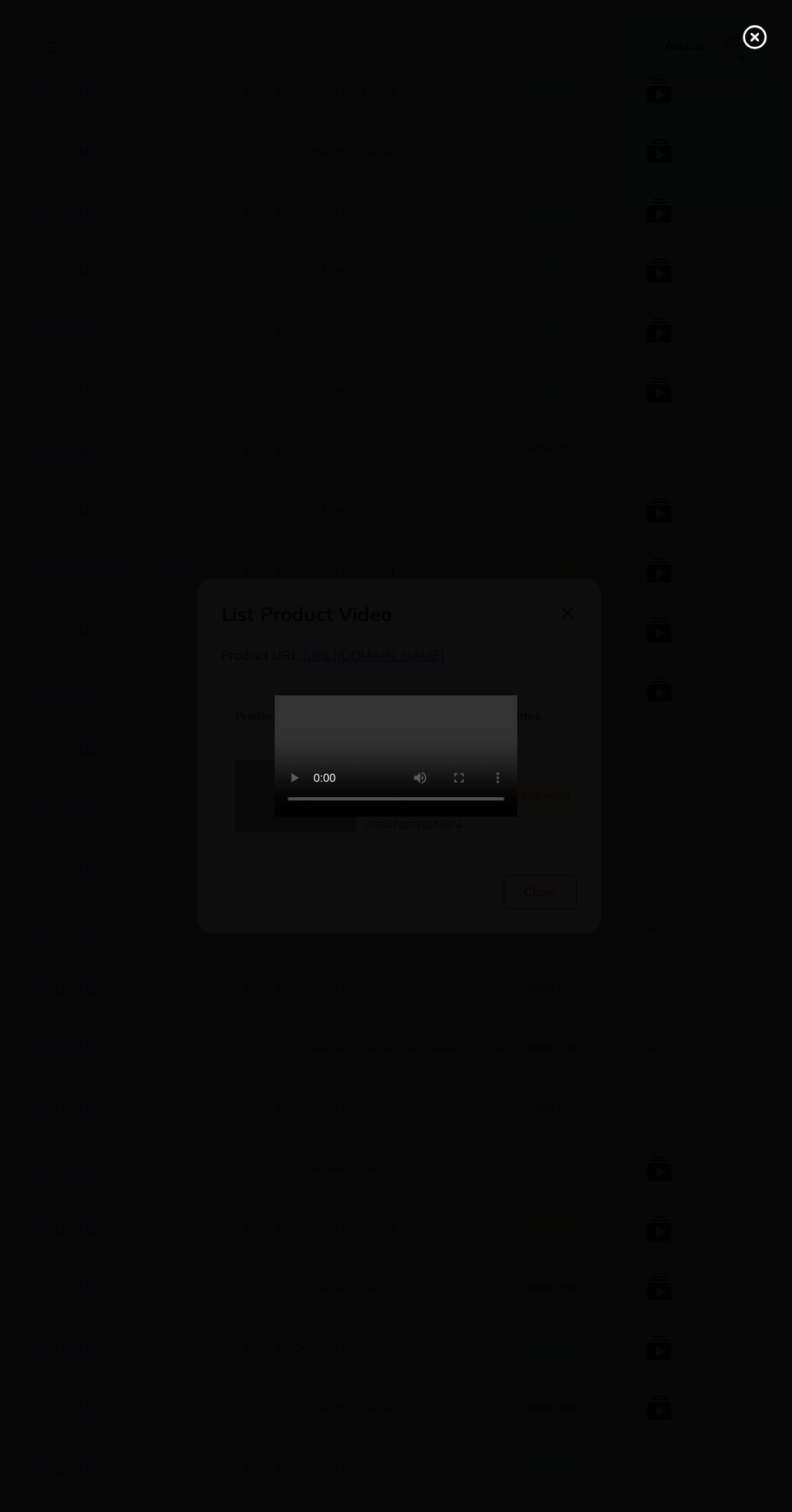
click at [744, 39] on circle at bounding box center [755, 37] width 22 height 22
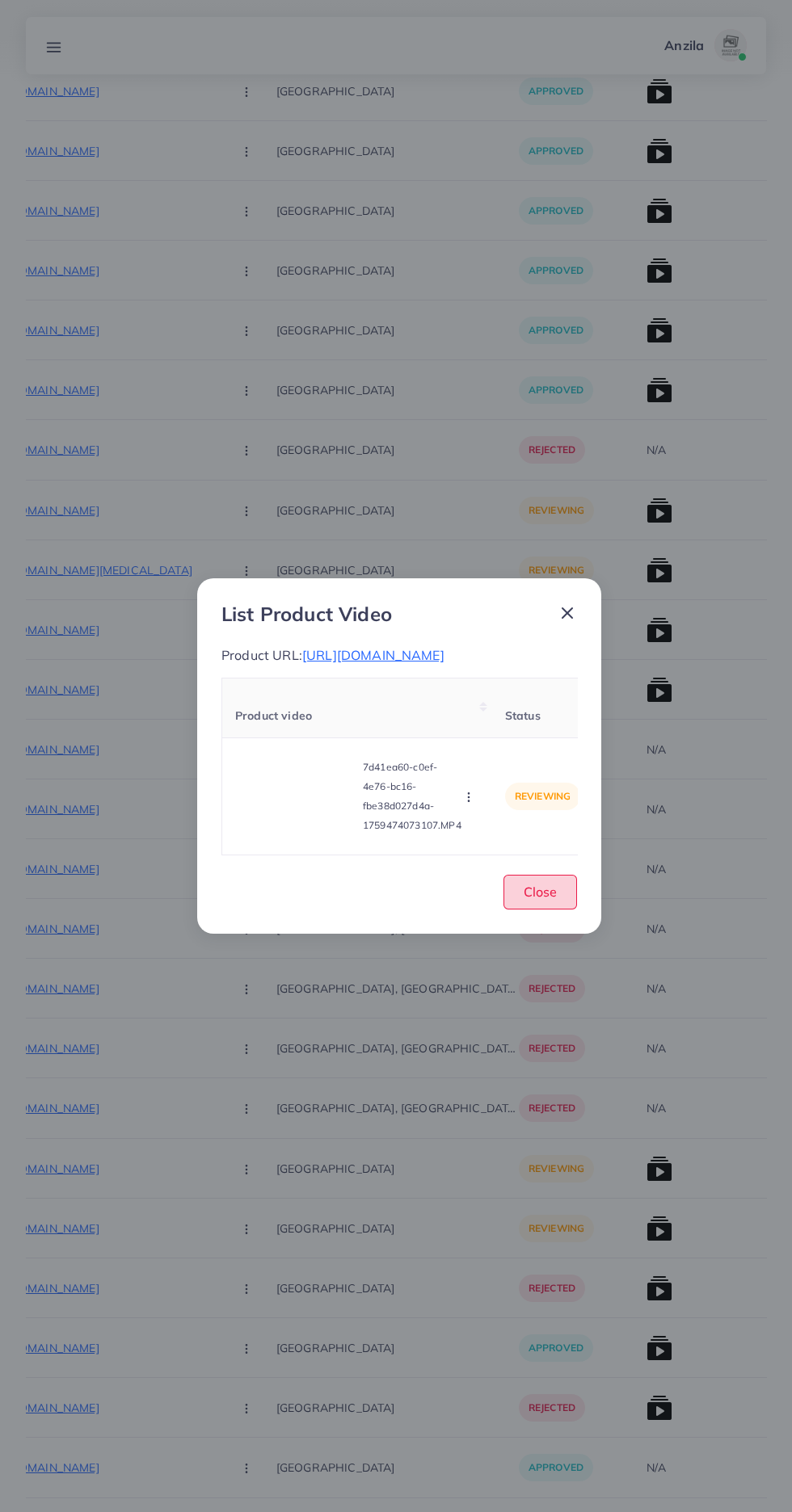
click at [554, 909] on button "Close" at bounding box center [540, 892] width 74 height 35
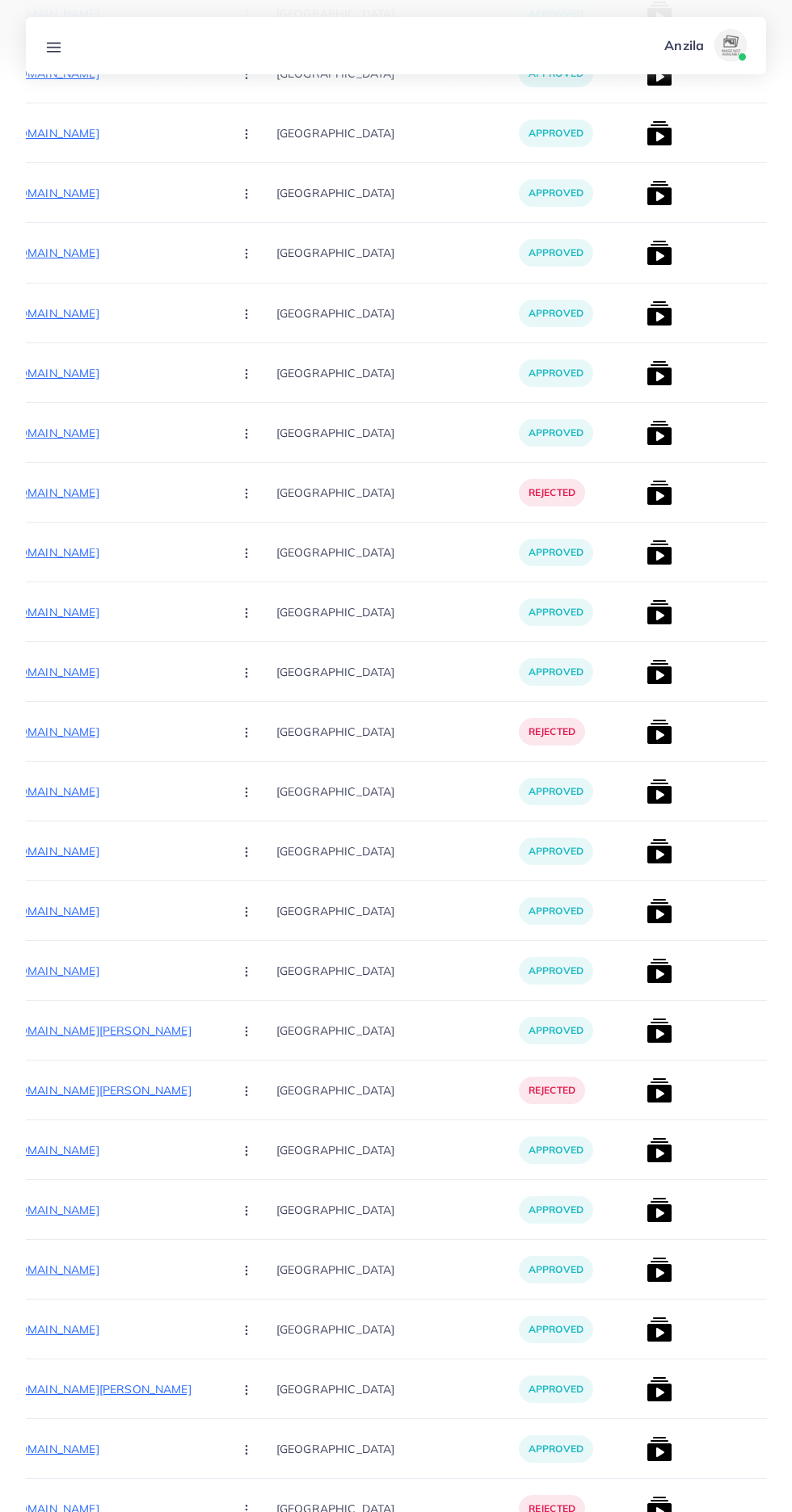
scroll to position [0, 0]
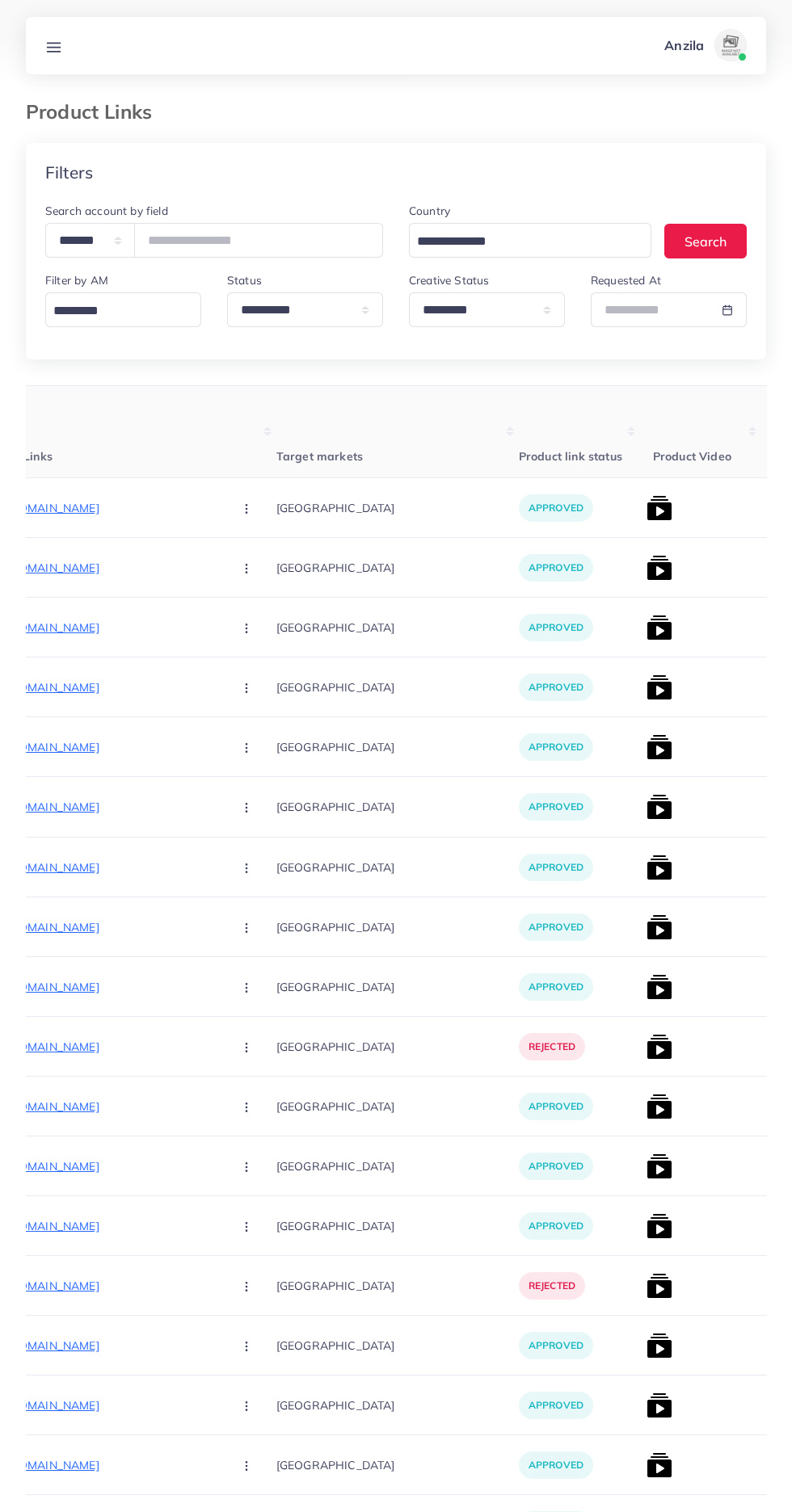
click at [646, 873] on img at bounding box center [659, 867] width 26 height 26
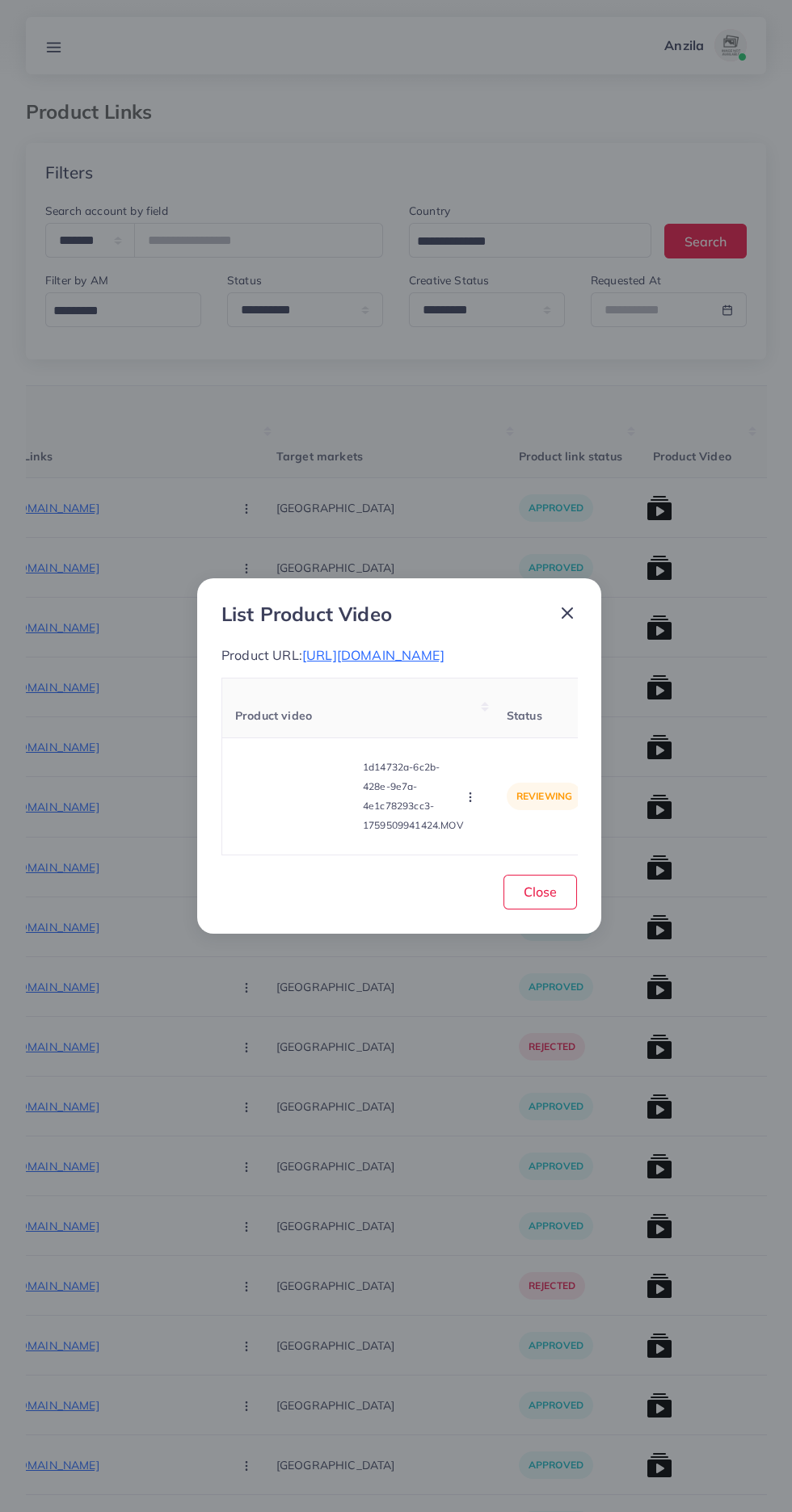
click at [272, 833] on video at bounding box center [295, 797] width 121 height 73
click at [286, 833] on div at bounding box center [295, 797] width 121 height 73
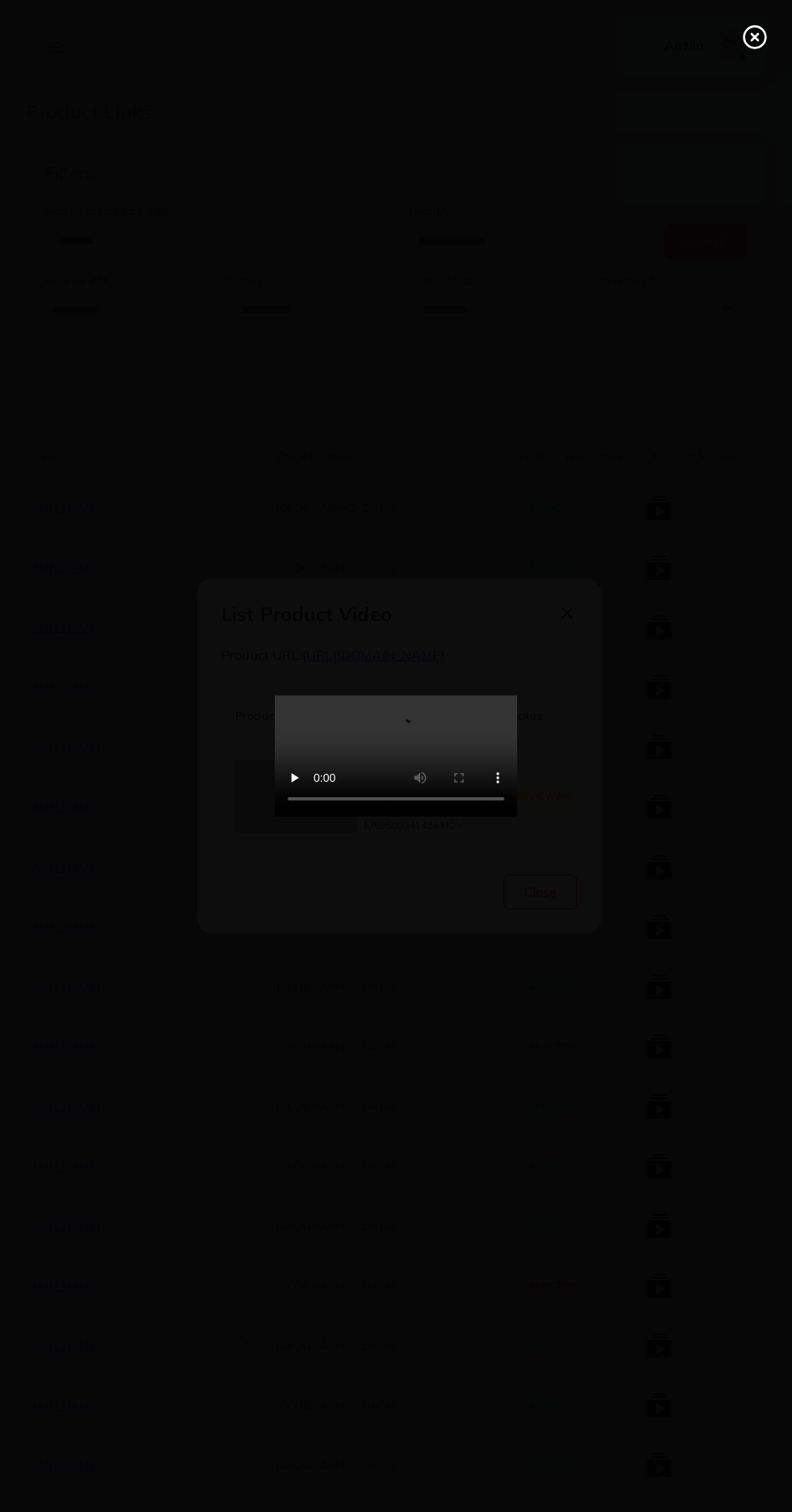
click at [761, 31] on icon at bounding box center [754, 36] width 26 height 26
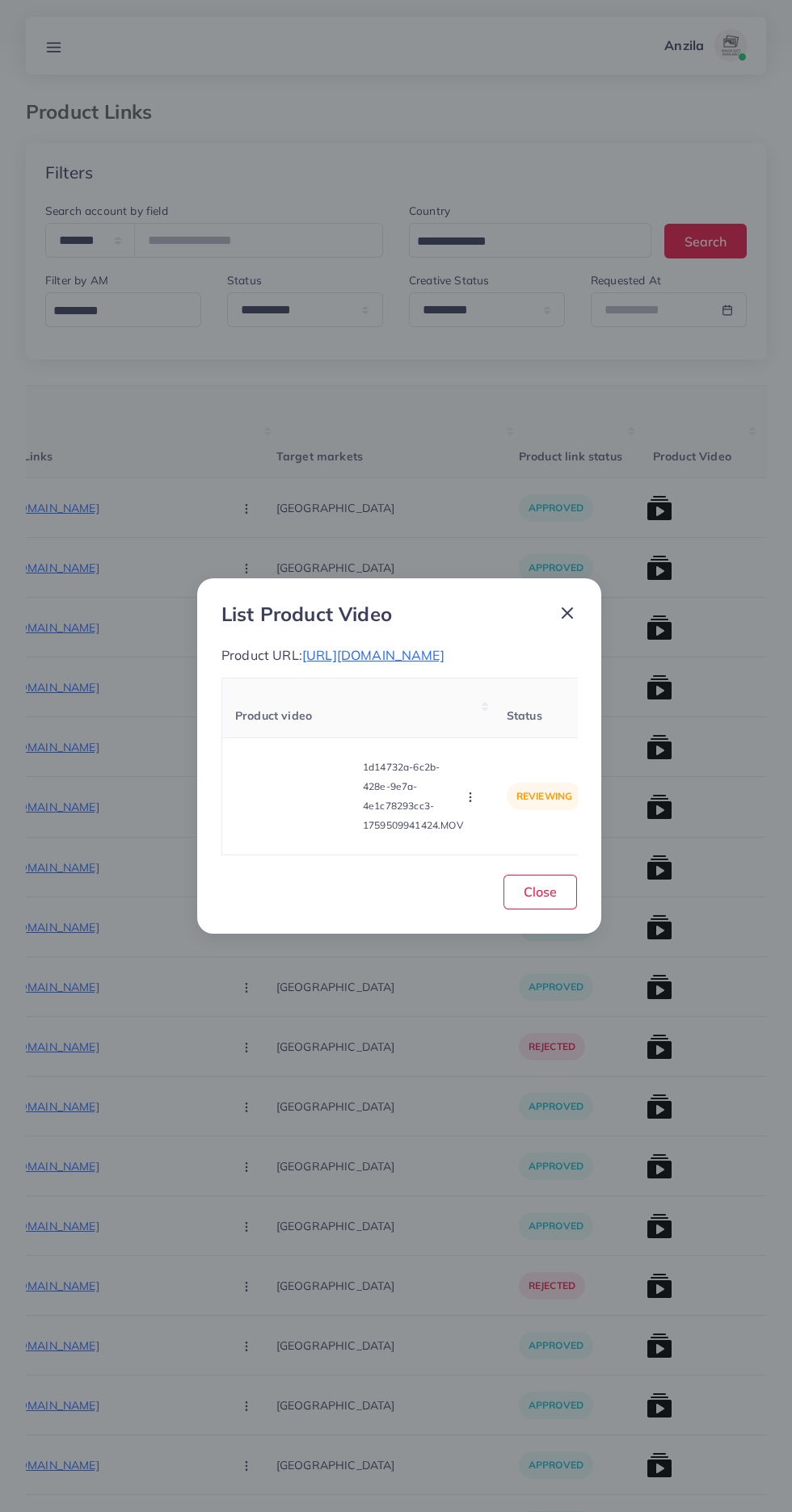
click at [352, 685] on th "Product video" at bounding box center [358, 708] width 271 height 60
click at [381, 647] on span "[URL][DOMAIN_NAME]" at bounding box center [373, 655] width 142 height 17
click at [536, 900] on span "Close" at bounding box center [540, 892] width 33 height 17
